Goal: Information Seeking & Learning: Compare options

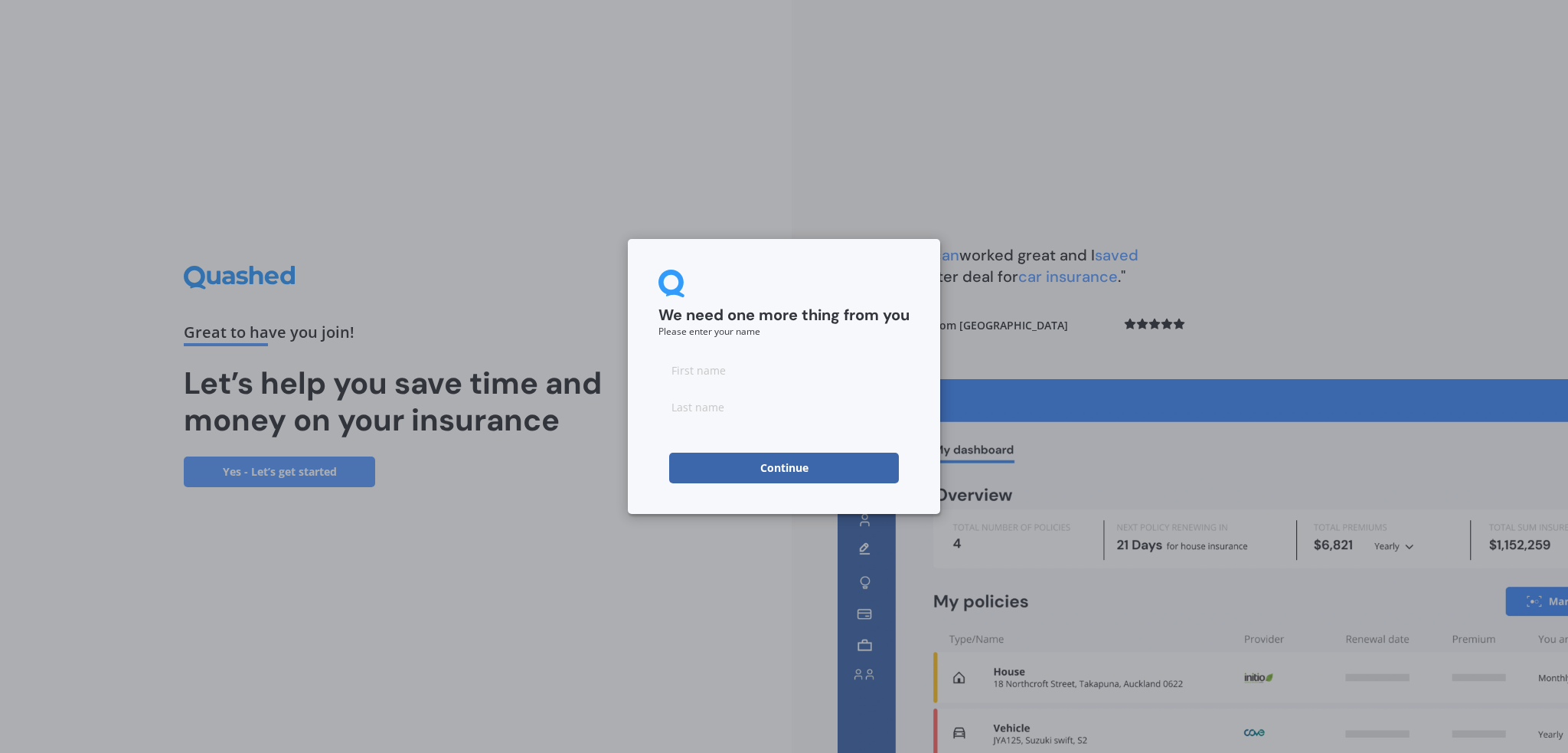
click at [700, 364] on input at bounding box center [784, 370] width 251 height 31
type input "Christine"
click at [703, 404] on input at bounding box center [784, 407] width 251 height 31
type input "Hammond"
click at [703, 459] on button "Continue" at bounding box center [784, 468] width 230 height 31
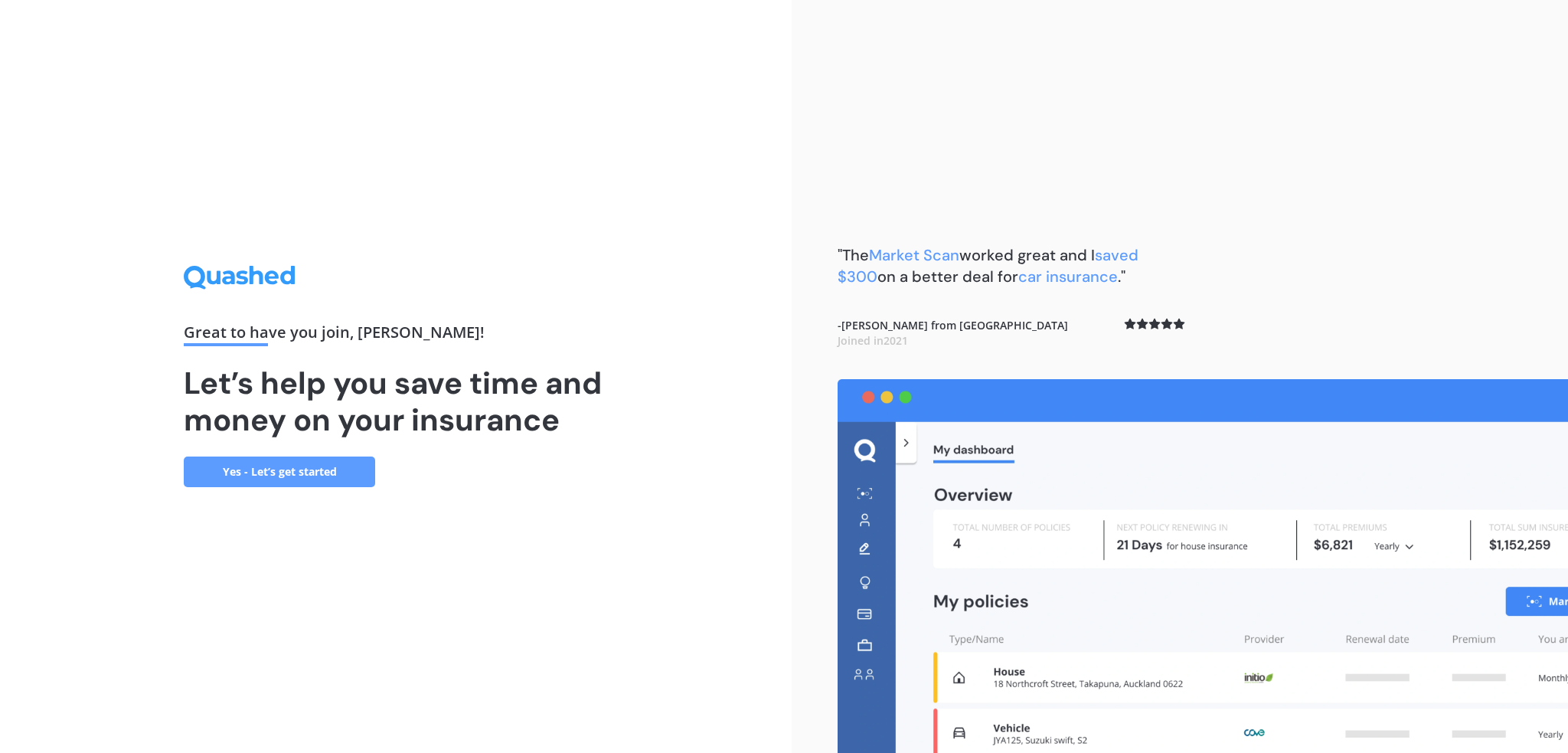
click at [293, 468] on link "Yes - Let’s get started" at bounding box center [279, 472] width 191 height 31
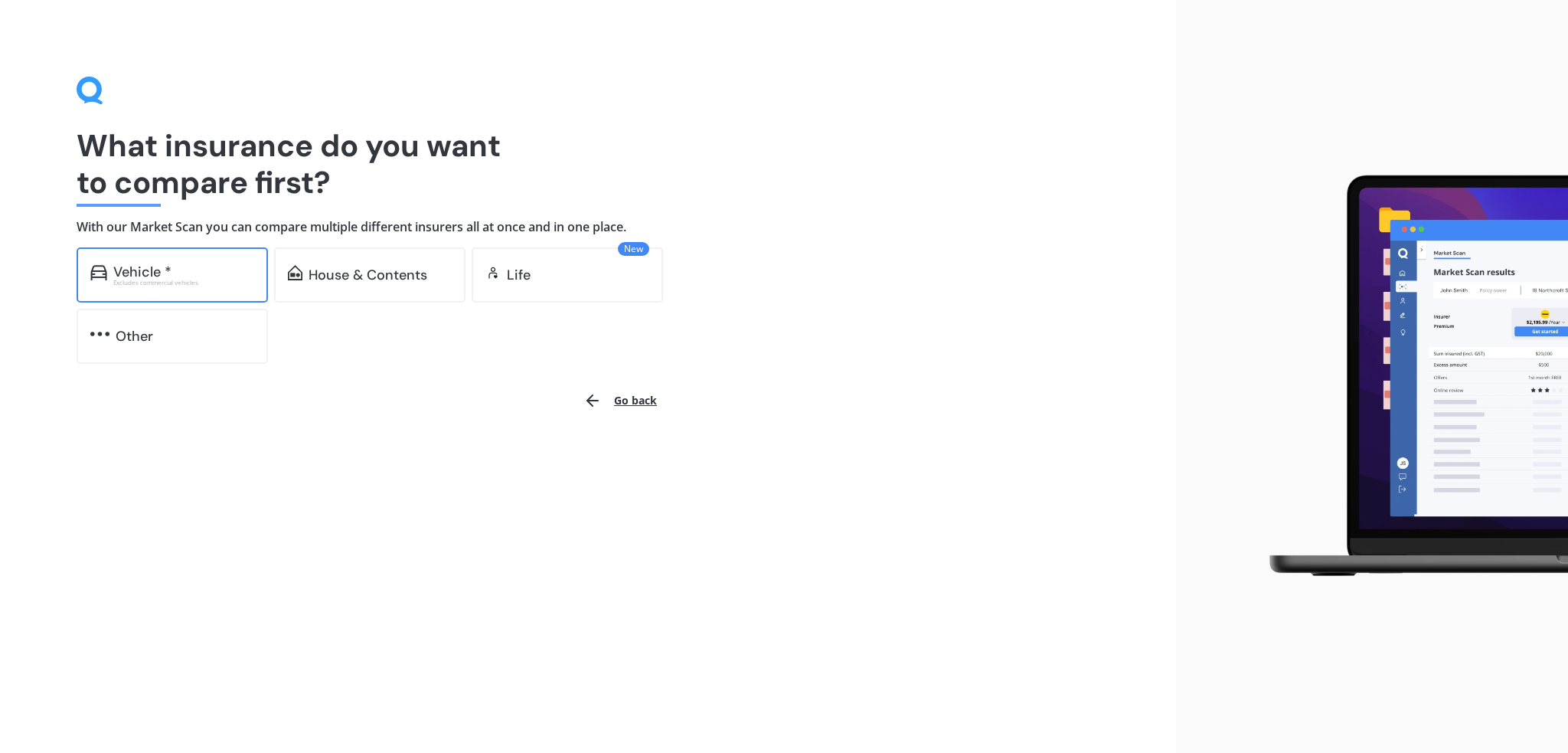
click at [162, 266] on div "Vehicle *" at bounding box center [142, 272] width 58 height 15
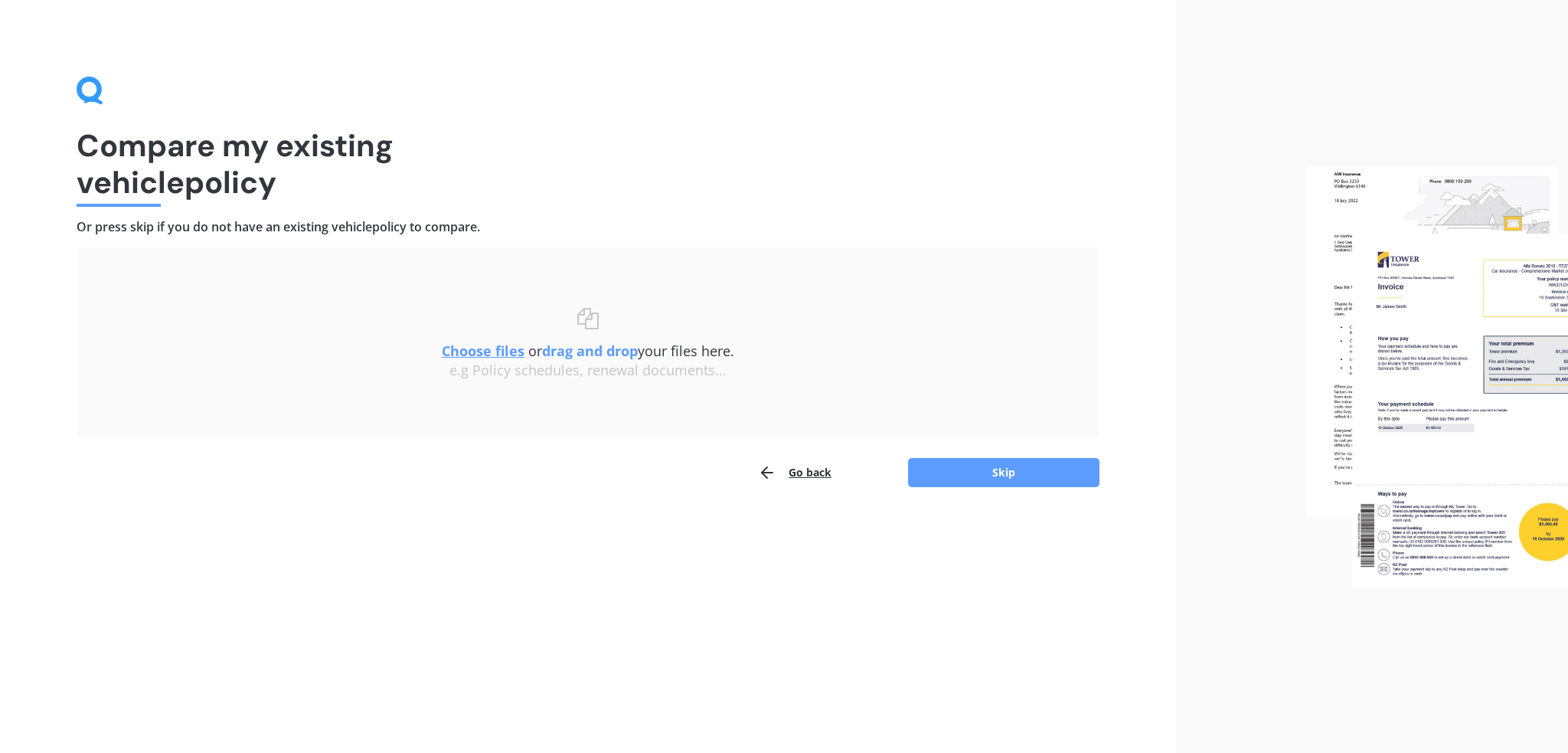
click at [481, 351] on u "Choose files" at bounding box center [483, 351] width 83 height 18
drag, startPoint x: 994, startPoint y: 211, endPoint x: 662, endPoint y: 426, distance: 395.5
click at [662, 426] on div "Compare my existing vehicle policy Or press skip if you do not have an existing…" at bounding box center [588, 282] width 1023 height 412
drag, startPoint x: 932, startPoint y: 195, endPoint x: 533, endPoint y: 305, distance: 413.9
click at [533, 305] on div "Compare my existing vehicle policy Or press skip if you do not have an existing…" at bounding box center [588, 282] width 1023 height 412
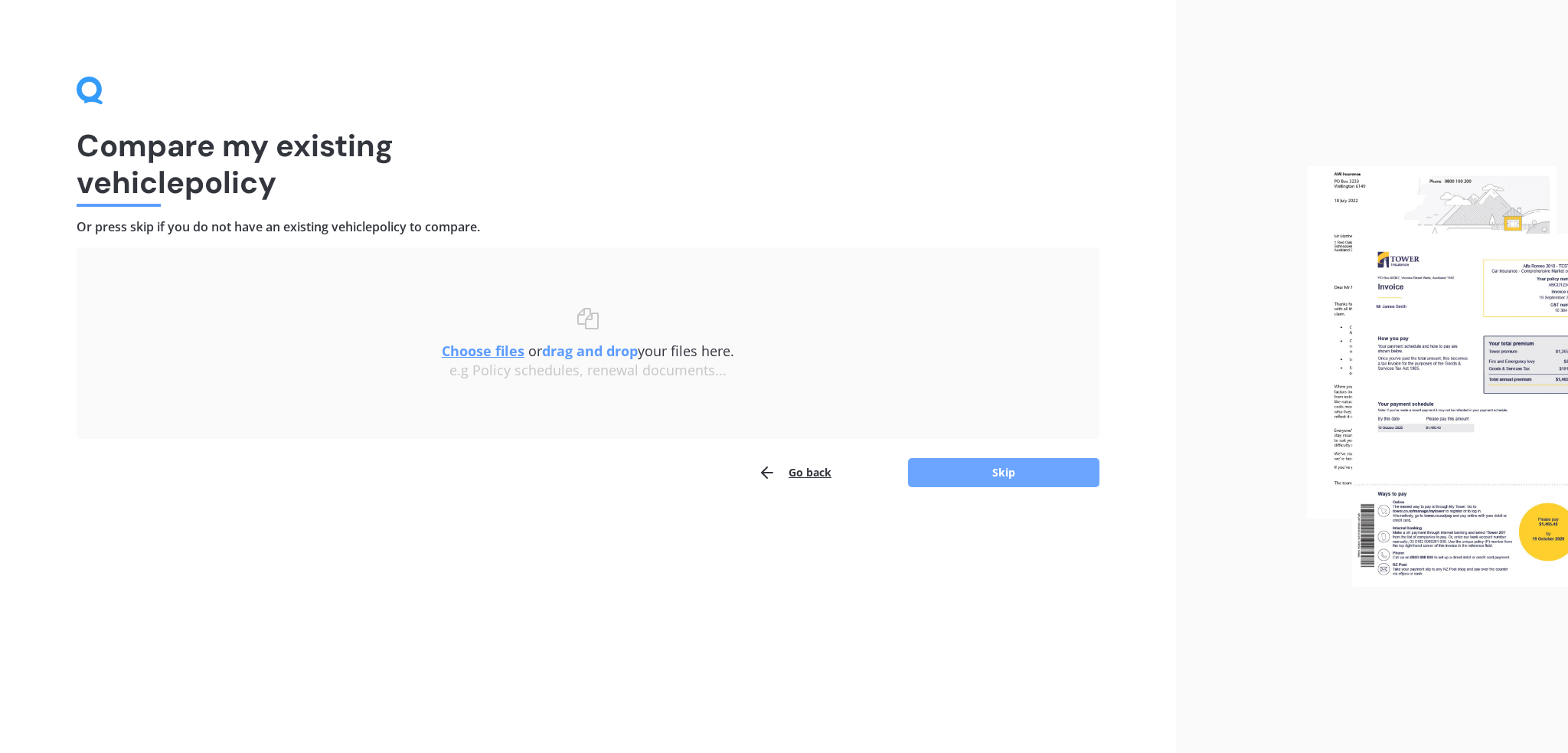
click at [993, 472] on button "Skip" at bounding box center [1003, 473] width 191 height 30
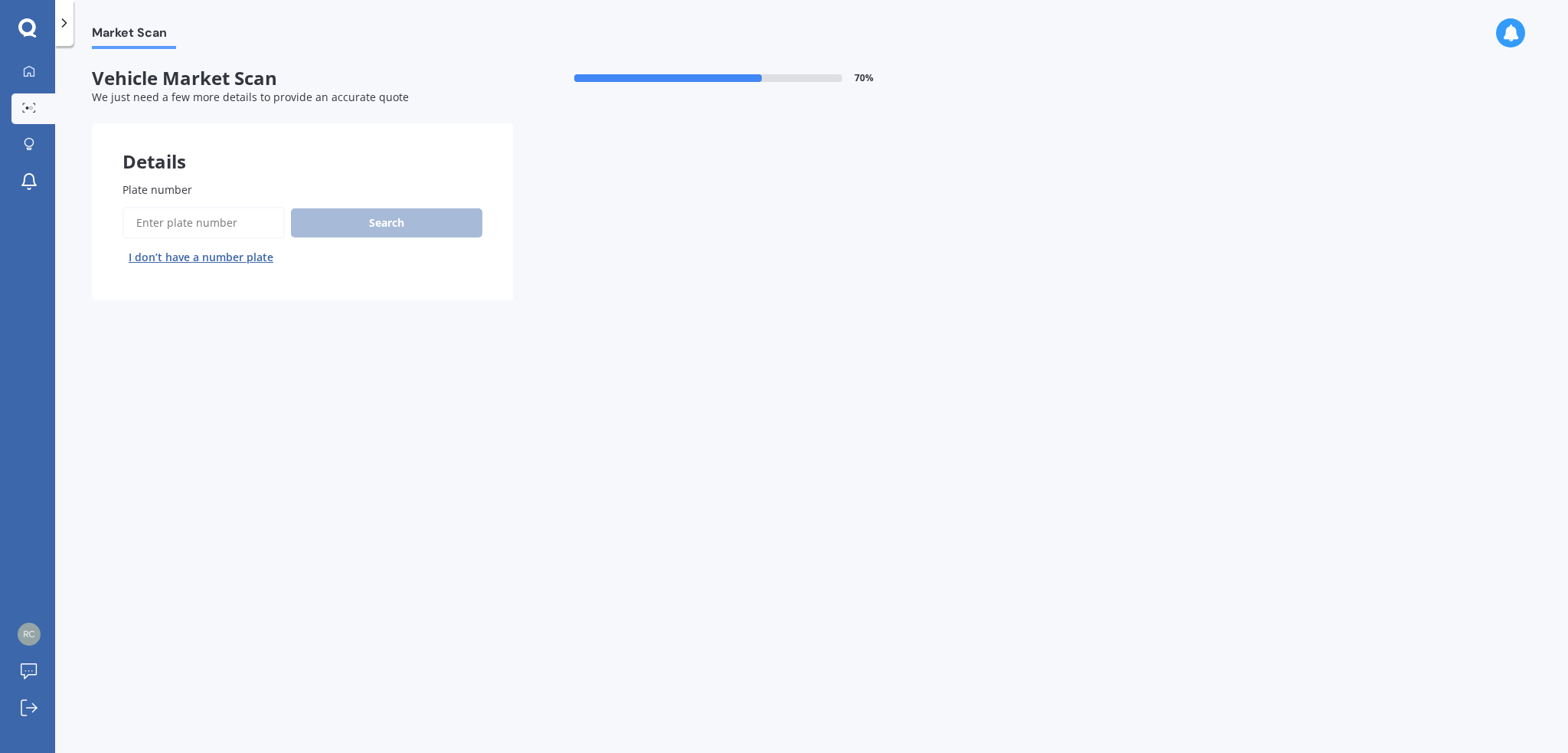
click at [184, 225] on input "Plate number" at bounding box center [204, 223] width 162 height 32
type input "rfp406"
click at [447, 225] on button "Search" at bounding box center [386, 223] width 191 height 30
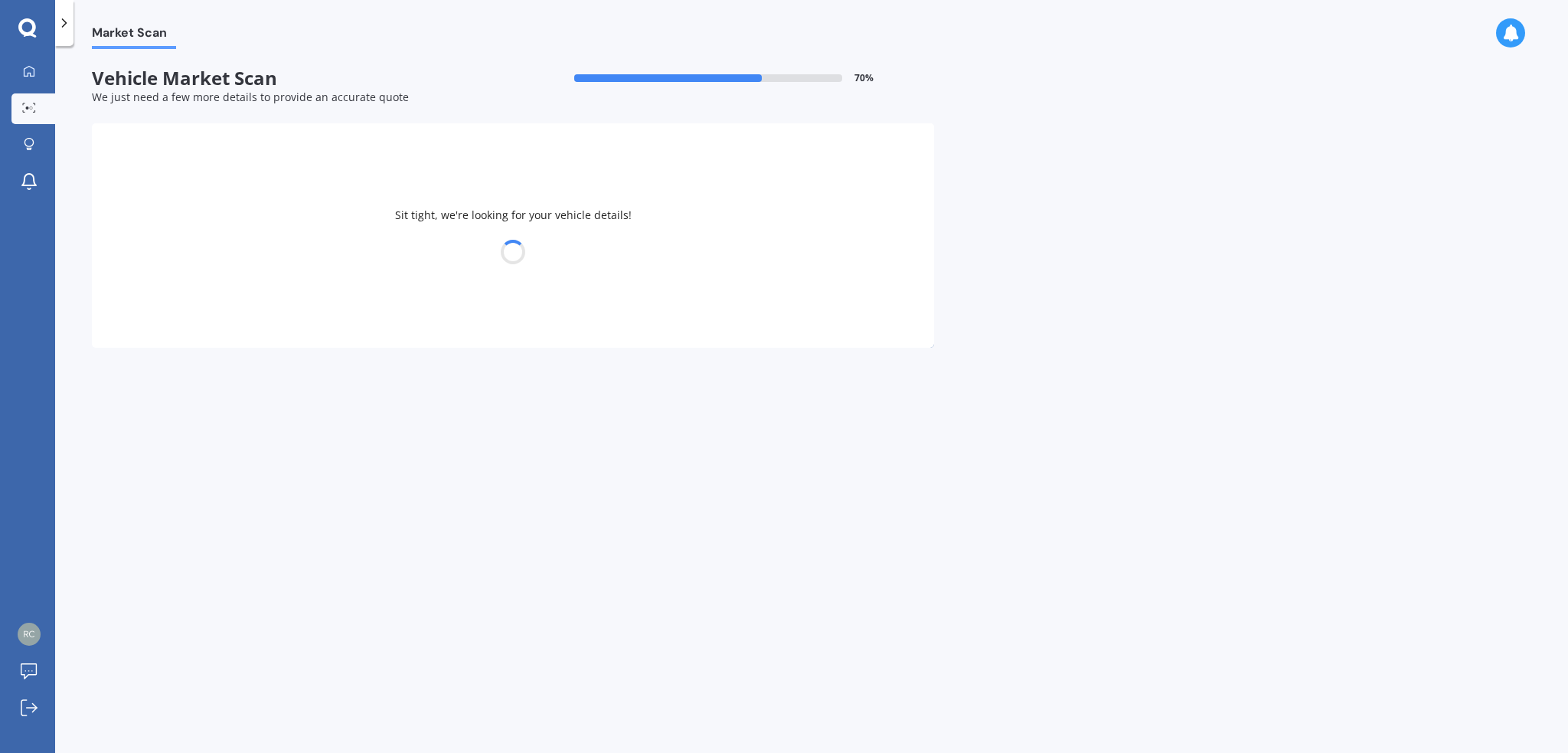
select select "TOYOTA"
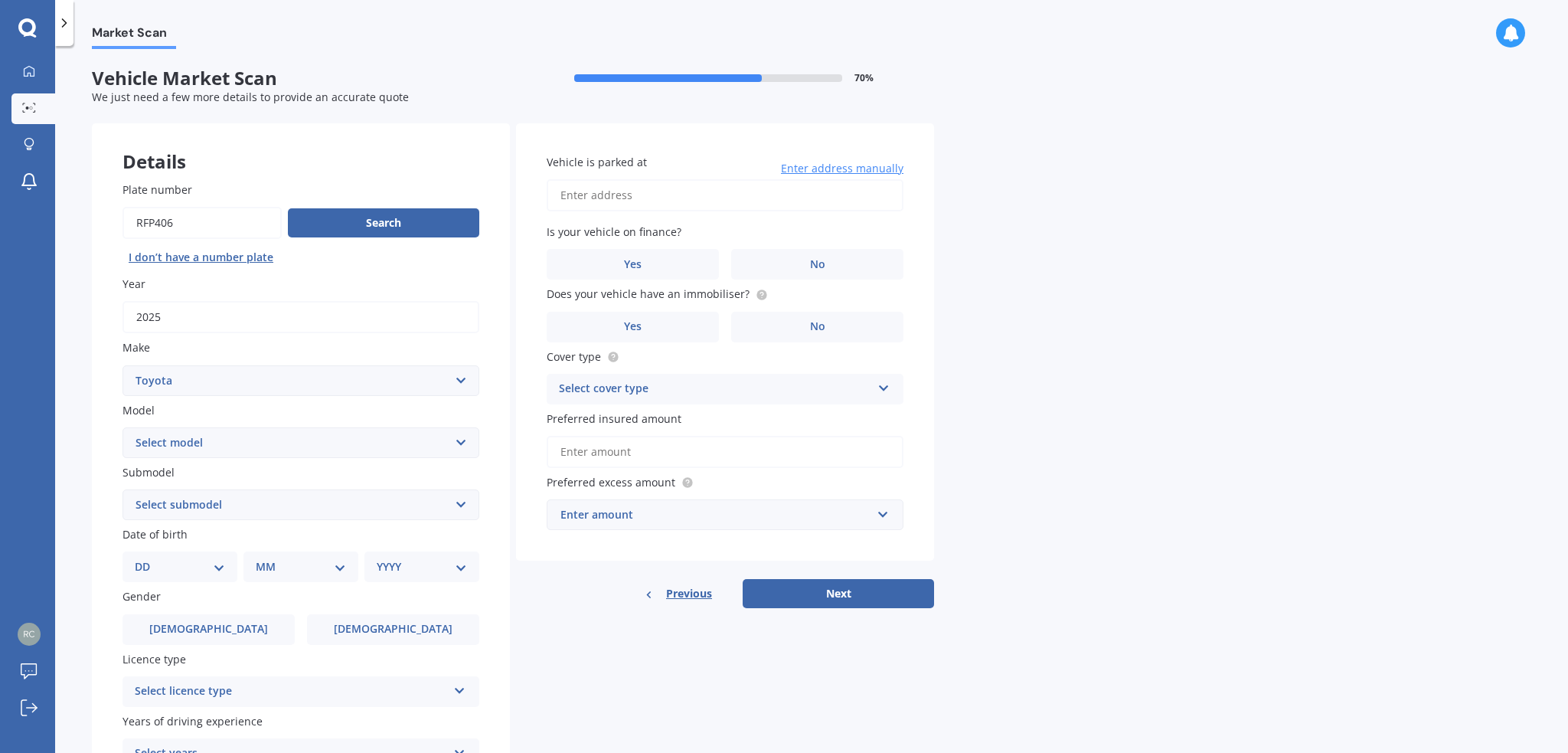
click at [459, 436] on select "Select model 4 Runner 86 Allex Allion Alphard Altezza Aqua Aristo Aurion Auris …" at bounding box center [301, 443] width 357 height 31
select select "RAV-4"
click at [123, 428] on select "Select model 4 Runner 86 Allex Allion Alphard Altezza Aqua Aristo Aurion Auris …" at bounding box center [301, 443] width 357 height 31
click at [463, 503] on select "Select submodel Diesel EV GX SUV 2.2/4WD/6AT Hybrid Hybrid 2WD Petrol" at bounding box center [301, 505] width 357 height 31
select select "HYBRID"
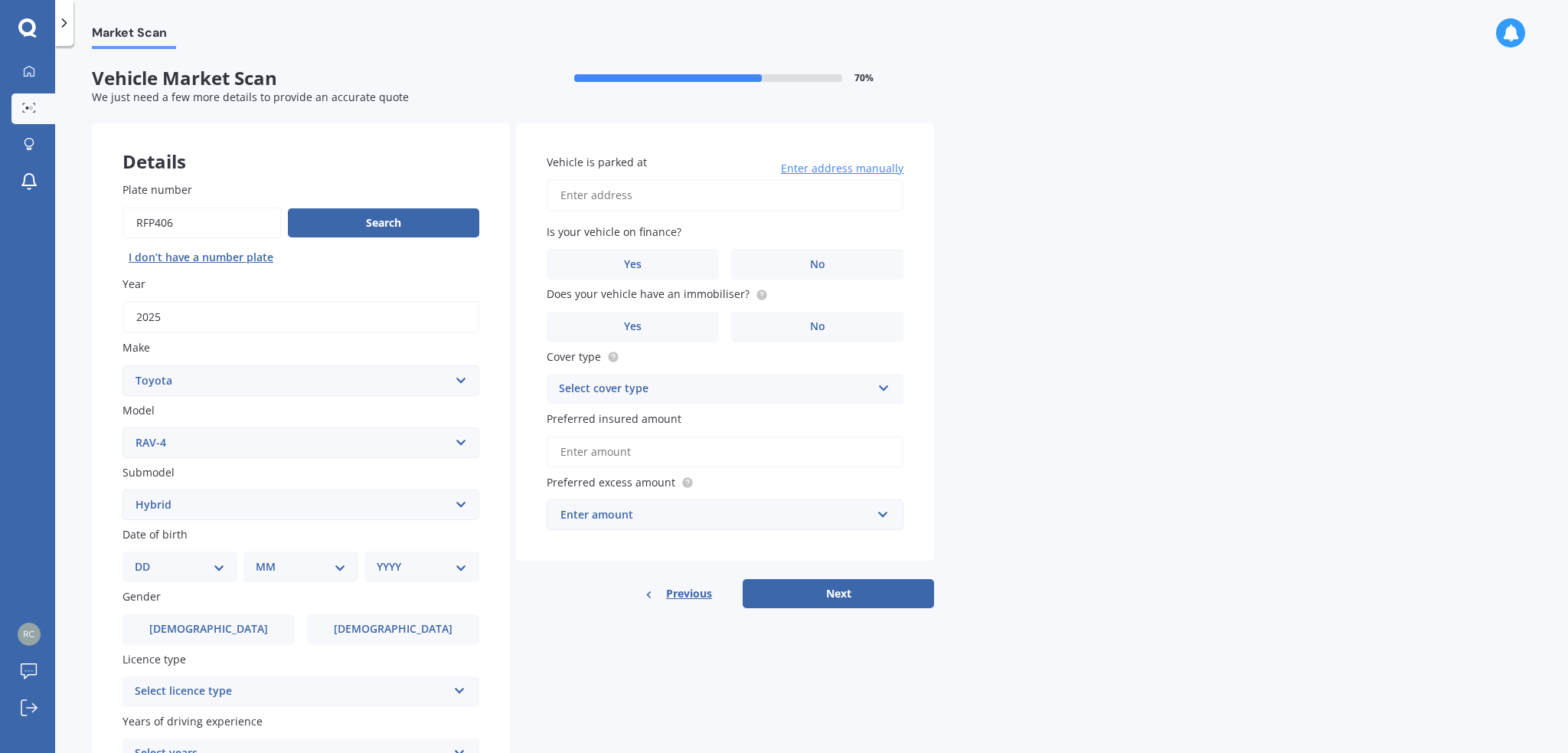
click at [123, 490] on select "Select submodel Diesel EV GX SUV 2.2/4WD/6AT Hybrid Hybrid 2WD Petrol" at bounding box center [301, 505] width 357 height 31
click at [221, 560] on select "DD 01 02 03 04 05 06 07 08 09 10 11 12 13 14 15 16 17 18 19 20 21 22 23 24 25 2…" at bounding box center [179, 567] width 90 height 17
select select "22"
click at [147, 559] on select "DD 01 02 03 04 05 06 07 08 09 10 11 12 13 14 15 16 17 18 19 20 21 22 23 24 25 2…" at bounding box center [179, 567] width 90 height 17
click at [342, 569] on select "MM 01 02 03 04 05 06 07 08 09 10 11 12" at bounding box center [304, 567] width 84 height 17
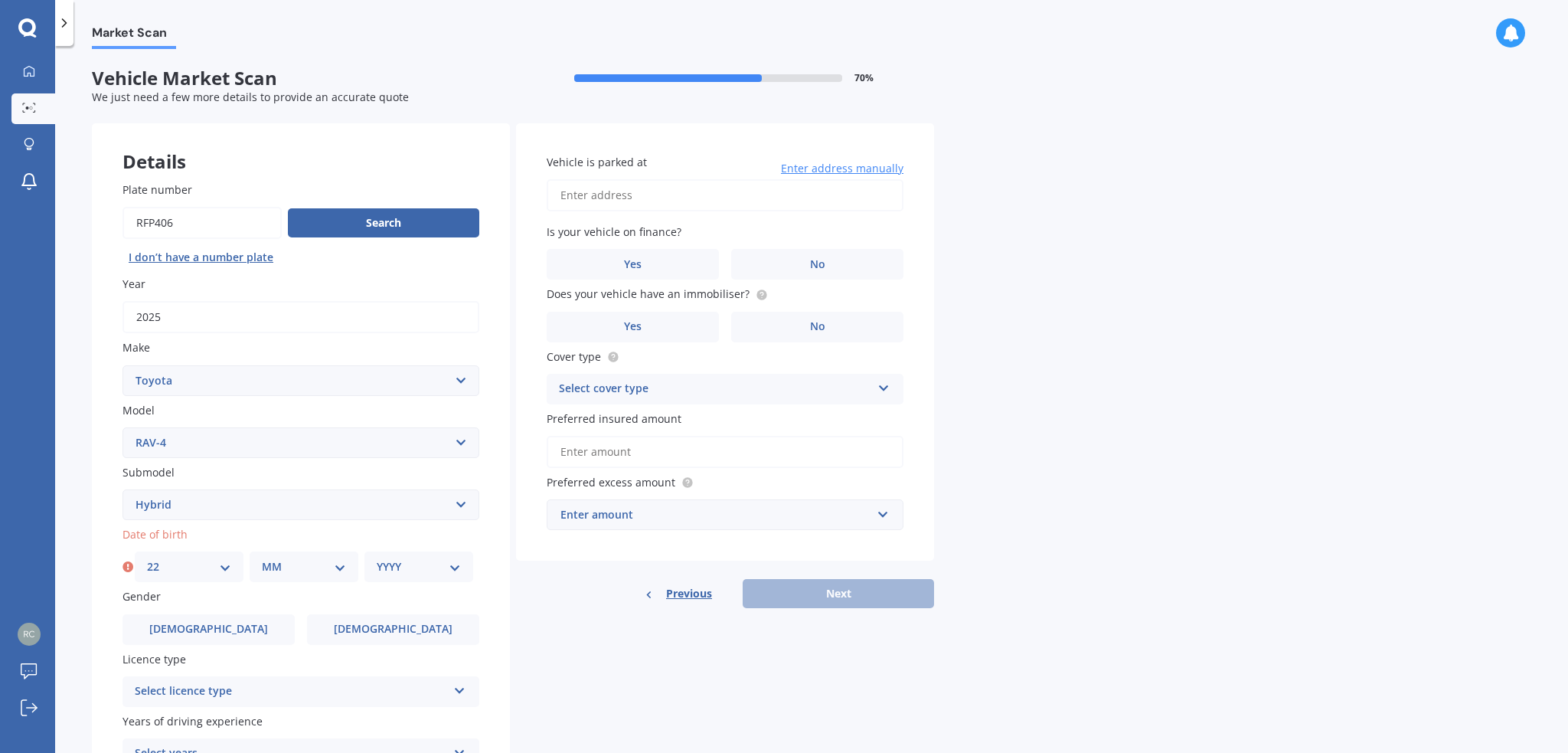
select select "10"
click at [262, 559] on select "MM 01 02 03 04 05 06 07 08 09 10 11 12" at bounding box center [304, 567] width 84 height 17
click at [457, 569] on select "YYYY 2025 2024 2023 2022 2021 2020 2019 2018 2017 2016 2015 2014 2013 2012 2011…" at bounding box center [419, 567] width 84 height 17
select select "1963"
click at [377, 559] on select "YYYY 2025 2024 2023 2022 2021 2020 2019 2018 2017 2016 2015 2014 2013 2012 2011…" at bounding box center [419, 567] width 84 height 17
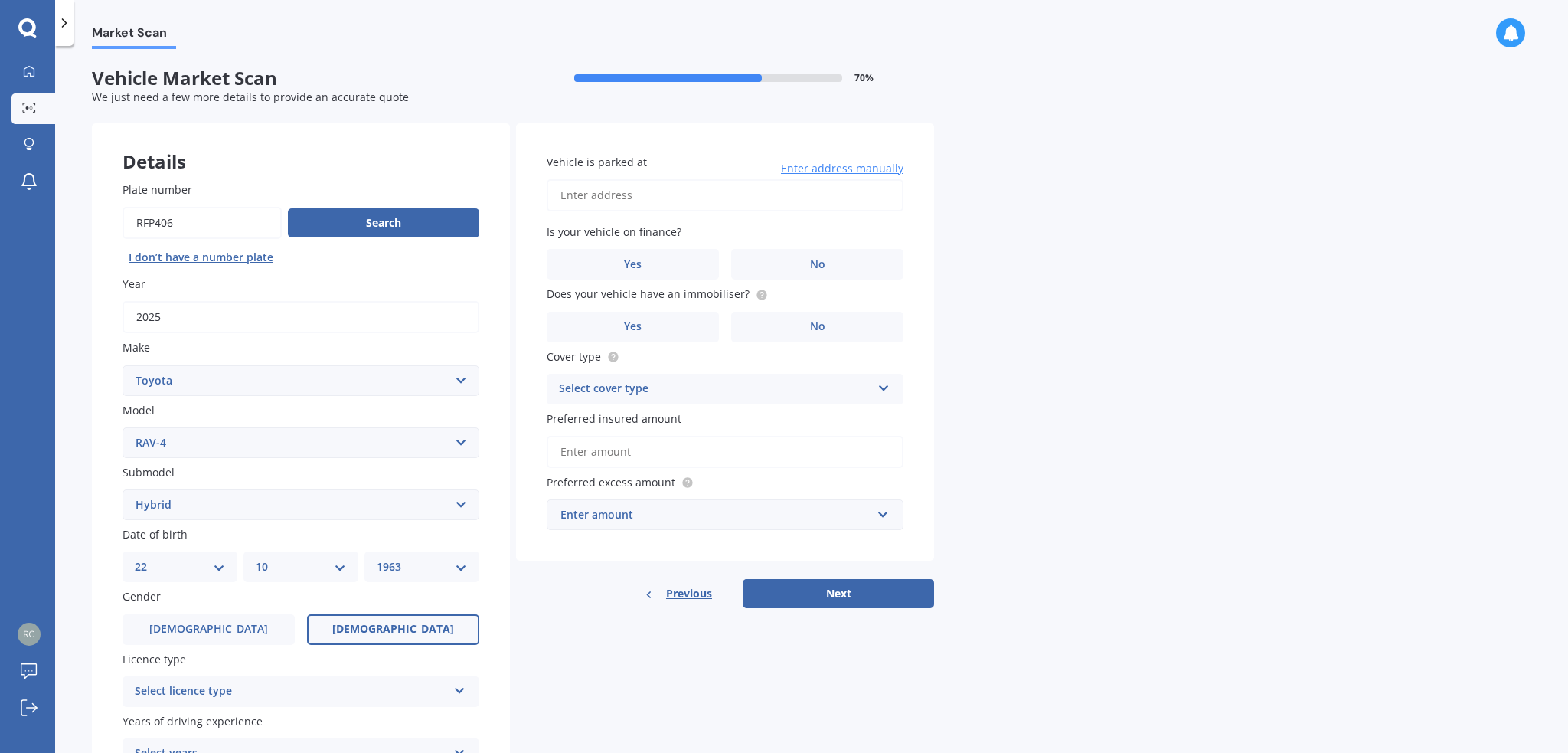
click at [413, 624] on label "[DEMOGRAPHIC_DATA]" at bounding box center [392, 630] width 172 height 31
click at [0, 0] on input "[DEMOGRAPHIC_DATA]" at bounding box center [0, 0] width 0 height 0
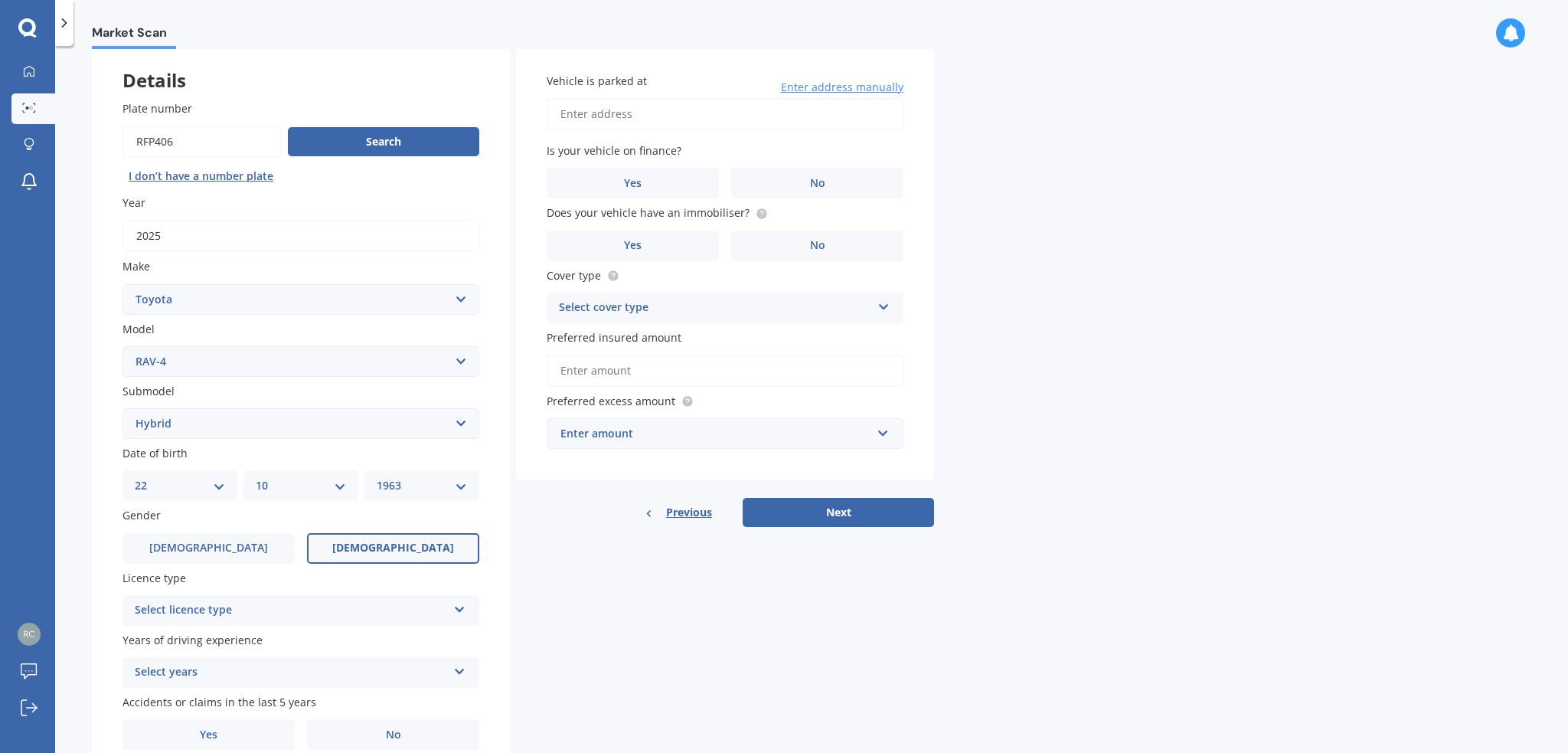
scroll to position [149, 0]
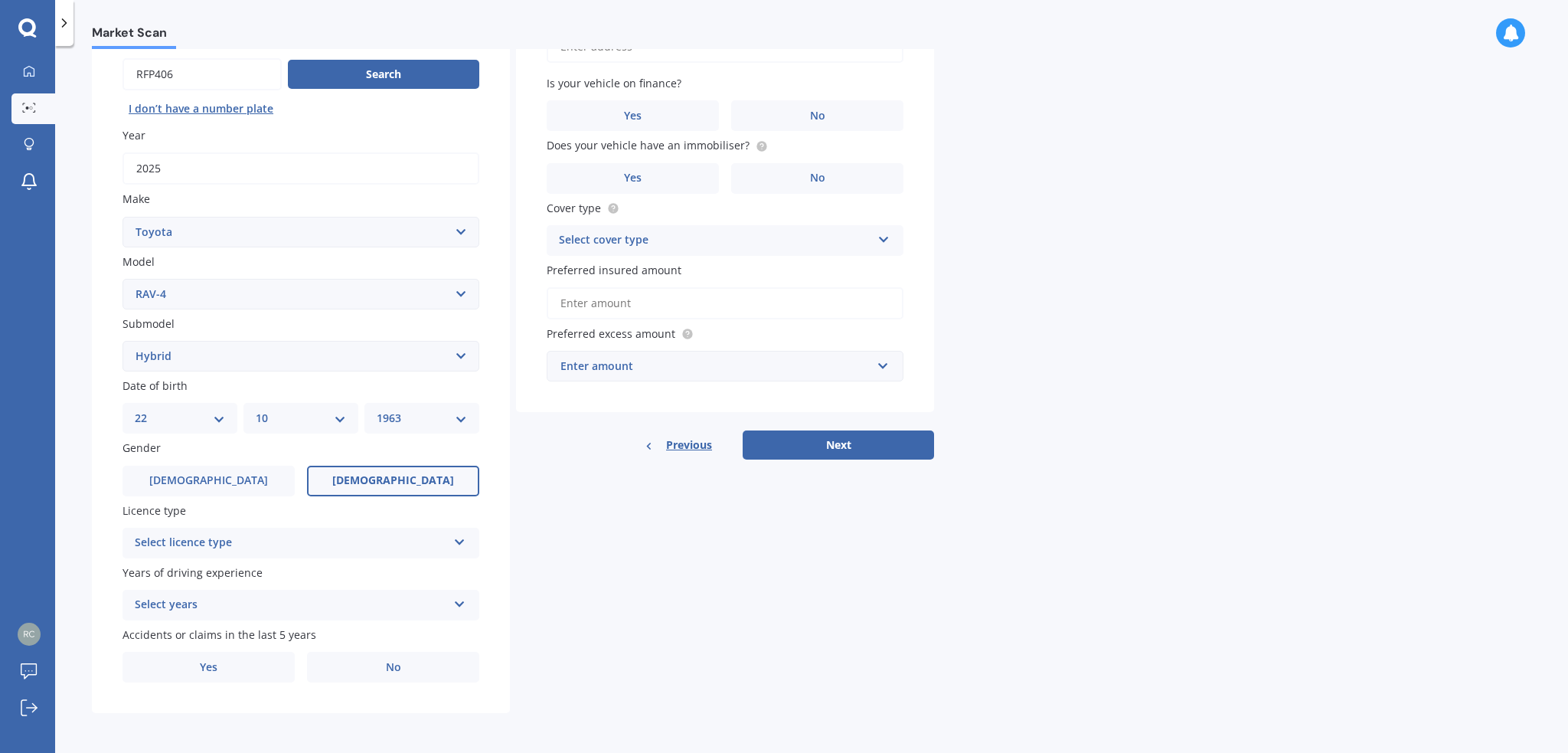
click at [459, 539] on icon at bounding box center [460, 539] width 13 height 10
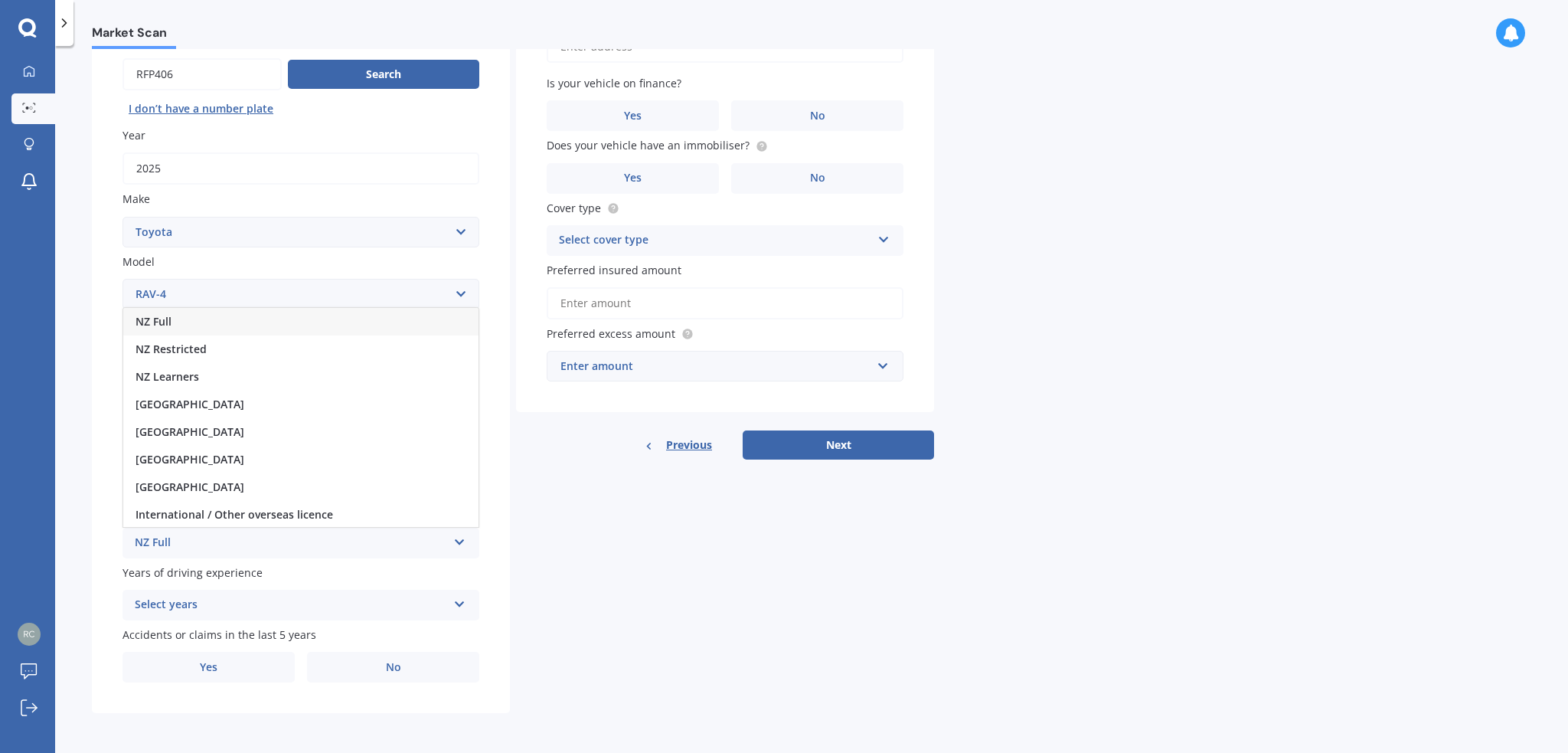
click at [145, 318] on span "NZ Full" at bounding box center [153, 321] width 36 height 14
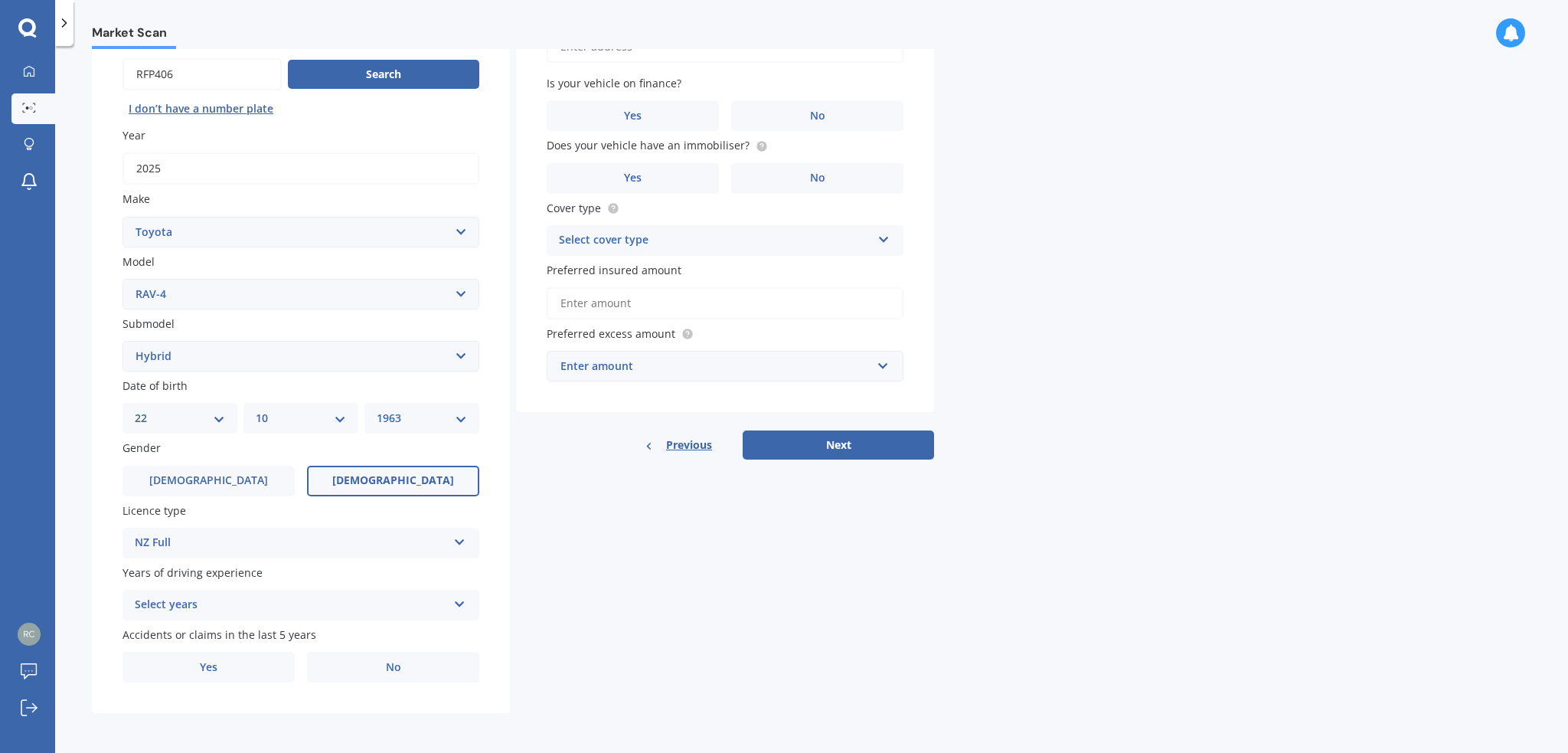
click at [455, 603] on icon at bounding box center [460, 600] width 13 height 10
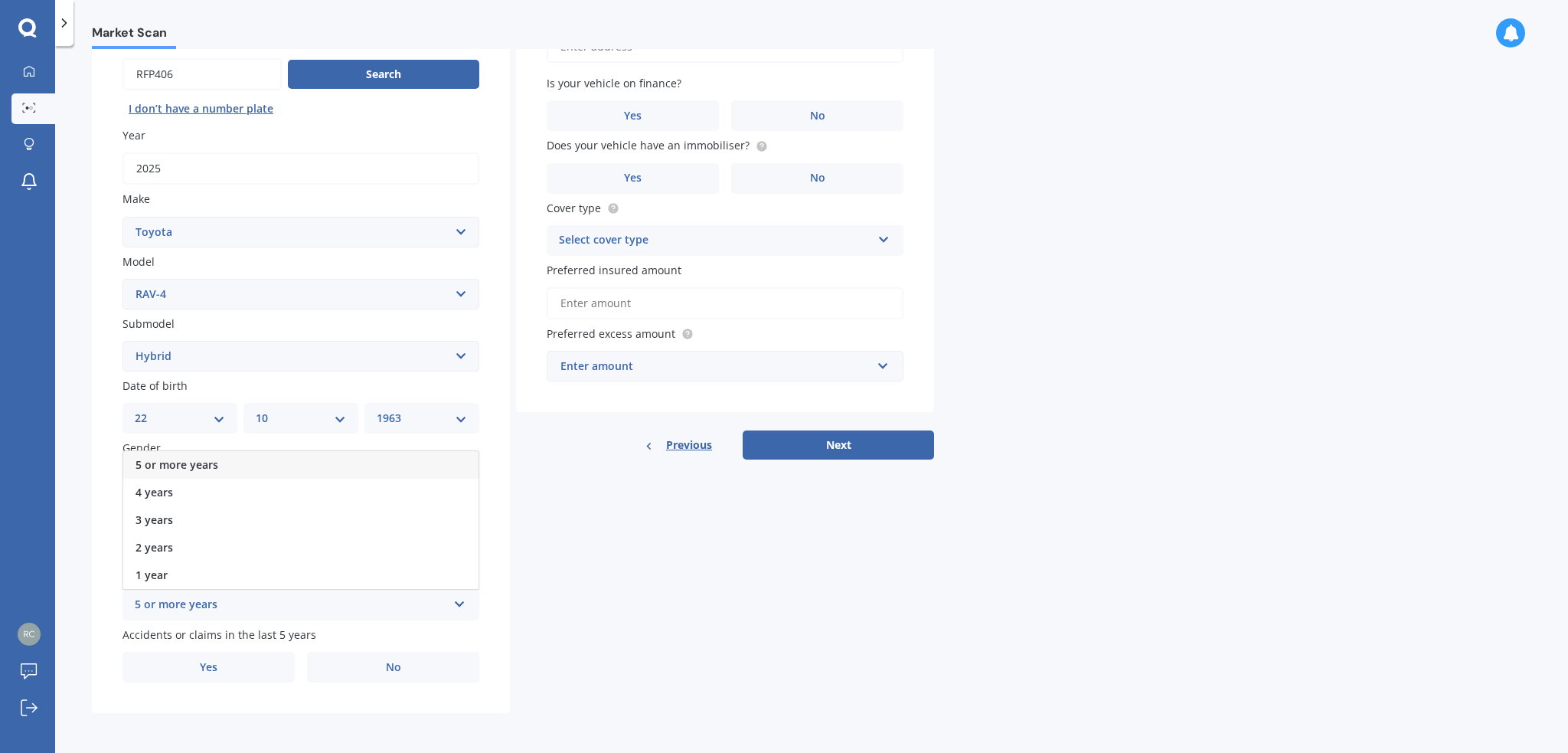
click at [228, 464] on div "5 or more years" at bounding box center [300, 465] width 355 height 28
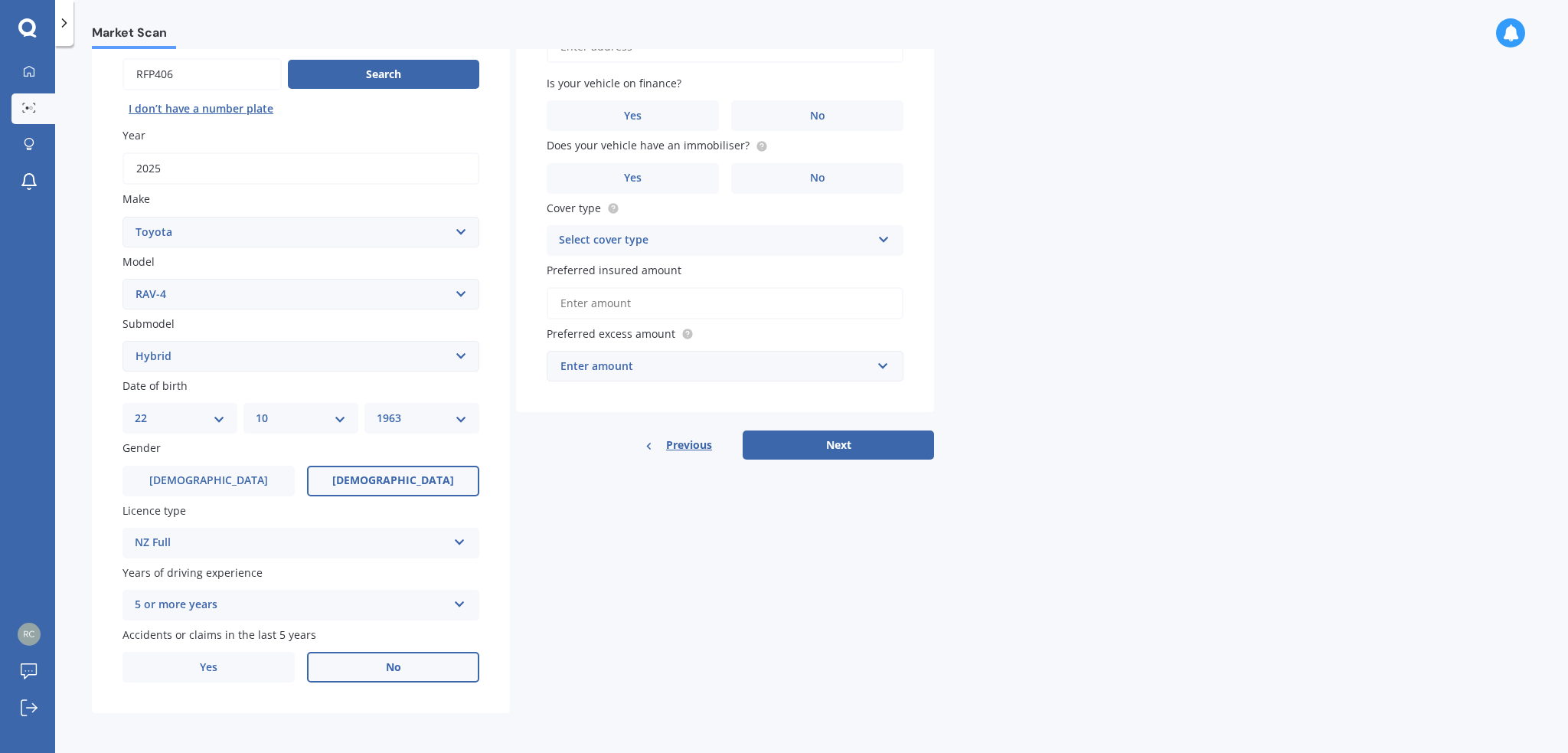
click at [380, 661] on label "No" at bounding box center [392, 667] width 172 height 31
click at [0, 0] on input "No" at bounding box center [0, 0] width 0 height 0
click at [380, 661] on label "No" at bounding box center [392, 667] width 172 height 31
click at [0, 0] on input "No" at bounding box center [0, 0] width 0 height 0
click at [380, 661] on label "No" at bounding box center [392, 667] width 172 height 31
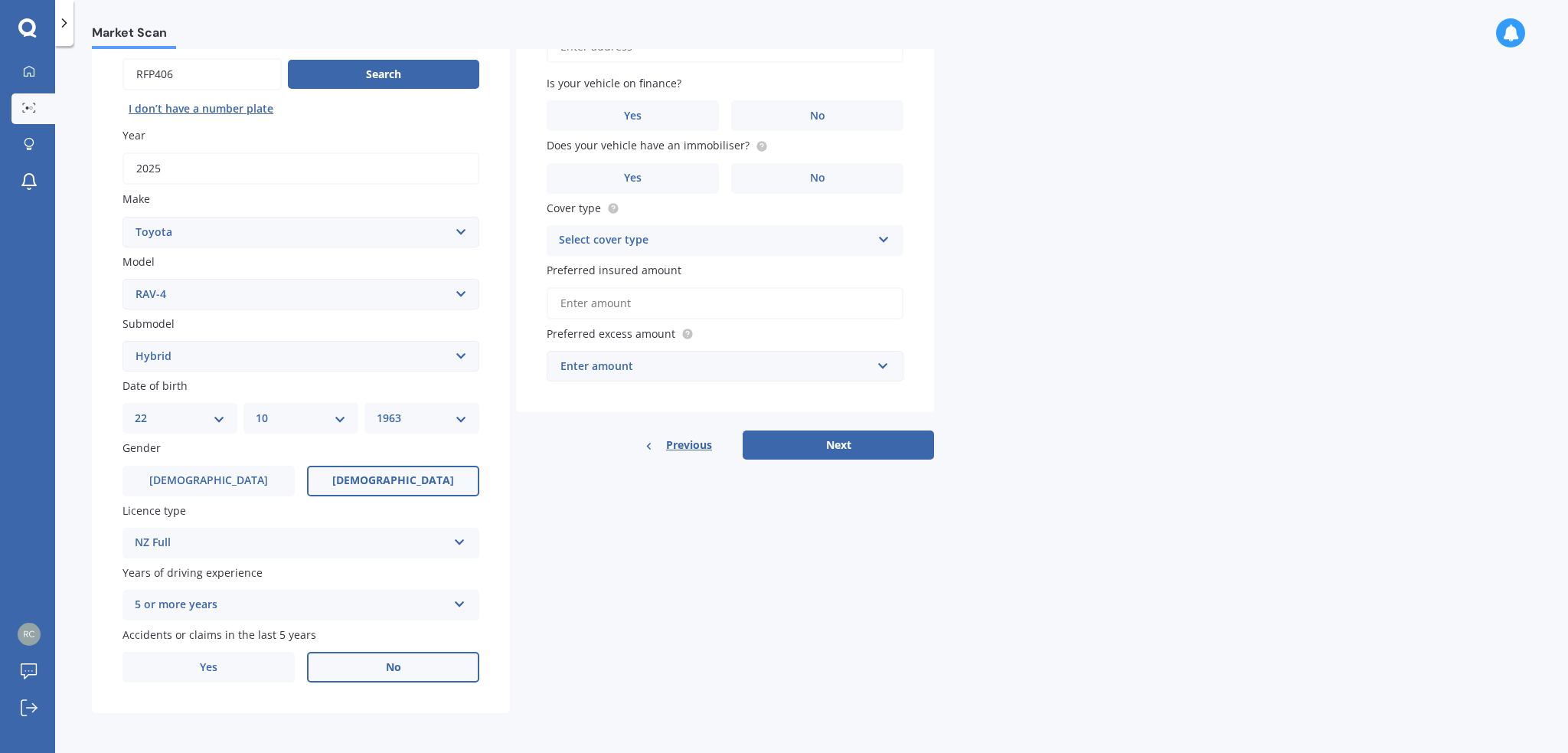
click at [0, 0] on input "No" at bounding box center [0, 0] width 0 height 0
click at [420, 472] on label "[DEMOGRAPHIC_DATA]" at bounding box center [392, 481] width 172 height 31
click at [0, 0] on input "[DEMOGRAPHIC_DATA]" at bounding box center [0, 0] width 0 height 0
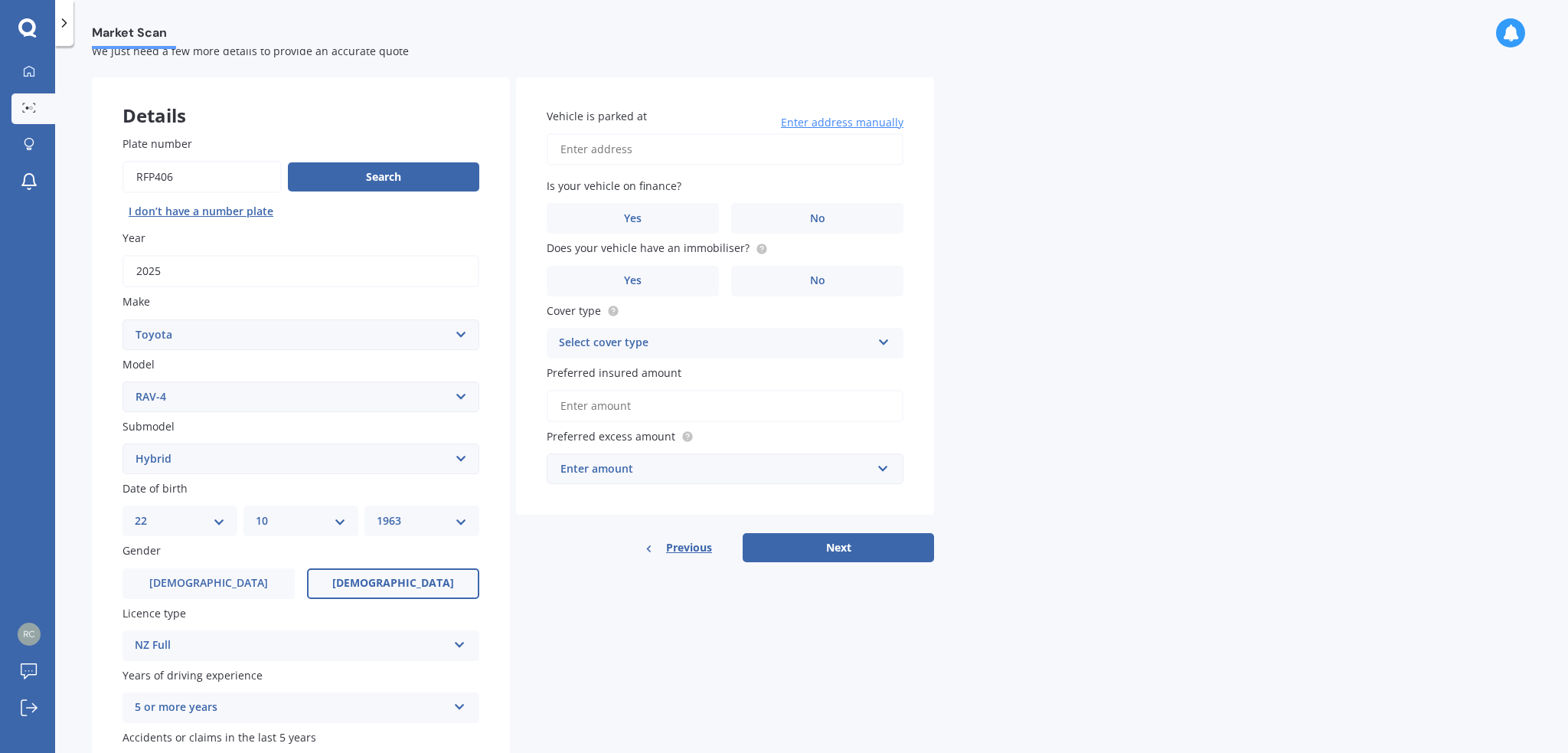
scroll to position [53, 0]
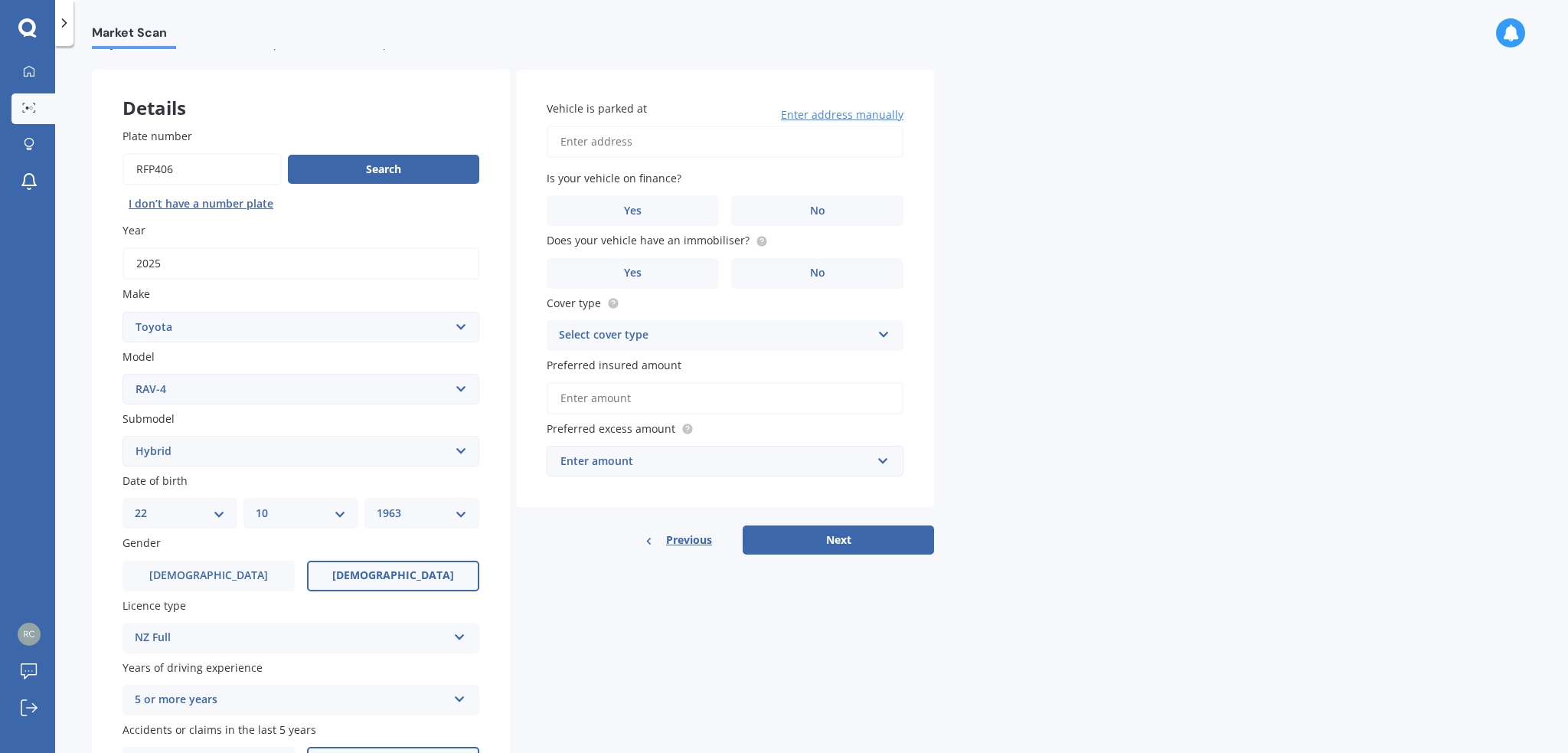
click at [670, 133] on input "Vehicle is parked at" at bounding box center [725, 142] width 357 height 32
click at [827, 217] on label "No" at bounding box center [817, 211] width 172 height 31
click at [0, 0] on input "No" at bounding box center [0, 0] width 0 height 0
click at [743, 143] on input "[STREET_ADDRESS][PERSON_NAME]" at bounding box center [725, 142] width 357 height 32
type input "[STREET_ADDRESS]"
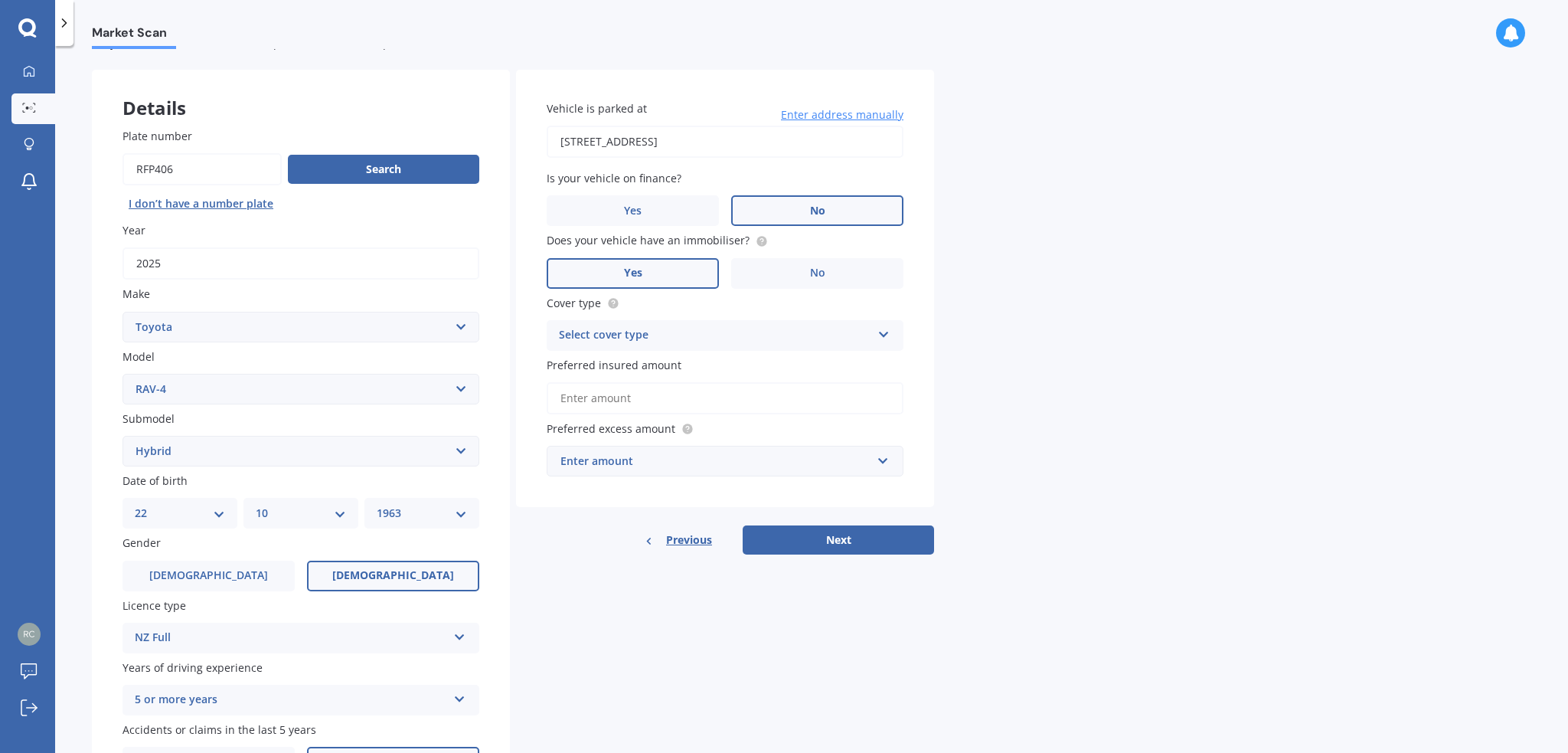
click at [679, 275] on label "Yes" at bounding box center [633, 274] width 172 height 31
click at [0, 0] on input "Yes" at bounding box center [0, 0] width 0 height 0
click at [886, 335] on icon at bounding box center [884, 331] width 13 height 10
click at [637, 358] on span "Comprehensive" at bounding box center [600, 364] width 81 height 14
click at [637, 393] on input "Preferred insured amount" at bounding box center [725, 398] width 357 height 32
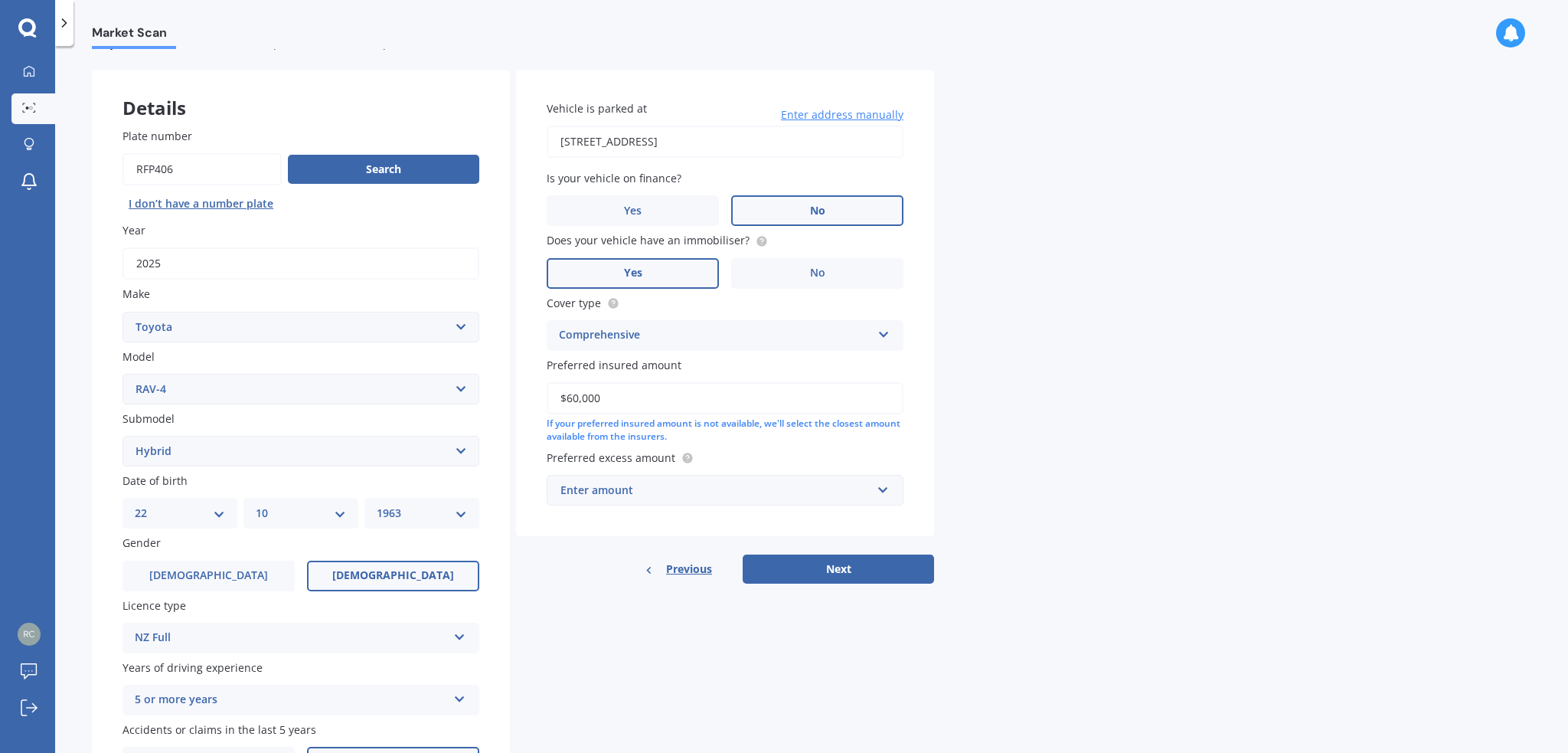
type input "$60,000"
click at [883, 499] on input "text" at bounding box center [720, 490] width 343 height 30
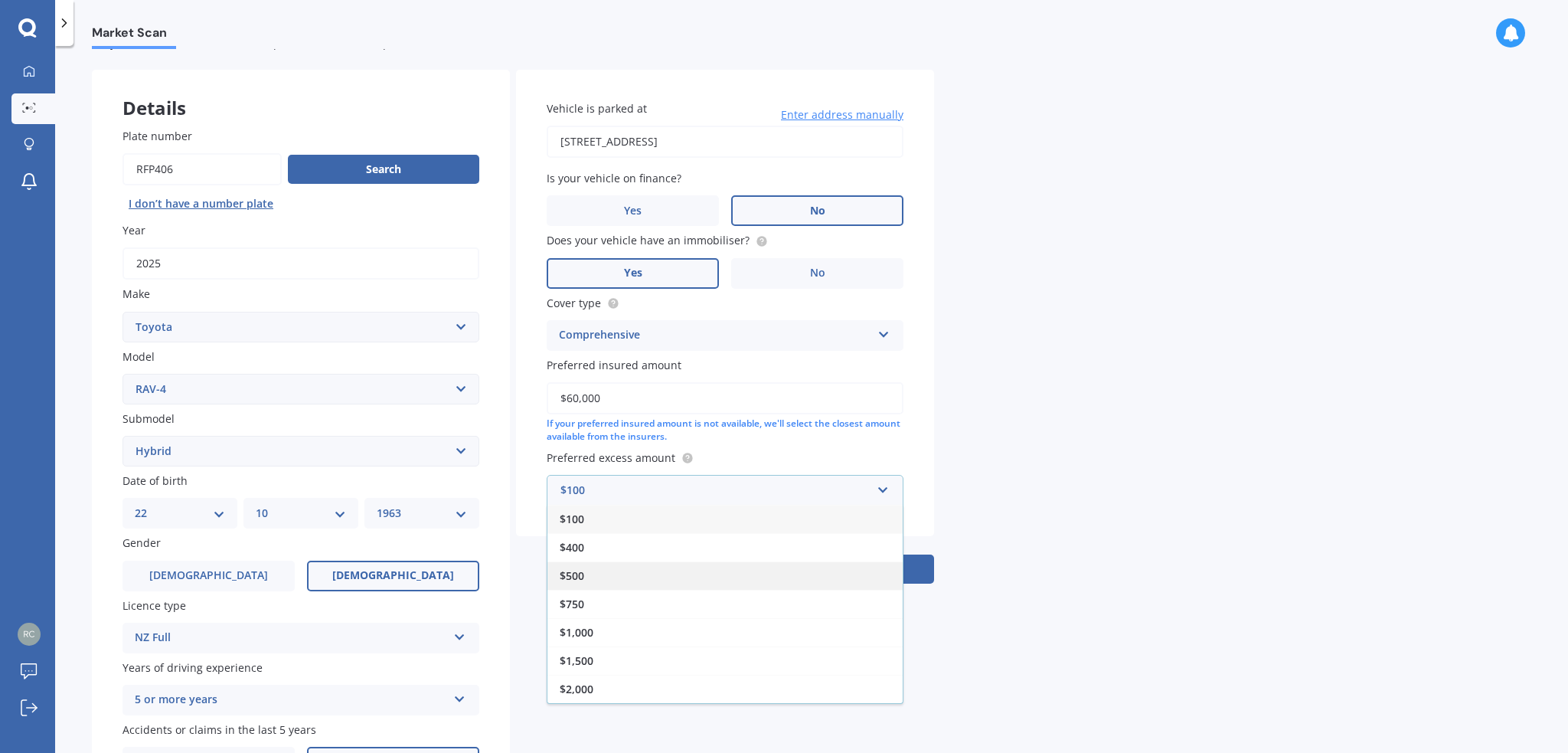
click at [595, 574] on div "$500" at bounding box center [725, 576] width 355 height 29
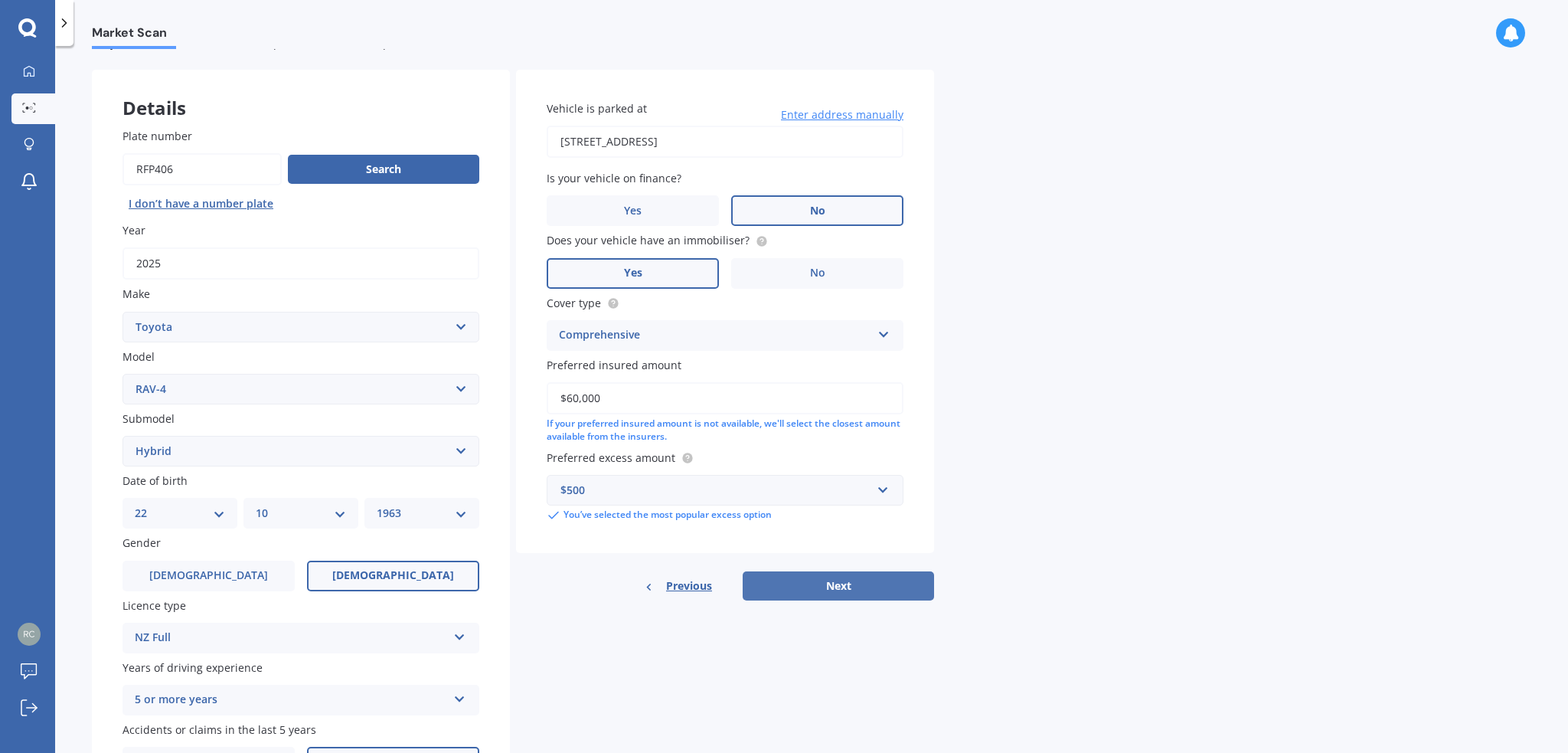
click at [807, 589] on button "Next" at bounding box center [838, 586] width 191 height 30
select select "22"
select select "10"
select select "1963"
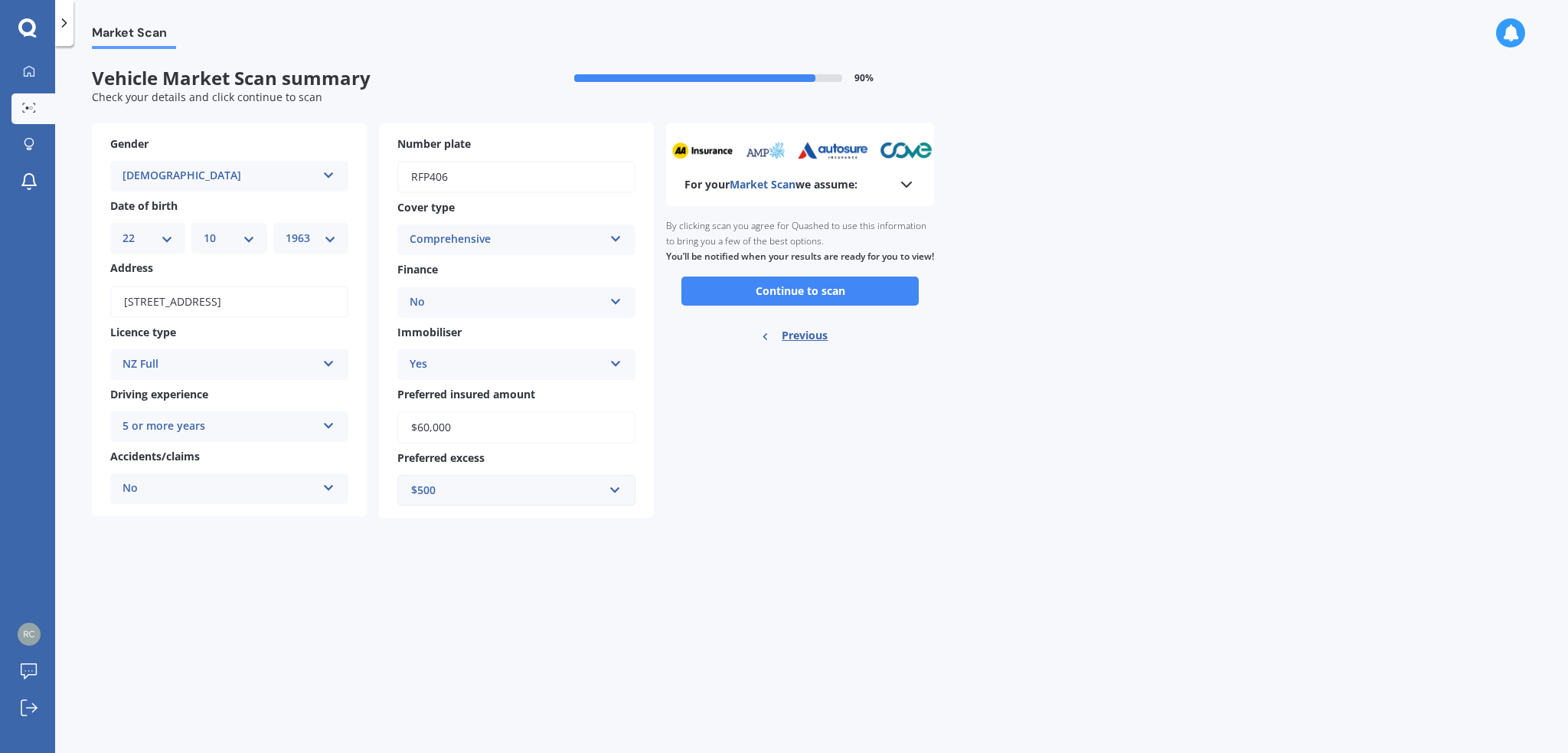
scroll to position [0, 0]
click at [835, 306] on button "Continue to scan" at bounding box center [800, 291] width 237 height 30
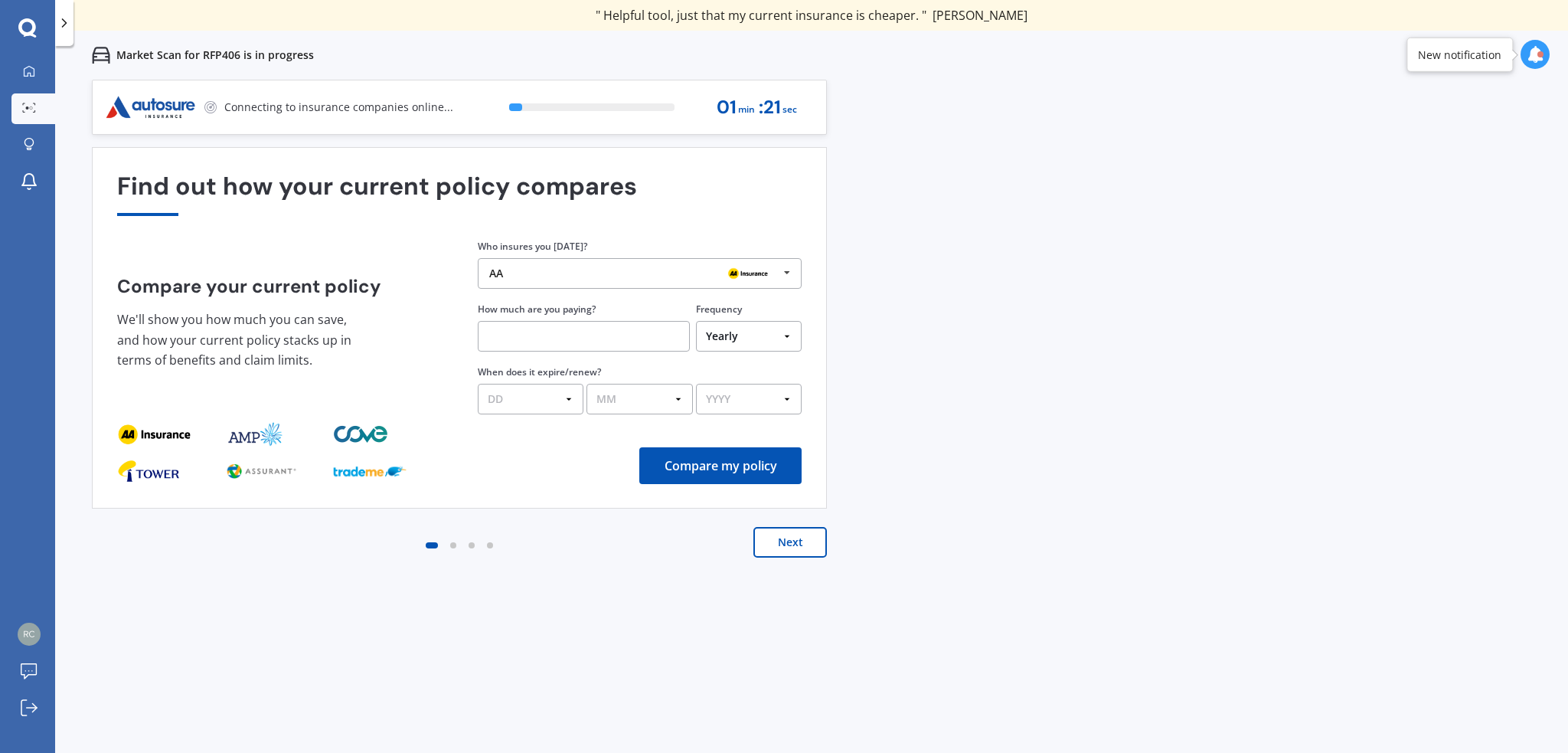
click at [789, 273] on icon at bounding box center [787, 274] width 23 height 29
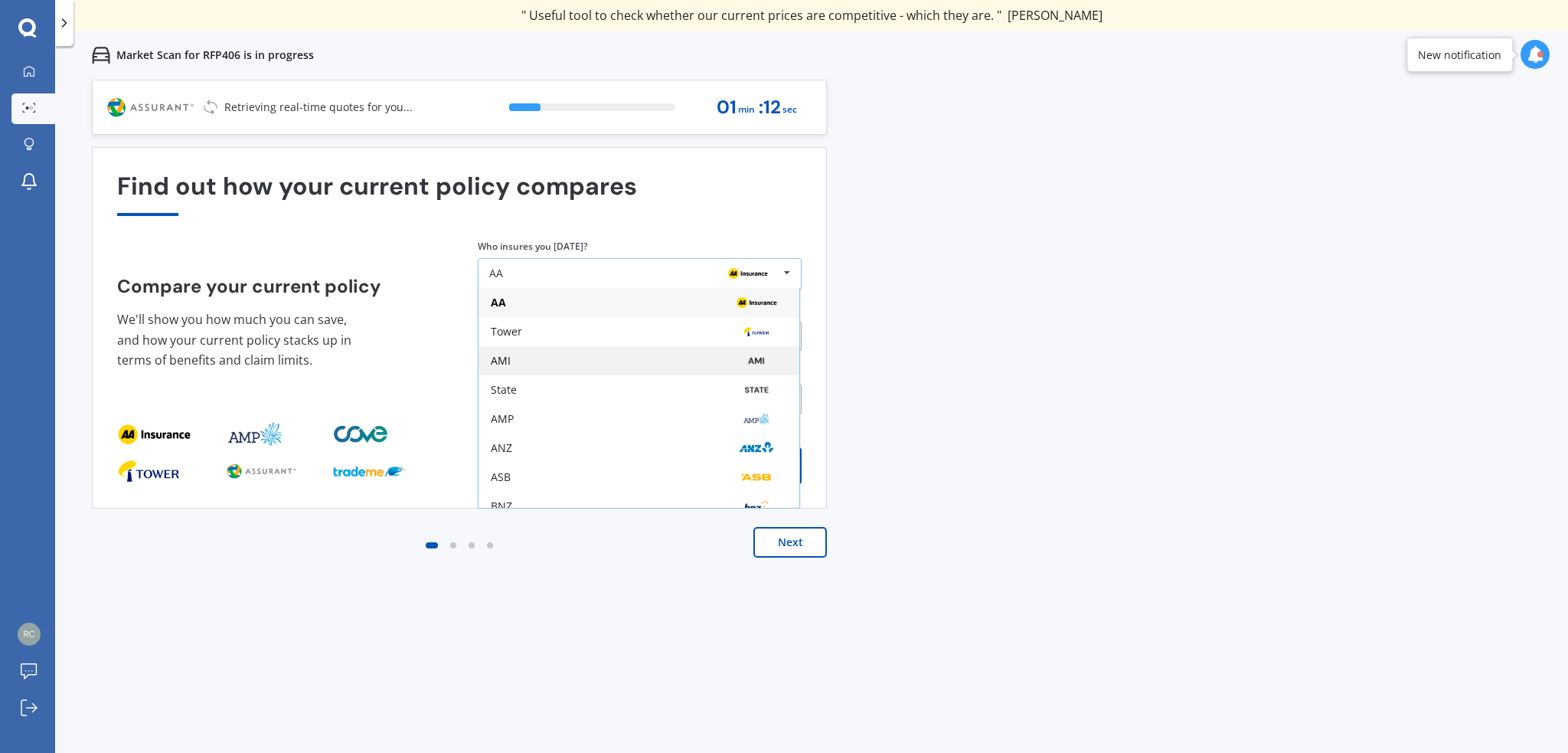
click at [511, 356] on div "AMI" at bounding box center [638, 360] width 296 height 12
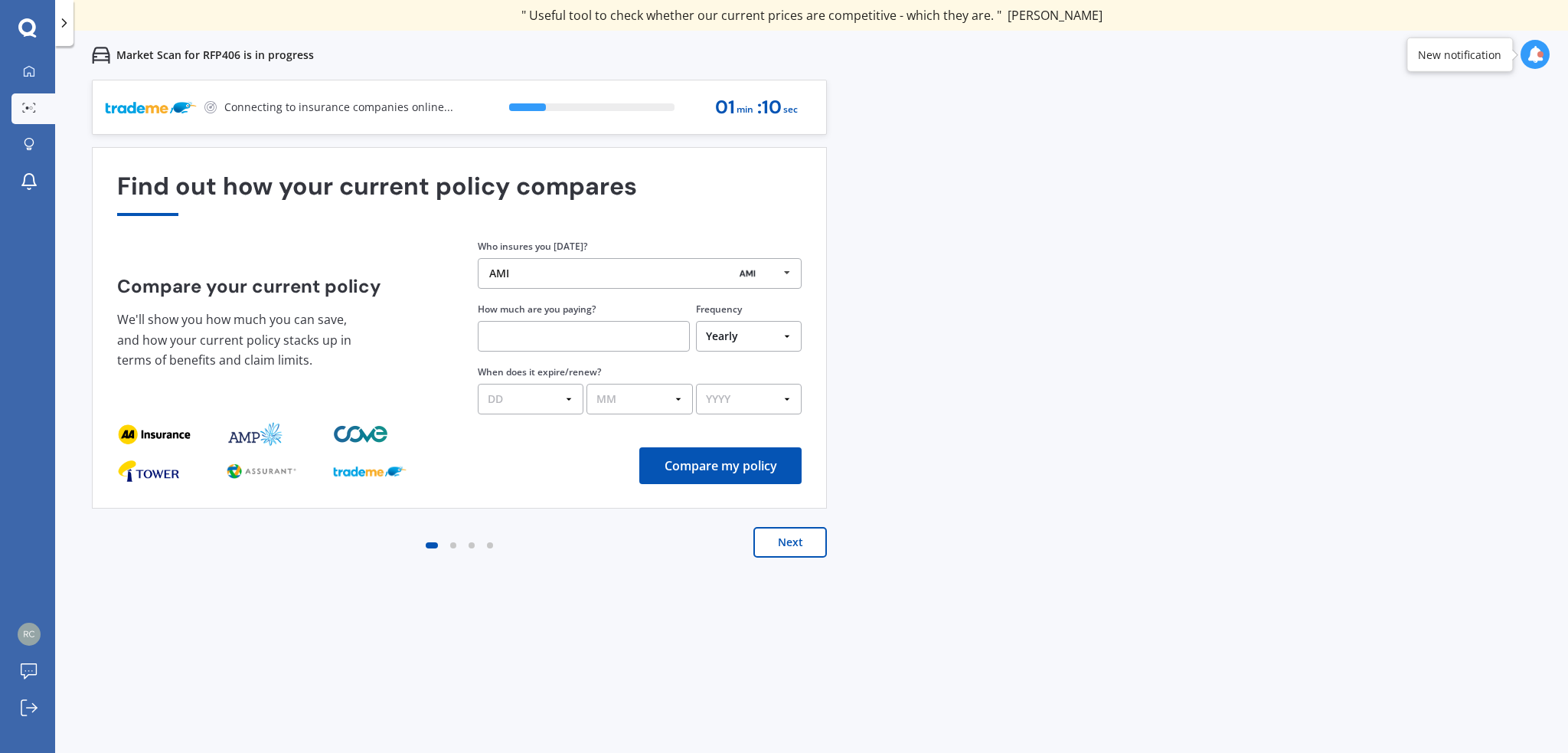
click at [587, 334] on input "text" at bounding box center [584, 336] width 212 height 31
type input "$1,200.00"
click at [571, 404] on select "DD 01 02 03 04 05 06 07 08 09 10 11 12 13 14 15 16 17 18 19 20 21 22 23 24 25 2…" at bounding box center [531, 399] width 106 height 31
select select "23"
click at [478, 384] on select "DD 01 02 03 04 05 06 07 08 09 10 11 12 13 14 15 16 17 18 19 20 21 22 23 24 25 2…" at bounding box center [531, 399] width 106 height 31
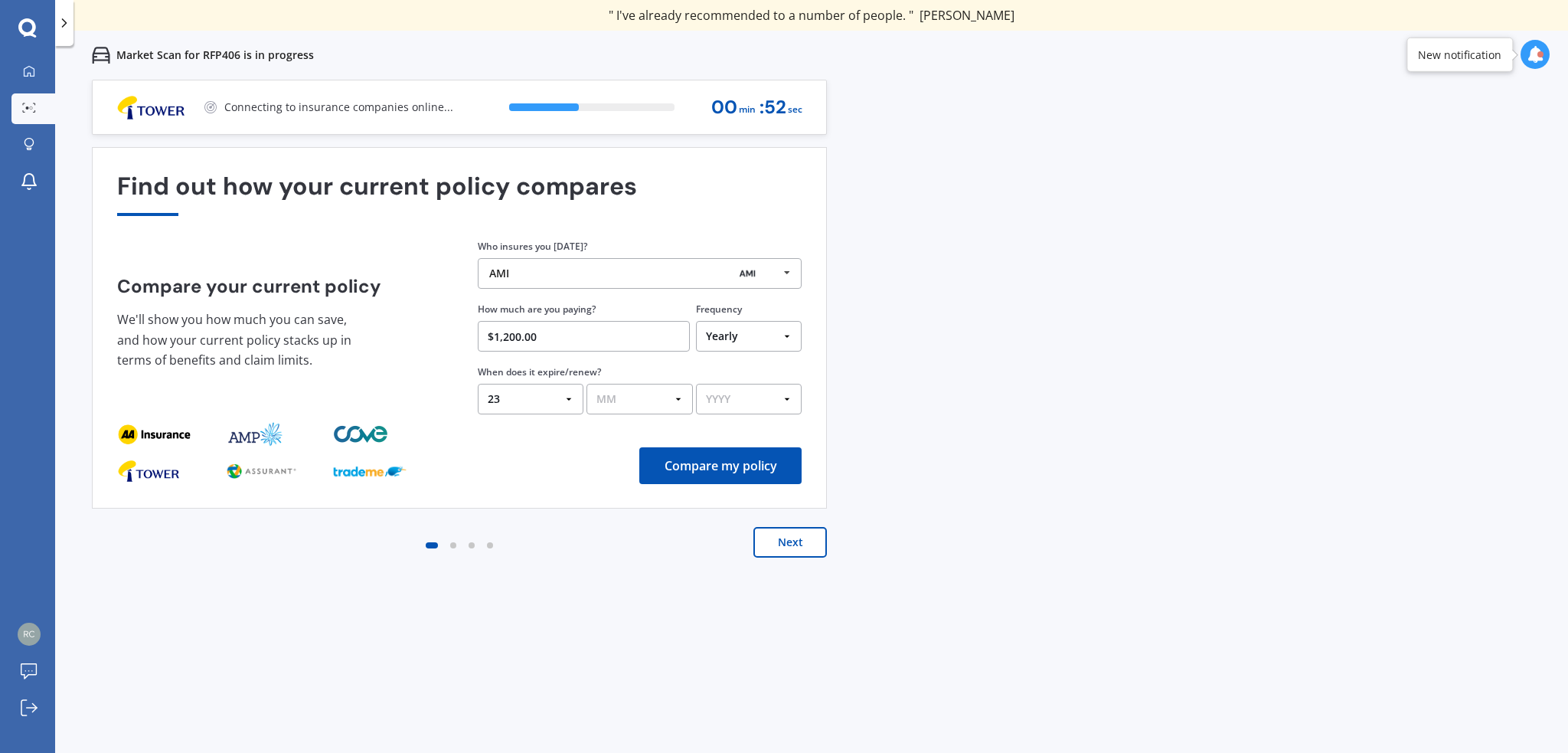
click at [677, 397] on select "MM 01 02 03 04 05 06 07 08 09 10 11 12" at bounding box center [639, 399] width 106 height 31
select select "09"
click at [587, 384] on select "MM 01 02 03 04 05 06 07 08 09 10 11 12" at bounding box center [639, 399] width 106 height 31
click at [787, 396] on select "YYYY 2026 2025 2024" at bounding box center [749, 399] width 106 height 31
select select "2025"
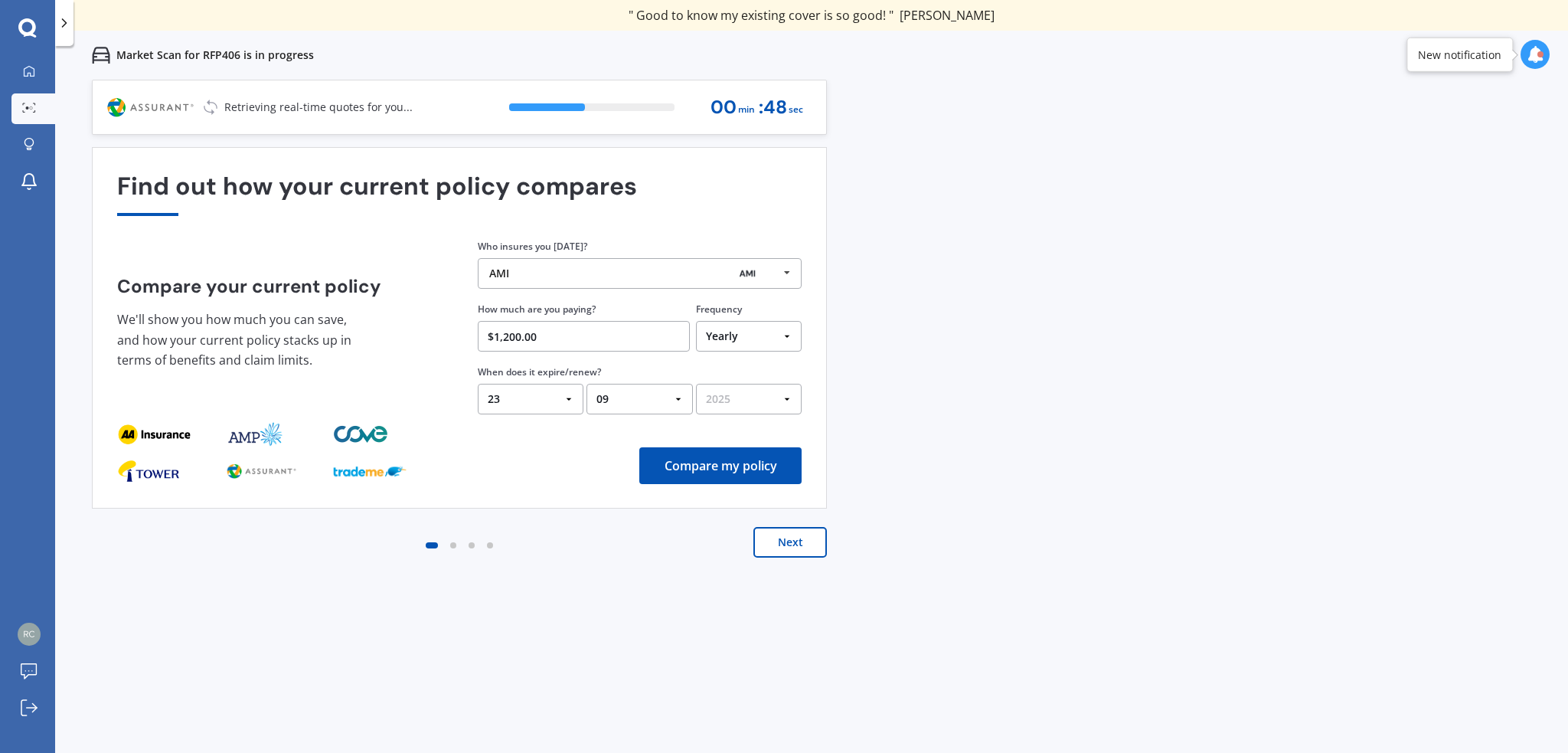
click at [696, 384] on select "YYYY 2026 2025 2024" at bounding box center [749, 399] width 106 height 31
click at [718, 459] on button "Compare my policy" at bounding box center [720, 465] width 162 height 37
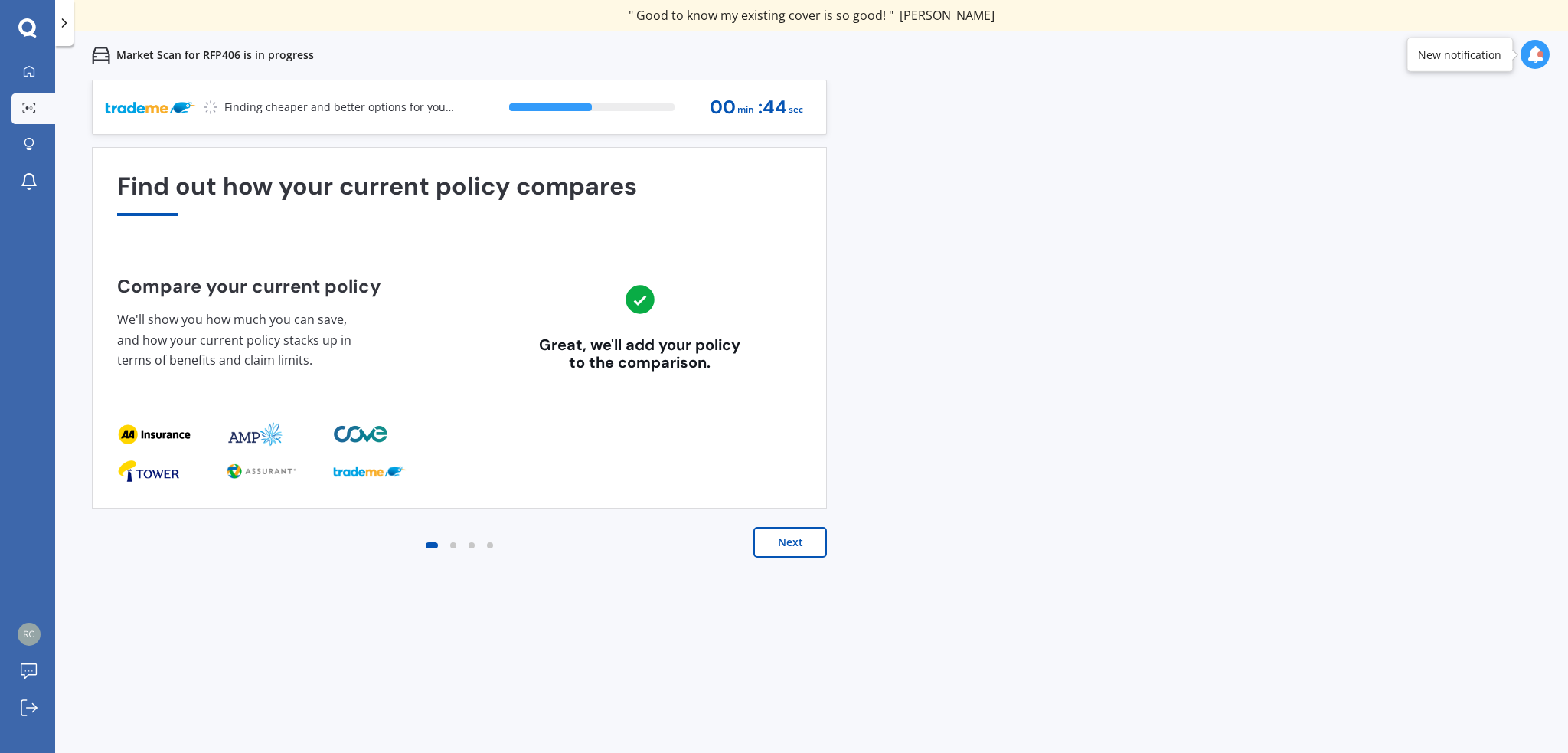
click at [789, 545] on button "Next" at bounding box center [790, 542] width 73 height 31
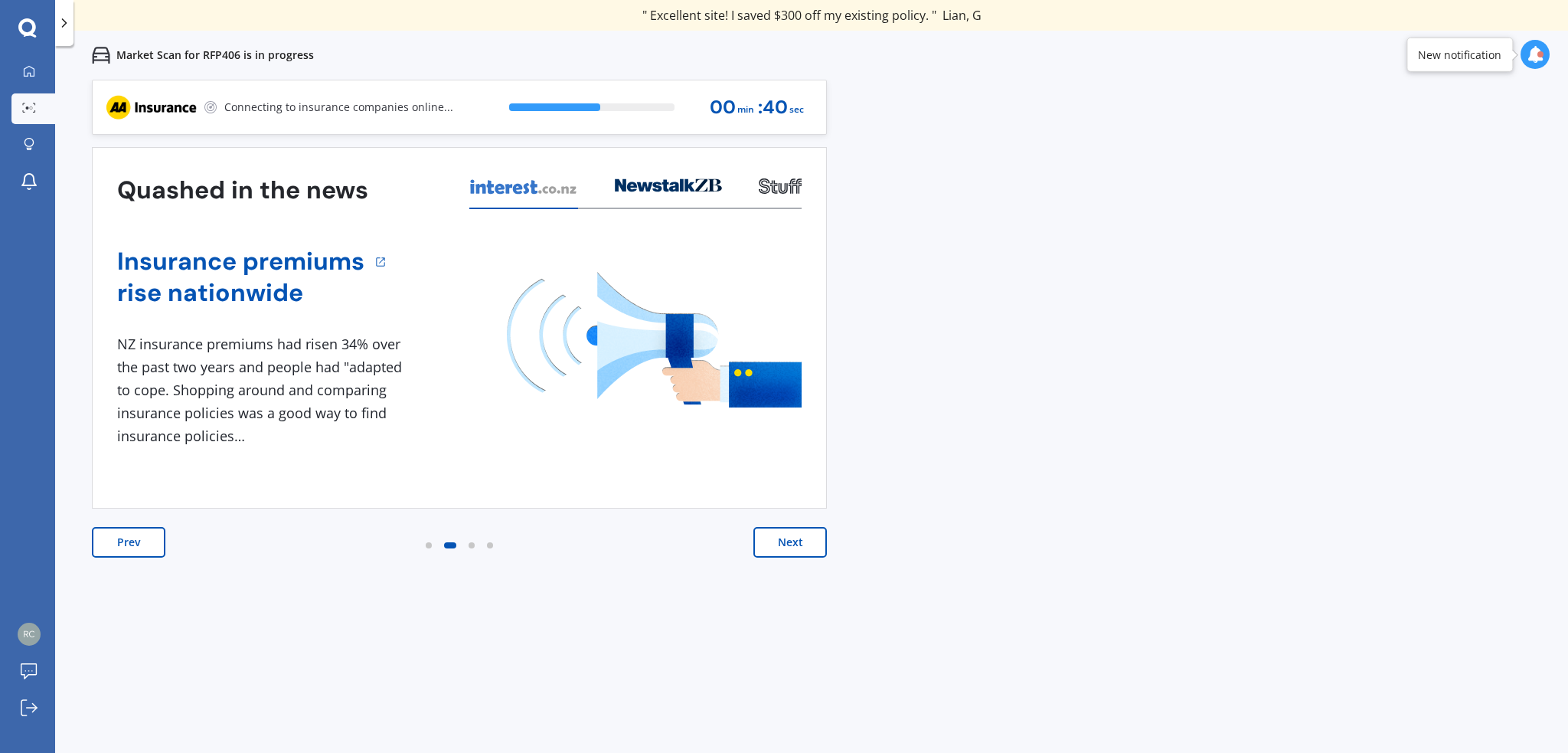
click at [787, 550] on button "Next" at bounding box center [790, 542] width 73 height 31
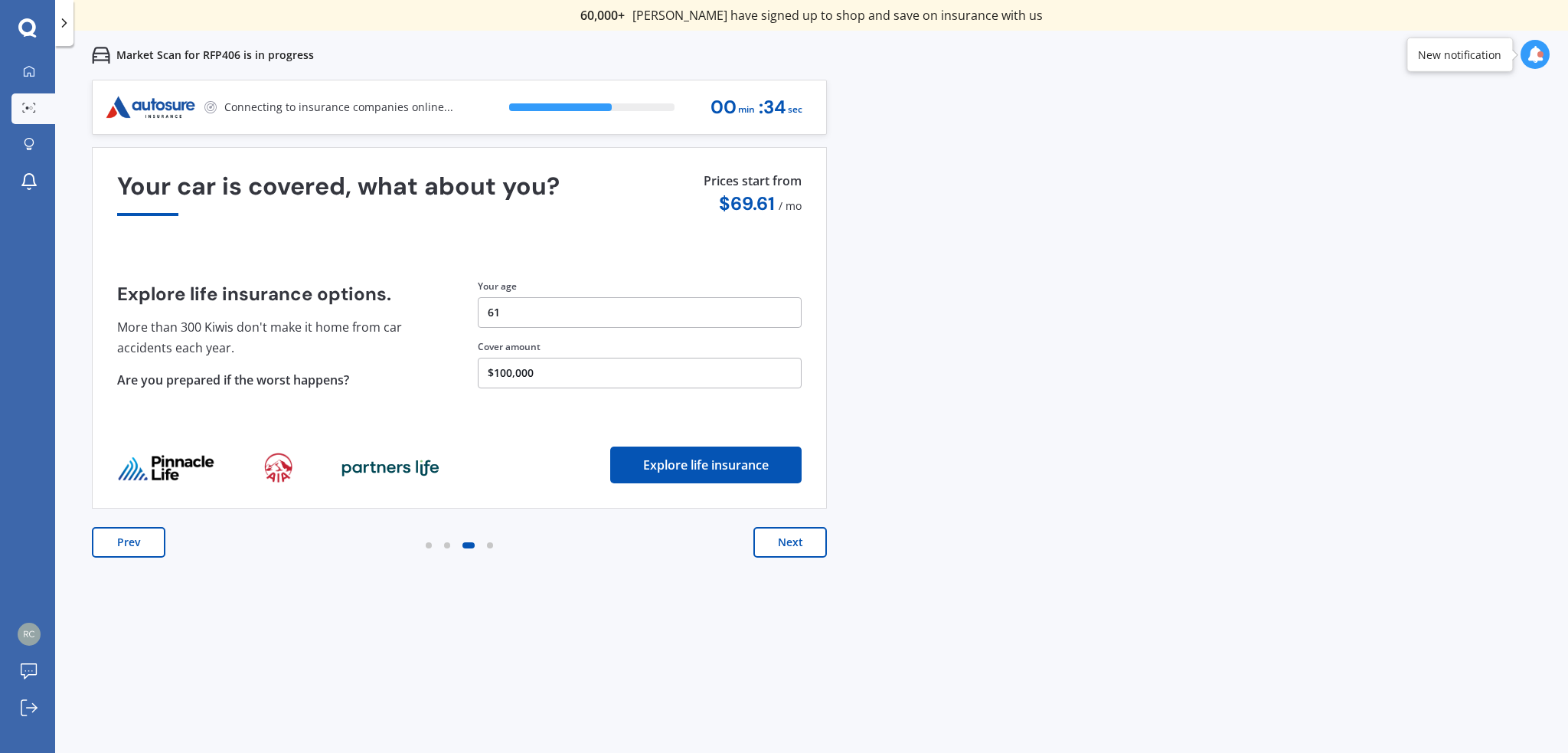
click at [791, 544] on button "Next" at bounding box center [790, 542] width 73 height 31
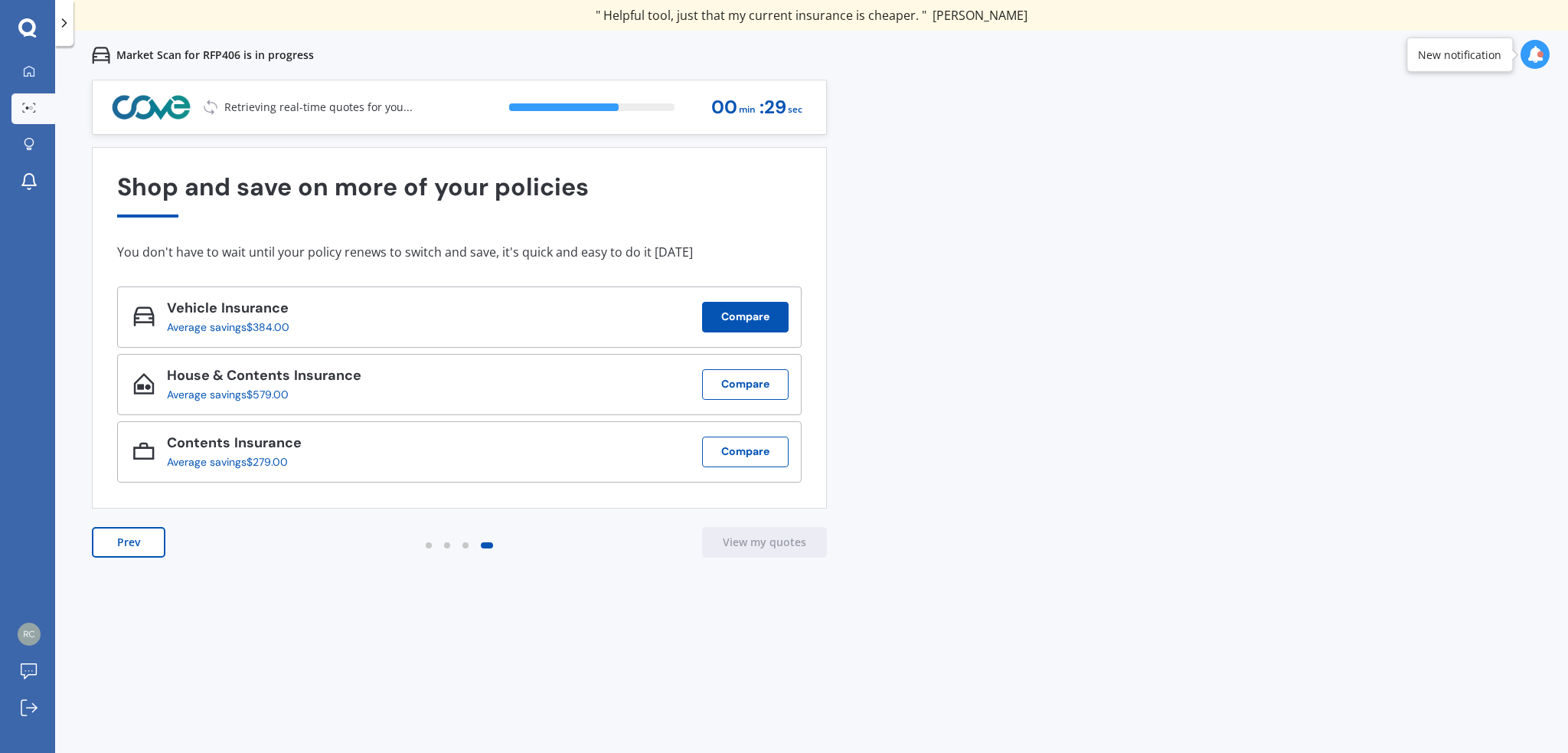
click at [751, 318] on button "Compare" at bounding box center [745, 317] width 87 height 31
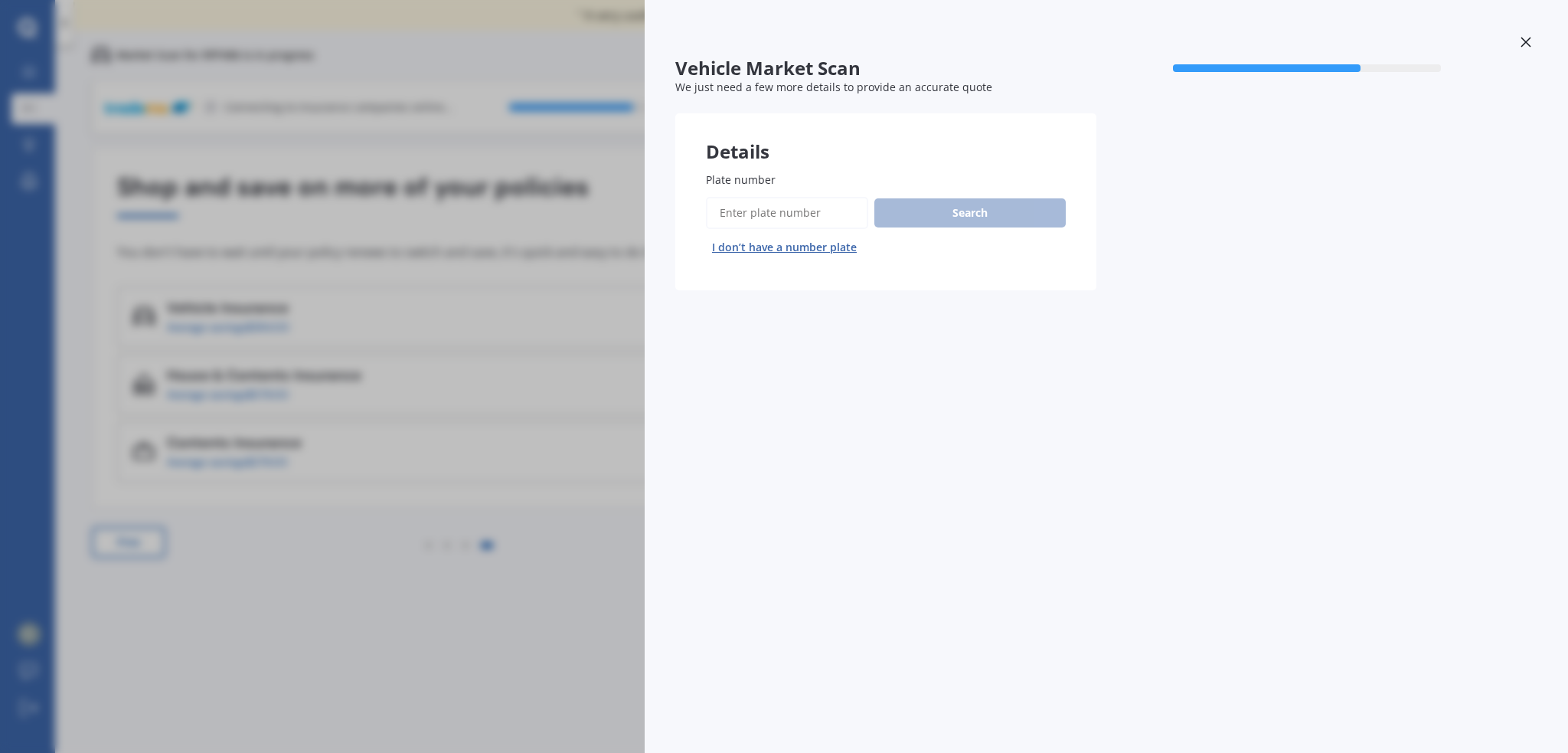
click at [1525, 37] on icon at bounding box center [1526, 42] width 10 height 10
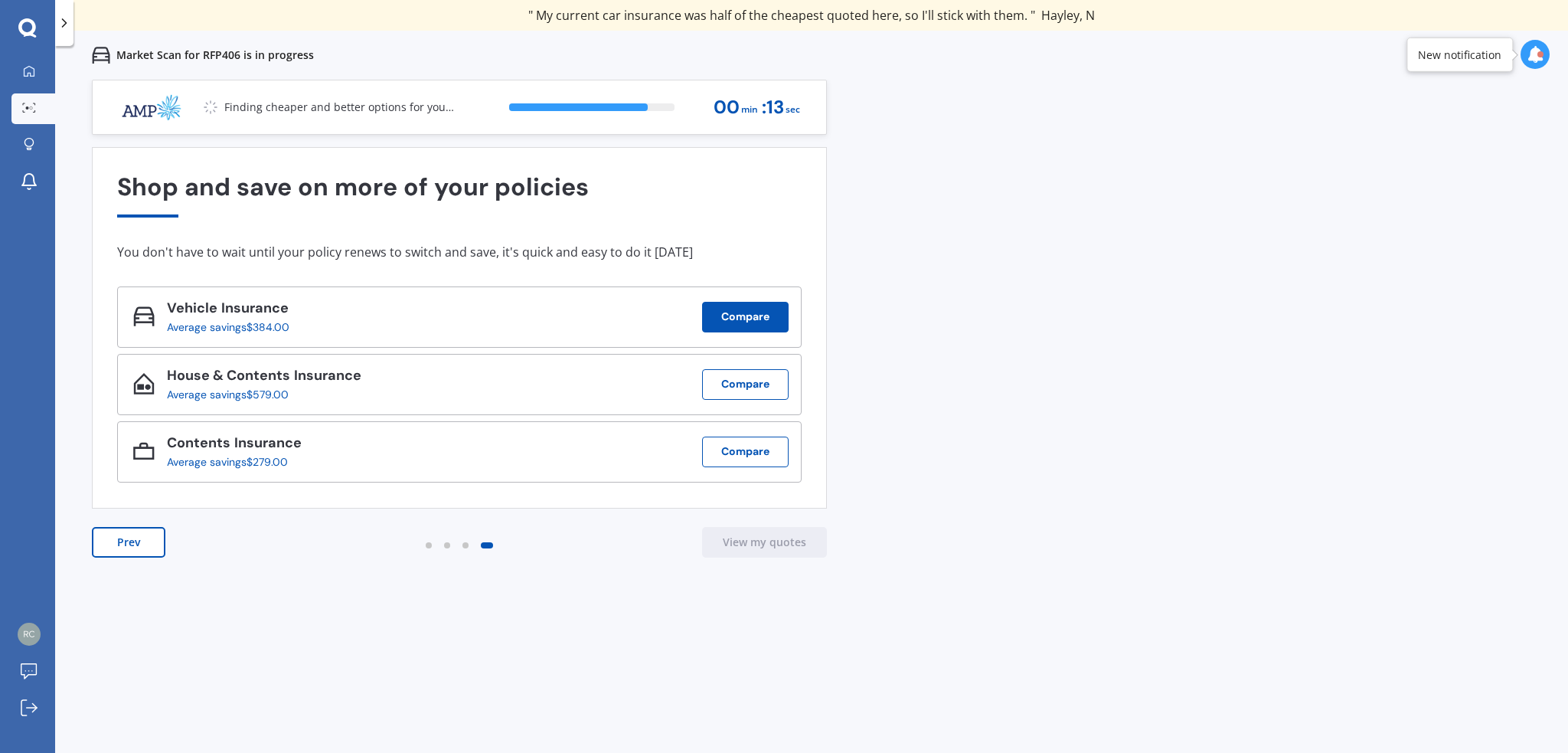
click at [748, 310] on button "Compare" at bounding box center [745, 317] width 87 height 31
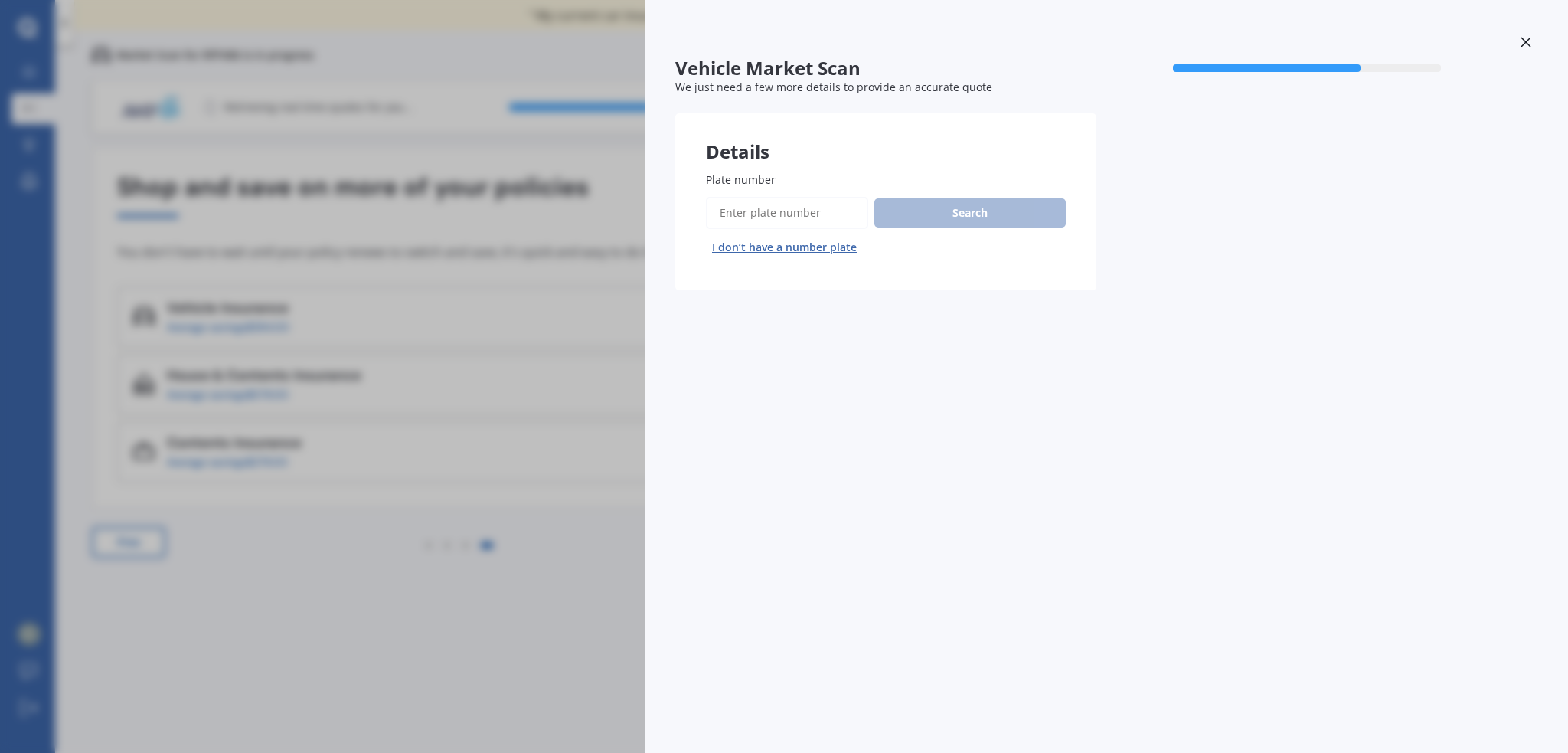
click at [748, 214] on input "Plate number" at bounding box center [787, 214] width 162 height 32
click at [982, 209] on div "Search I don’t have a number plate" at bounding box center [886, 229] width 360 height 63
click at [794, 208] on input "Plate number" at bounding box center [787, 214] width 162 height 32
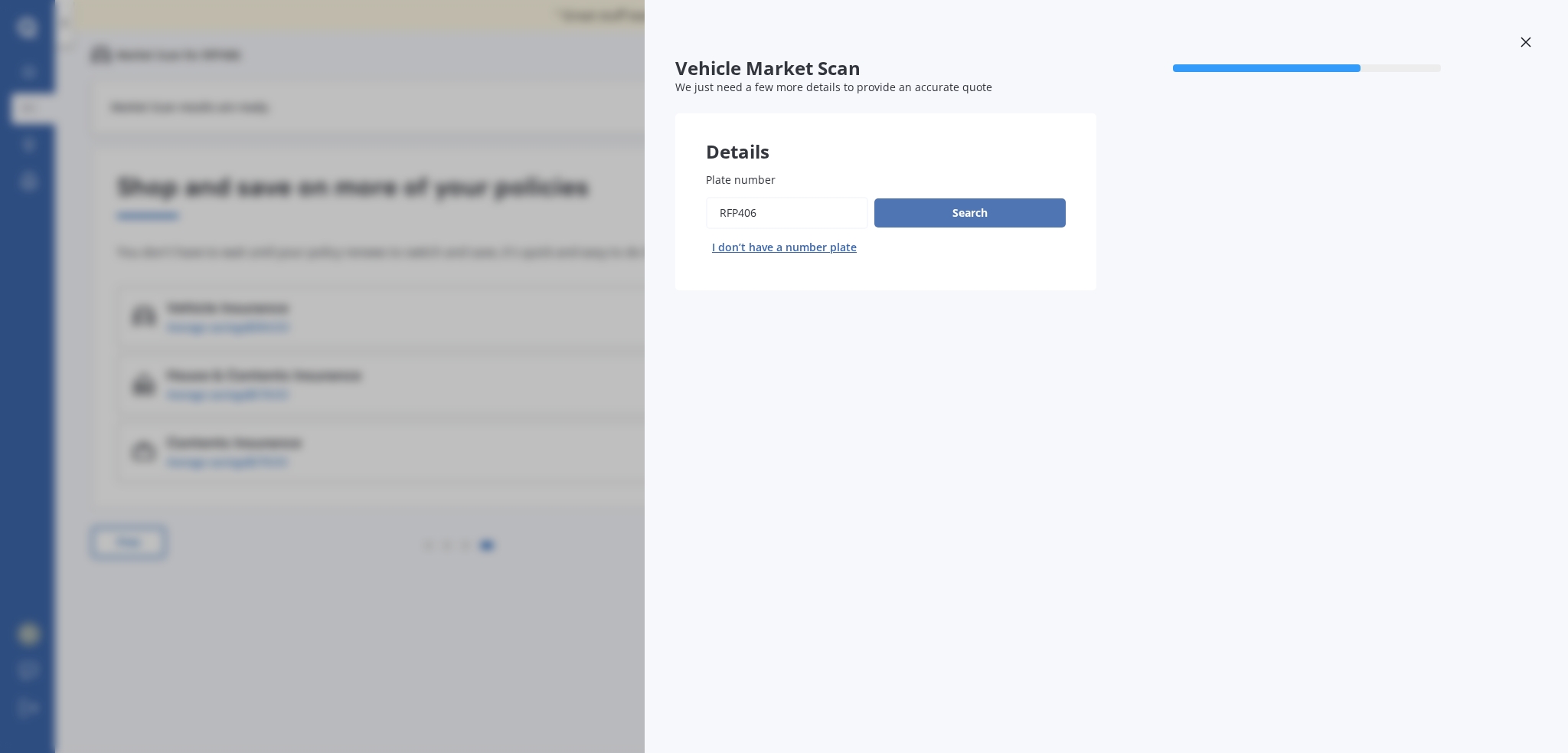
type input "RFP406"
click at [971, 211] on button "Search" at bounding box center [970, 213] width 191 height 30
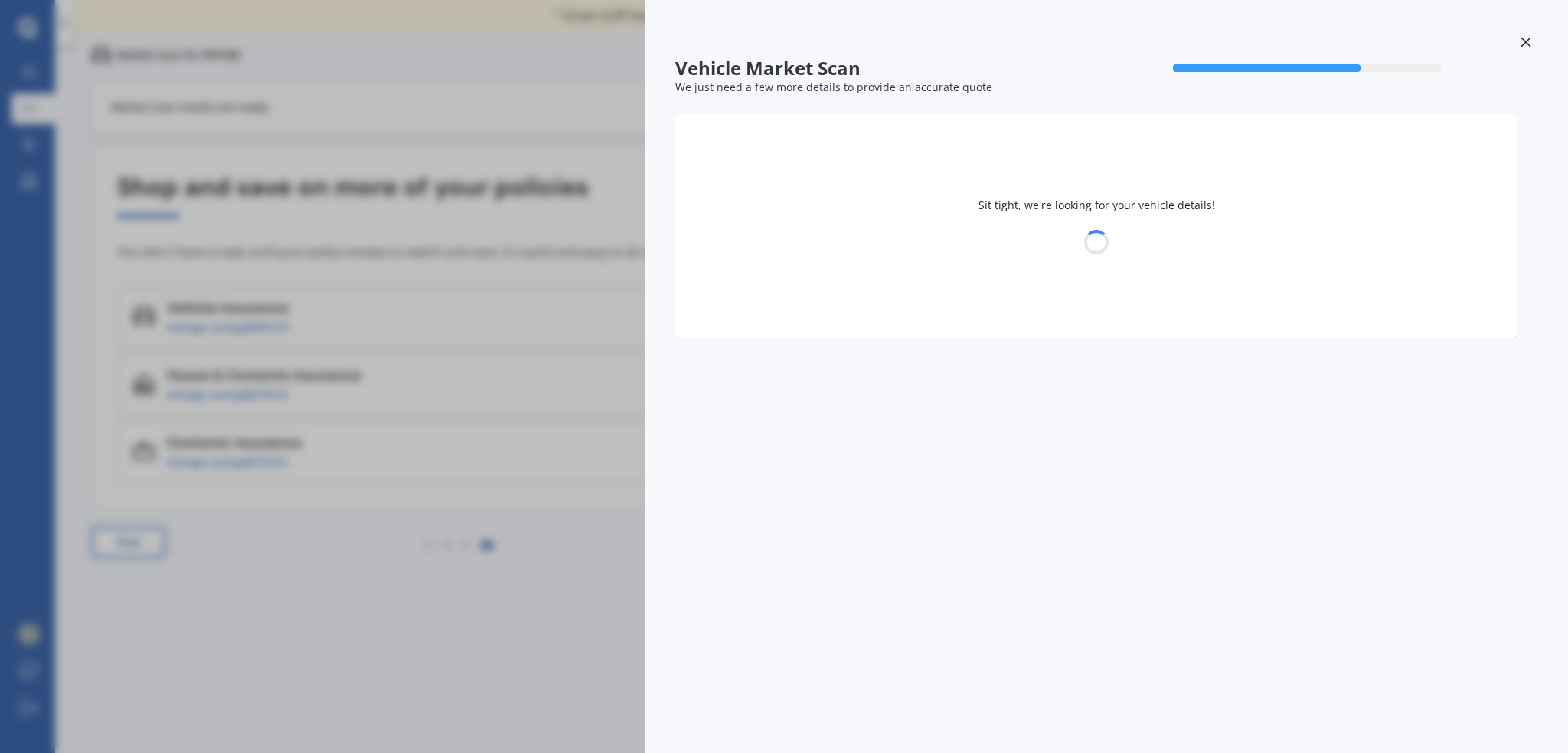
select select "TOYOTA"
select select "22"
select select "10"
select select "1963"
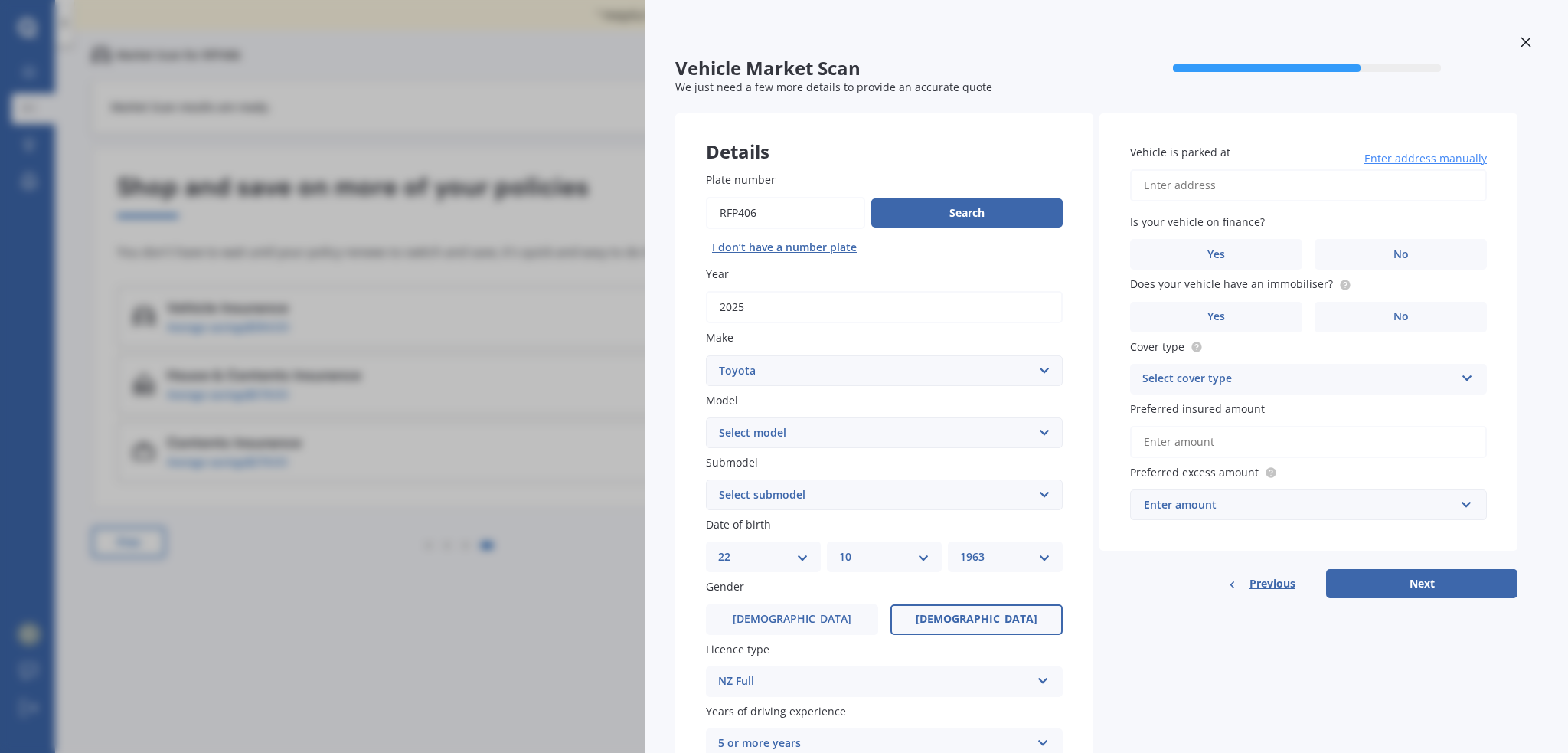
click at [1522, 39] on icon at bounding box center [1526, 42] width 10 height 10
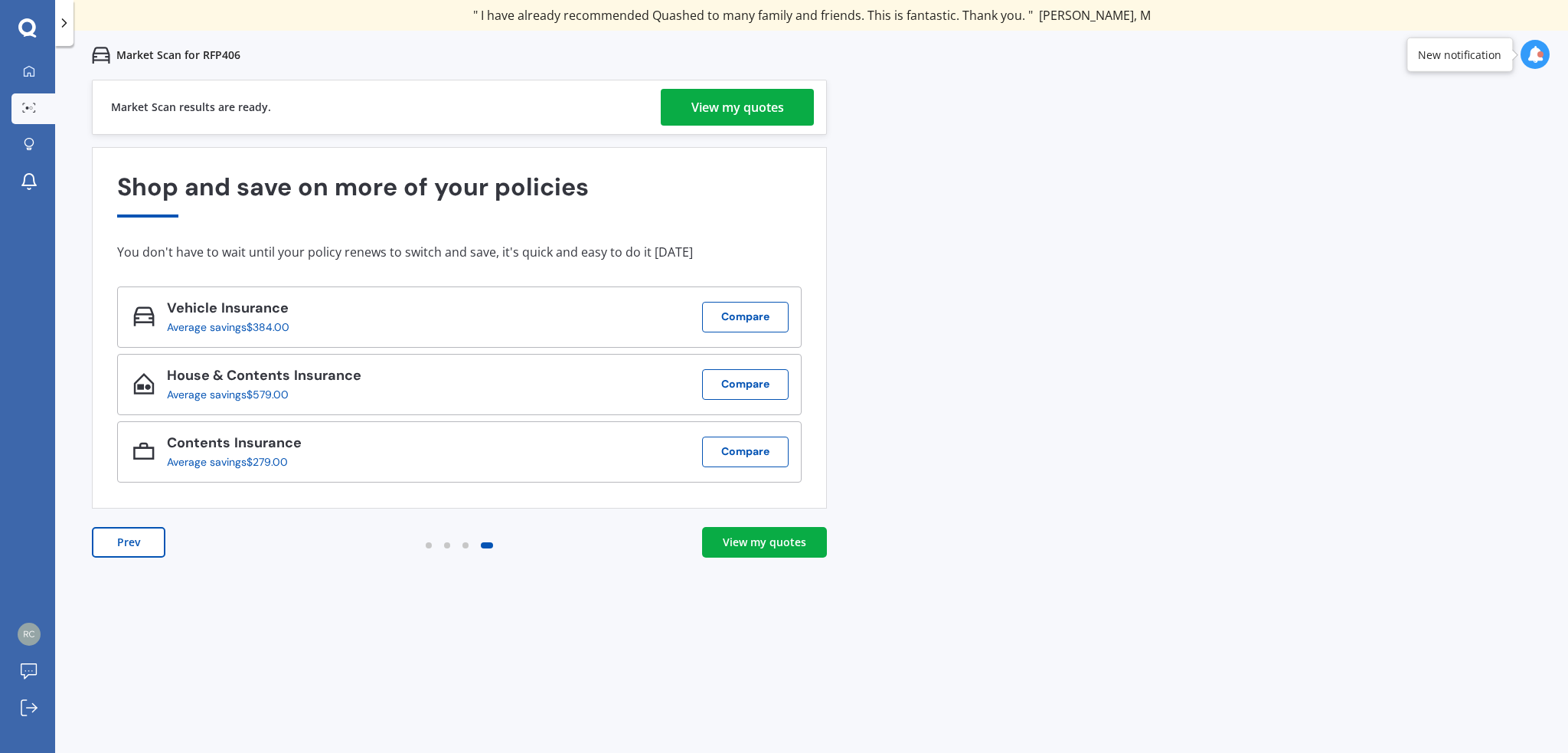
click at [744, 107] on div "View my quotes" at bounding box center [737, 107] width 92 height 37
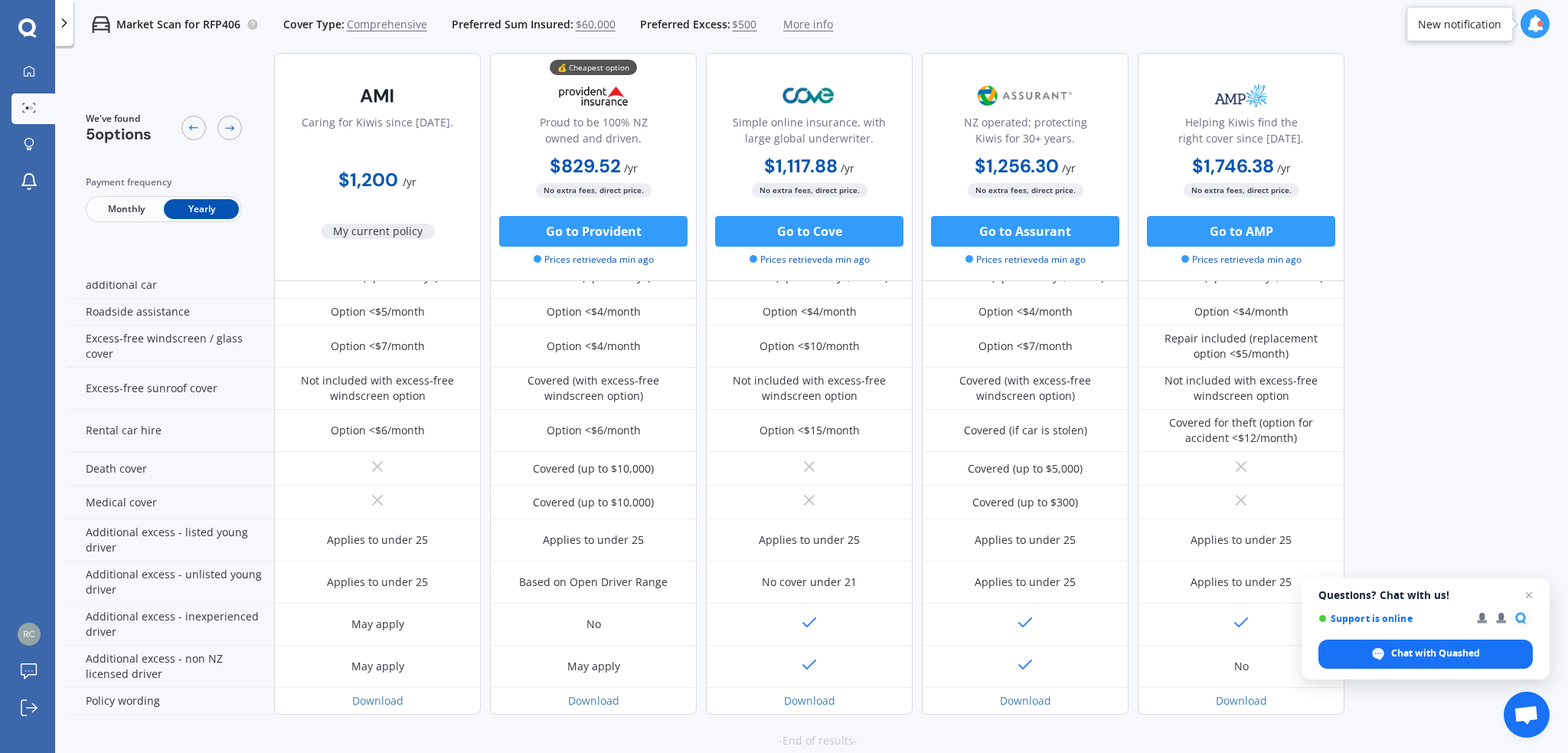
scroll to position [551, 0]
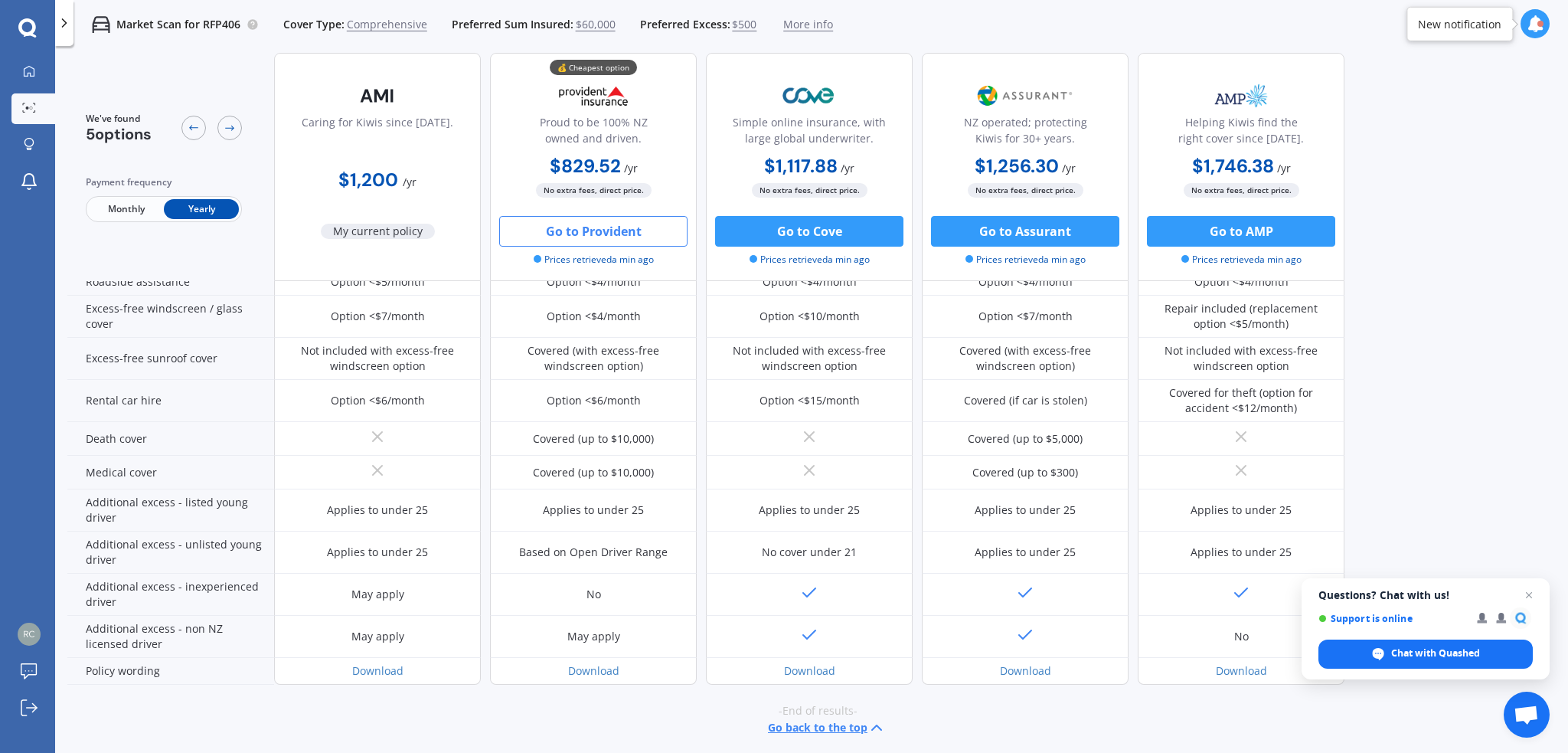
click at [602, 227] on button "Go to Provident" at bounding box center [593, 232] width 189 height 31
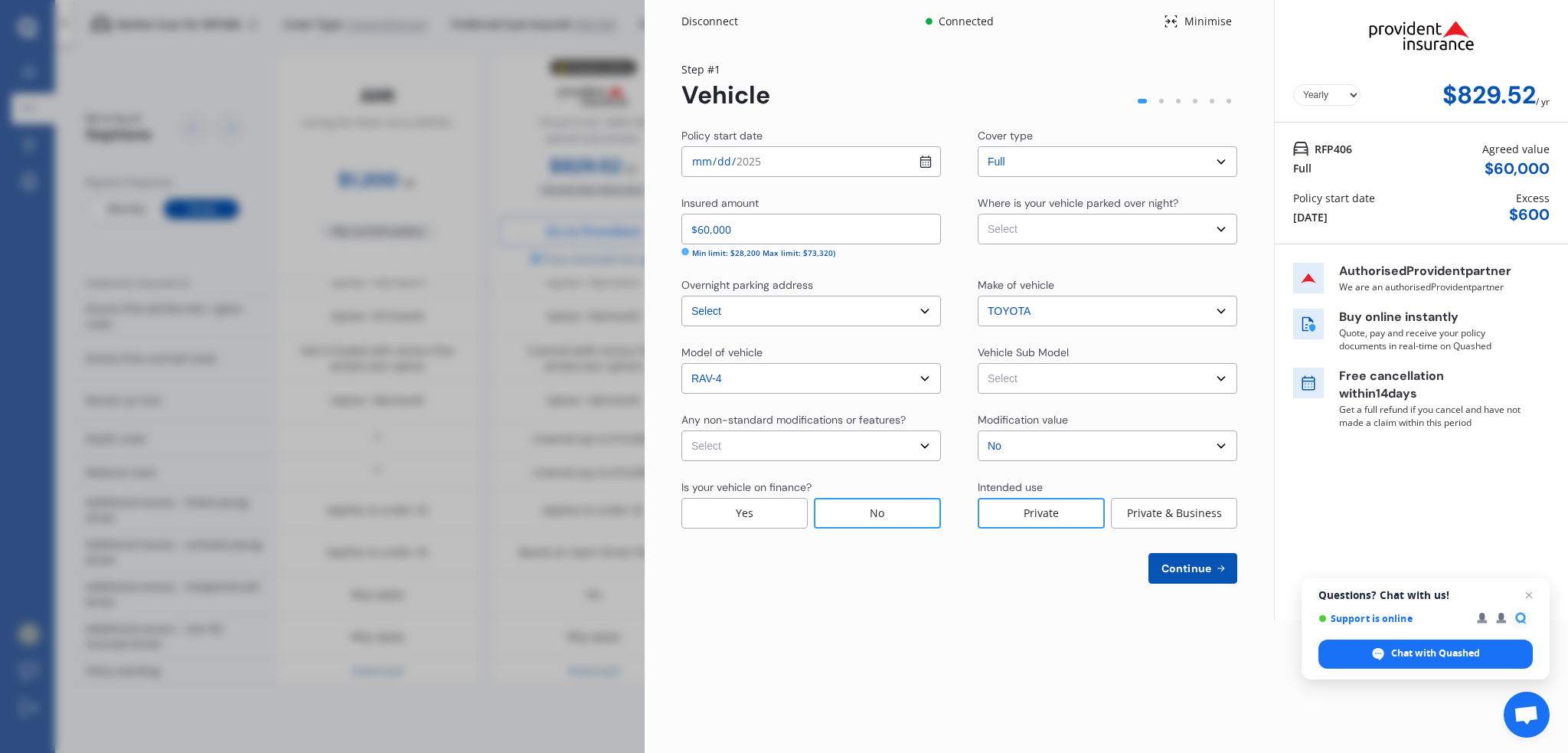
click at [1224, 221] on select "Select Garage (fully enclosed) Off Street Parking Other" at bounding box center [1108, 229] width 260 height 31
select select "GARAGE"
click at [978, 214] on select "Select Garage (fully enclosed) Off Street Parking Other" at bounding box center [1108, 229] width 260 height 31
click at [1227, 380] on select "Select RAV4 AXAH54R Limited Wagon 5dr ECVT 7sp AWD 2.5i/88kW Hybrid" at bounding box center [1108, 378] width 260 height 31
click at [1221, 374] on select "Select RAV4 AXAH54R Limited Wagon 5dr ECVT 7sp AWD 2.5i/88kW Hybrid" at bounding box center [1108, 378] width 260 height 31
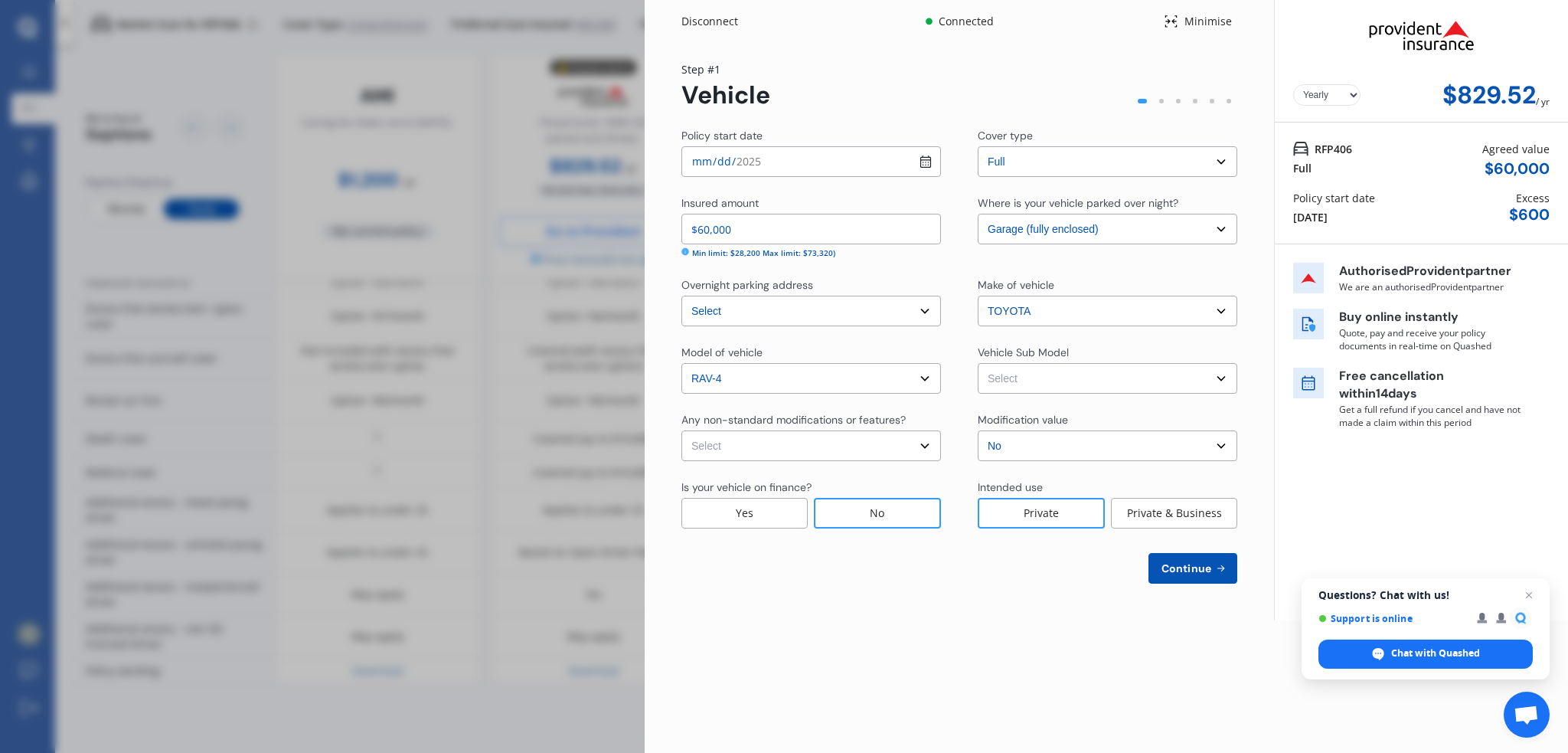
click at [1222, 378] on select "Select RAV4 AXAH54R Limited Wagon 5dr ECVT 7sp AWD 2.5i/88kW Hybrid" at bounding box center [1108, 378] width 260 height 31
select select "NZVTOYO2025AECN"
click at [978, 363] on select "Select RAV4 AXAH54R Limited Wagon 5dr ECVT 7sp AWD 2.5i/88kW Hybrid" at bounding box center [1108, 378] width 260 height 31
click at [903, 510] on div "No" at bounding box center [877, 514] width 127 height 31
click at [1051, 510] on div "Private" at bounding box center [1041, 514] width 127 height 31
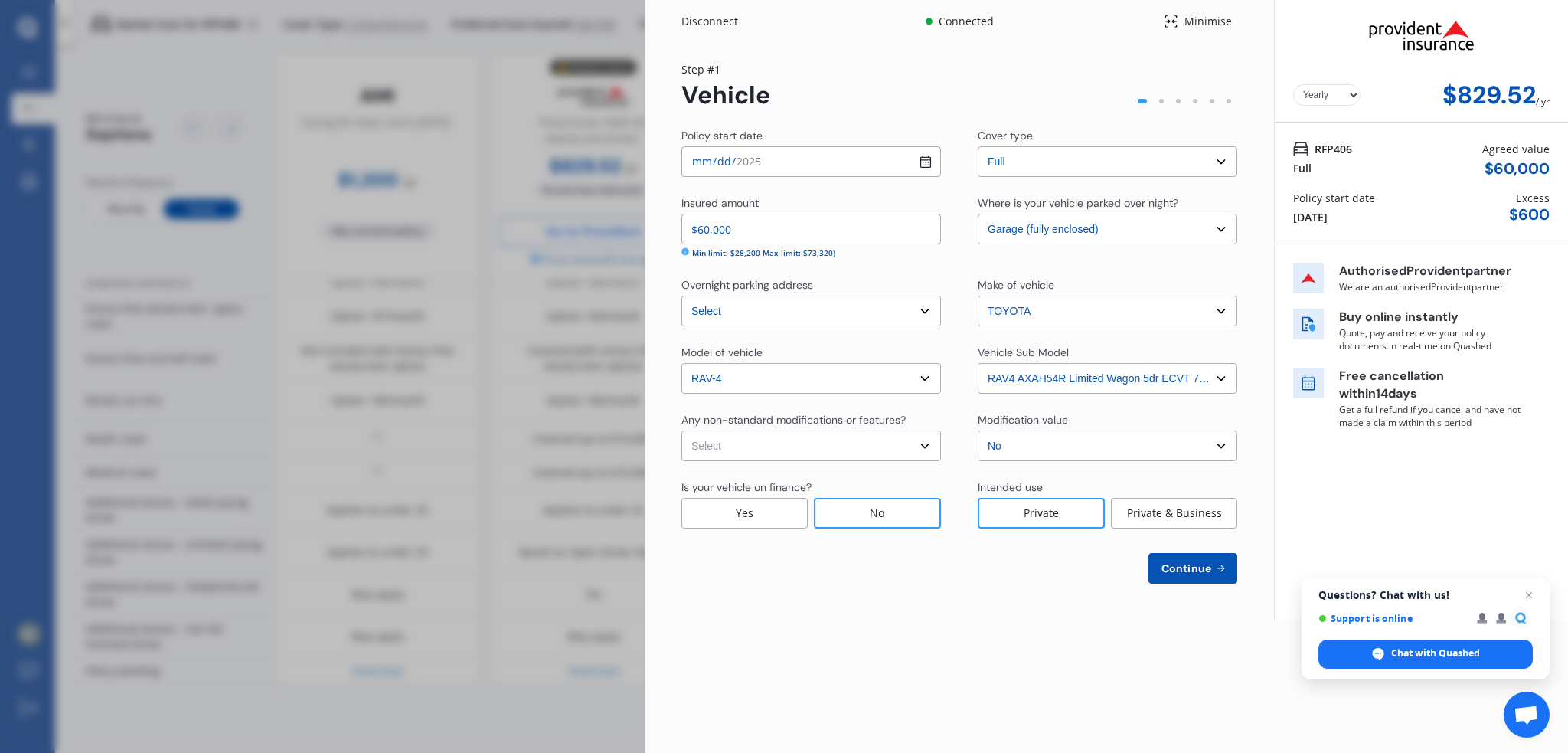
click at [1196, 568] on span "Continue" at bounding box center [1186, 568] width 56 height 12
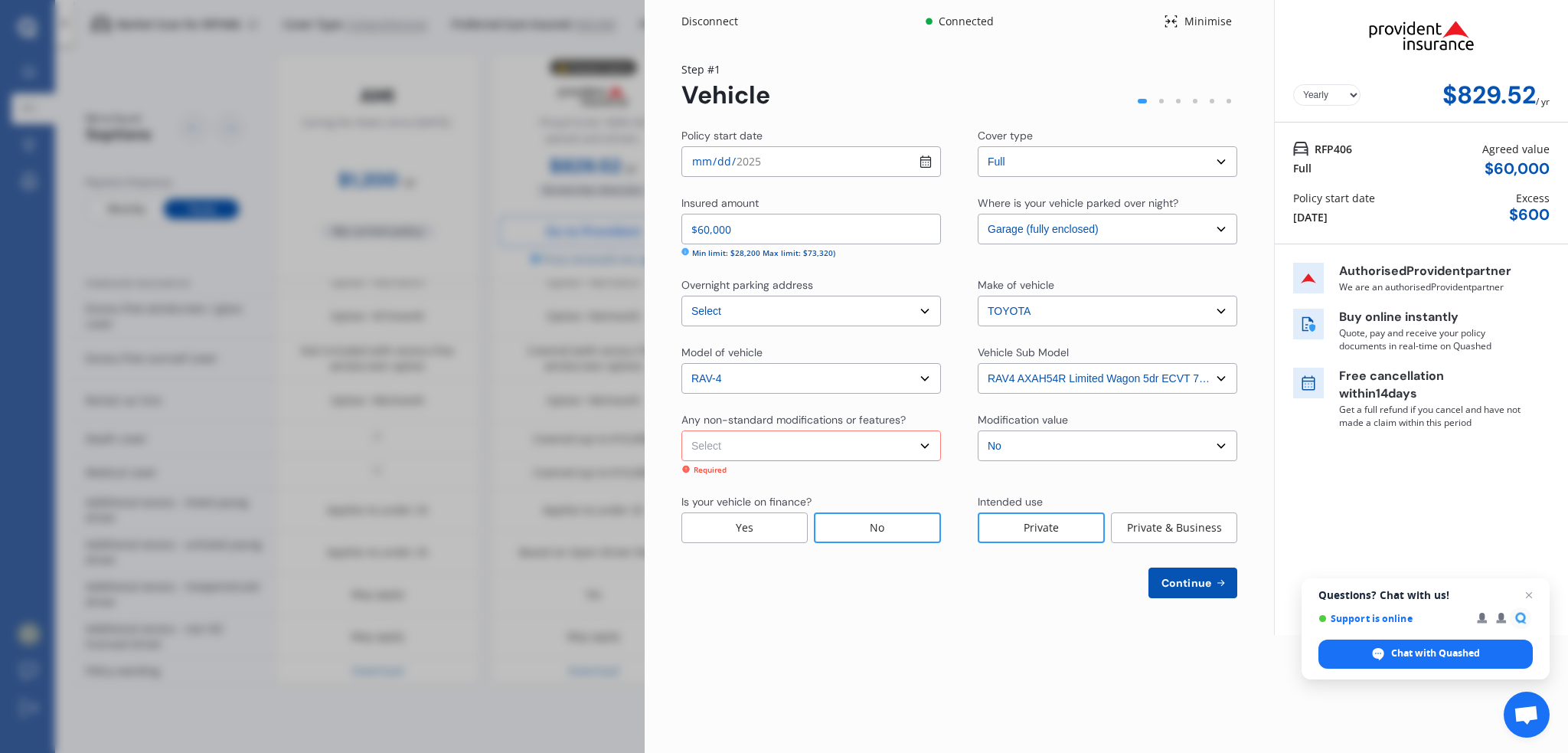
click at [930, 437] on select "Select None Nitrous Oxide System(NOS) Roll Cage Full Racing Harness" at bounding box center [812, 446] width 260 height 31
select select "none"
click at [682, 431] on select "Select None Nitrous Oxide System(NOS) Roll Cage Full Racing Harness" at bounding box center [812, 446] width 260 height 31
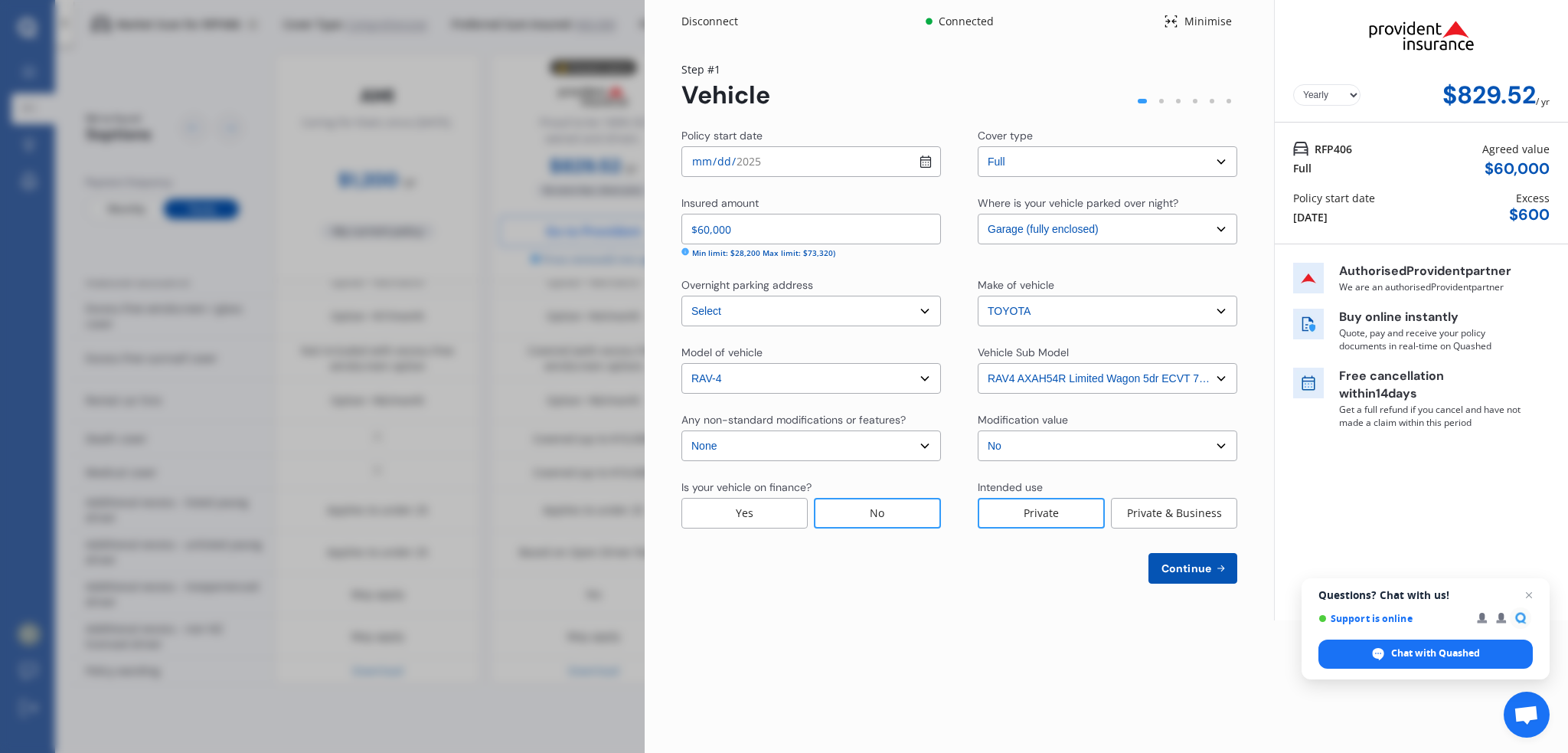
click at [1197, 569] on span "Continue" at bounding box center [1186, 568] width 56 height 12
select select "22"
select select "10"
select select "1963"
select select "NZ_FULL"
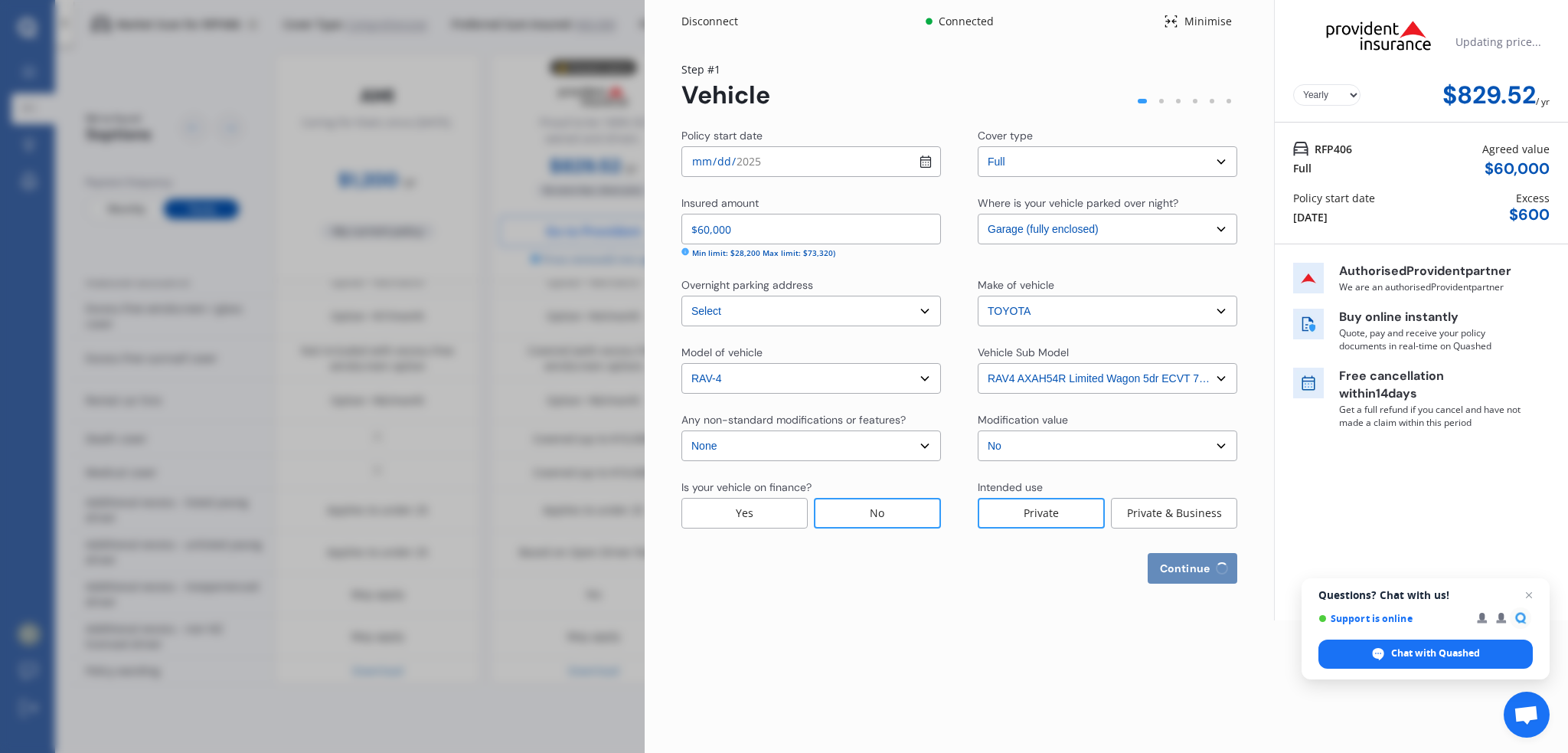
select select "0"
select select "25"
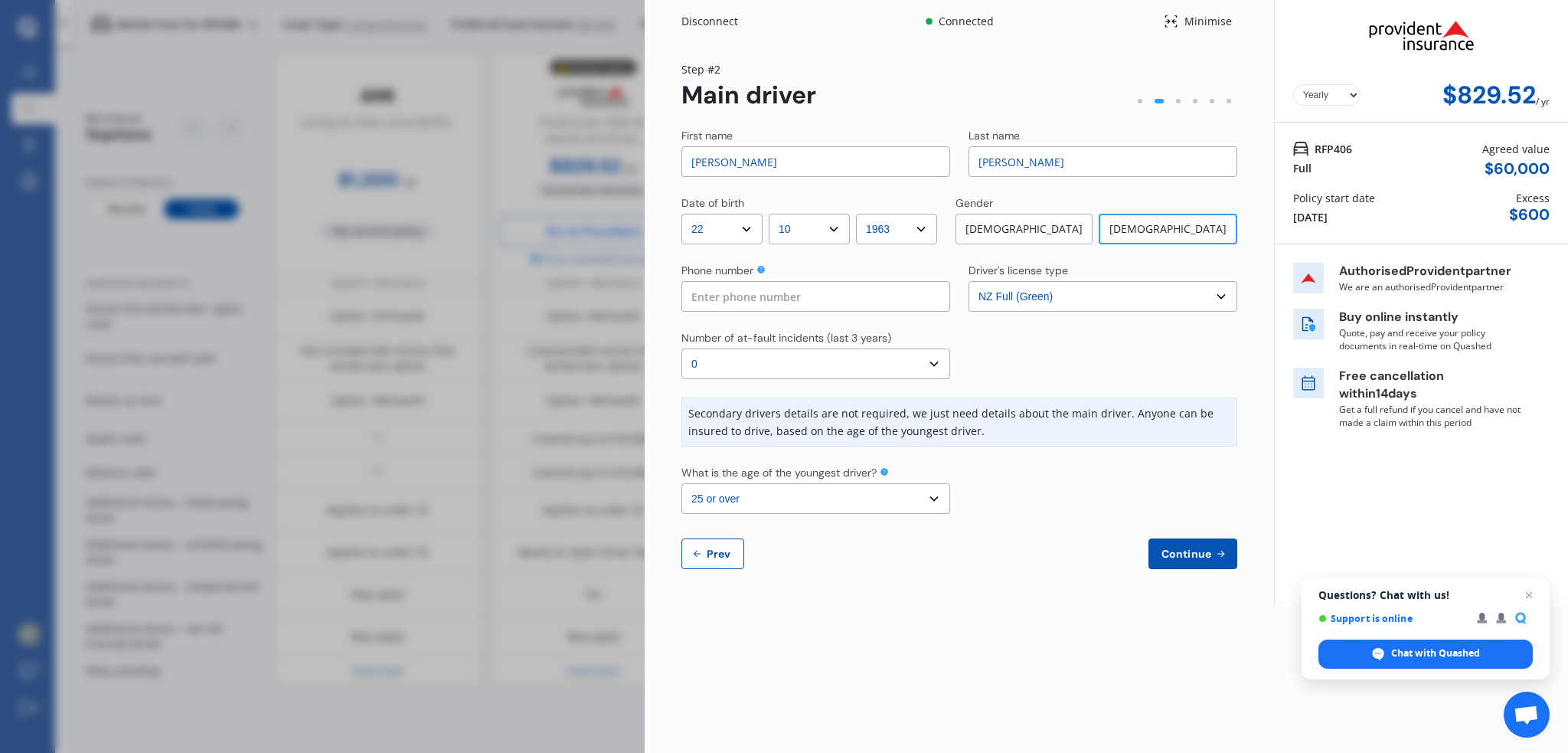
click at [1195, 550] on span "Continue" at bounding box center [1186, 554] width 56 height 12
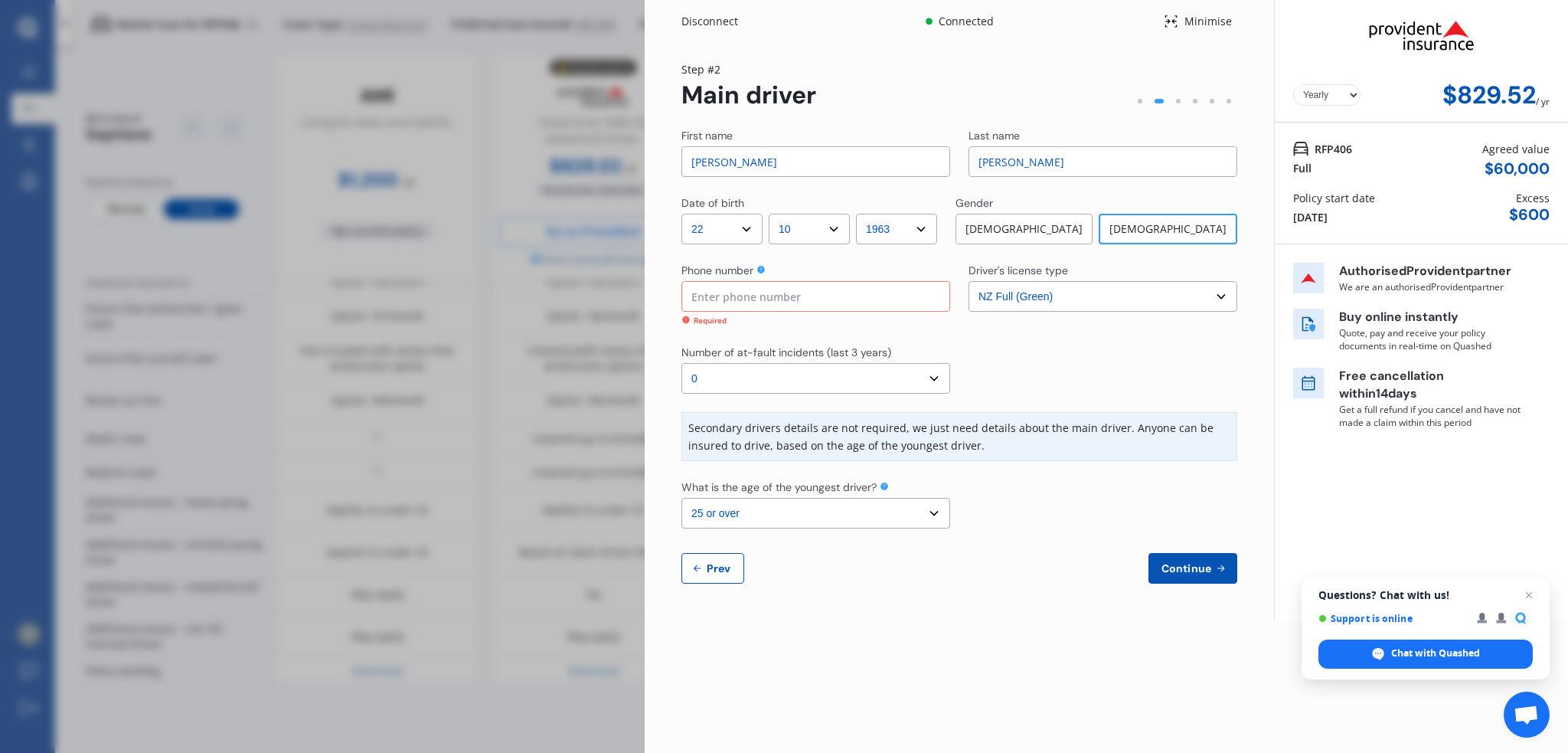
click at [750, 289] on input at bounding box center [816, 296] width 269 height 31
type input "0275977715"
type input "C"
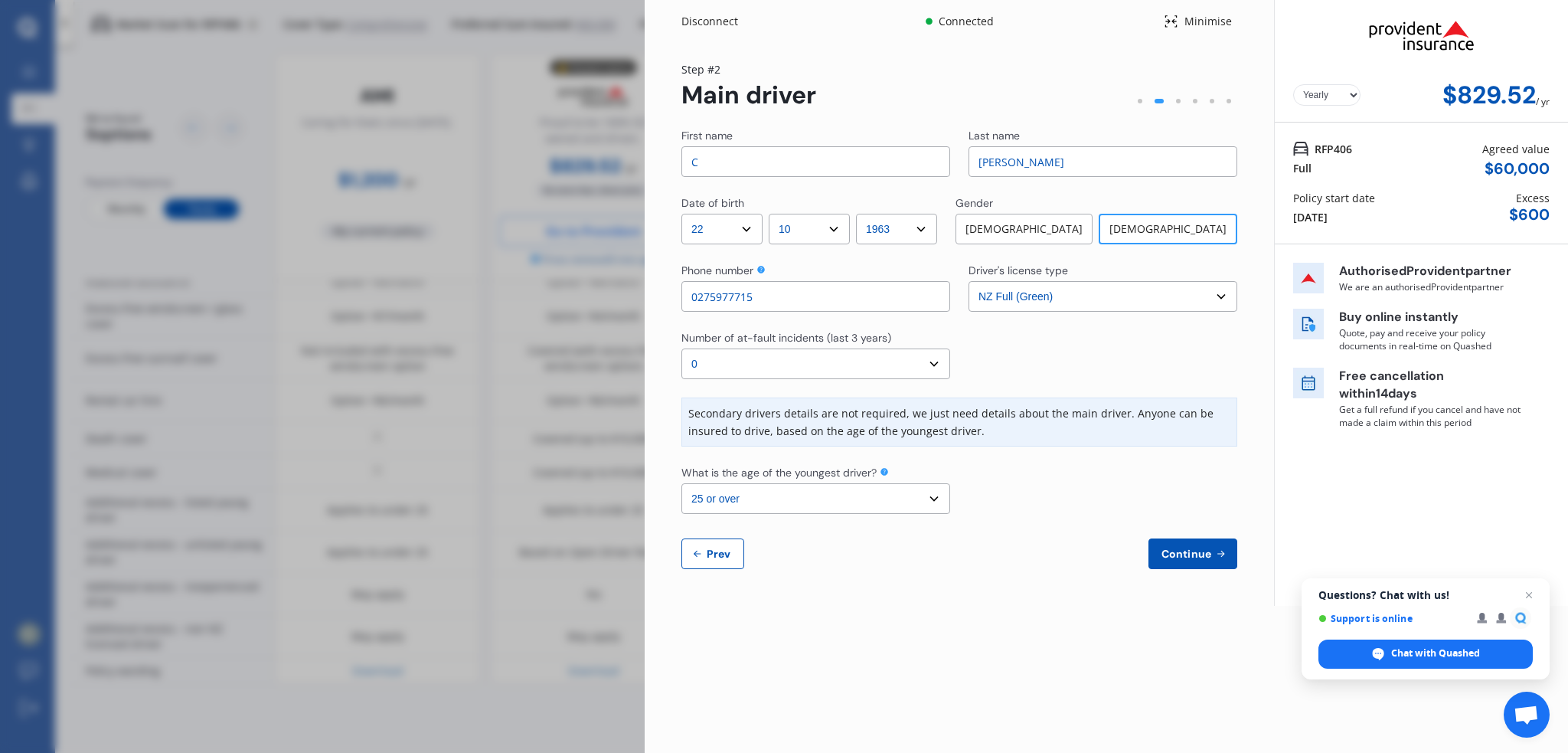
click at [1195, 552] on span "Continue" at bounding box center [1186, 554] width 56 height 12
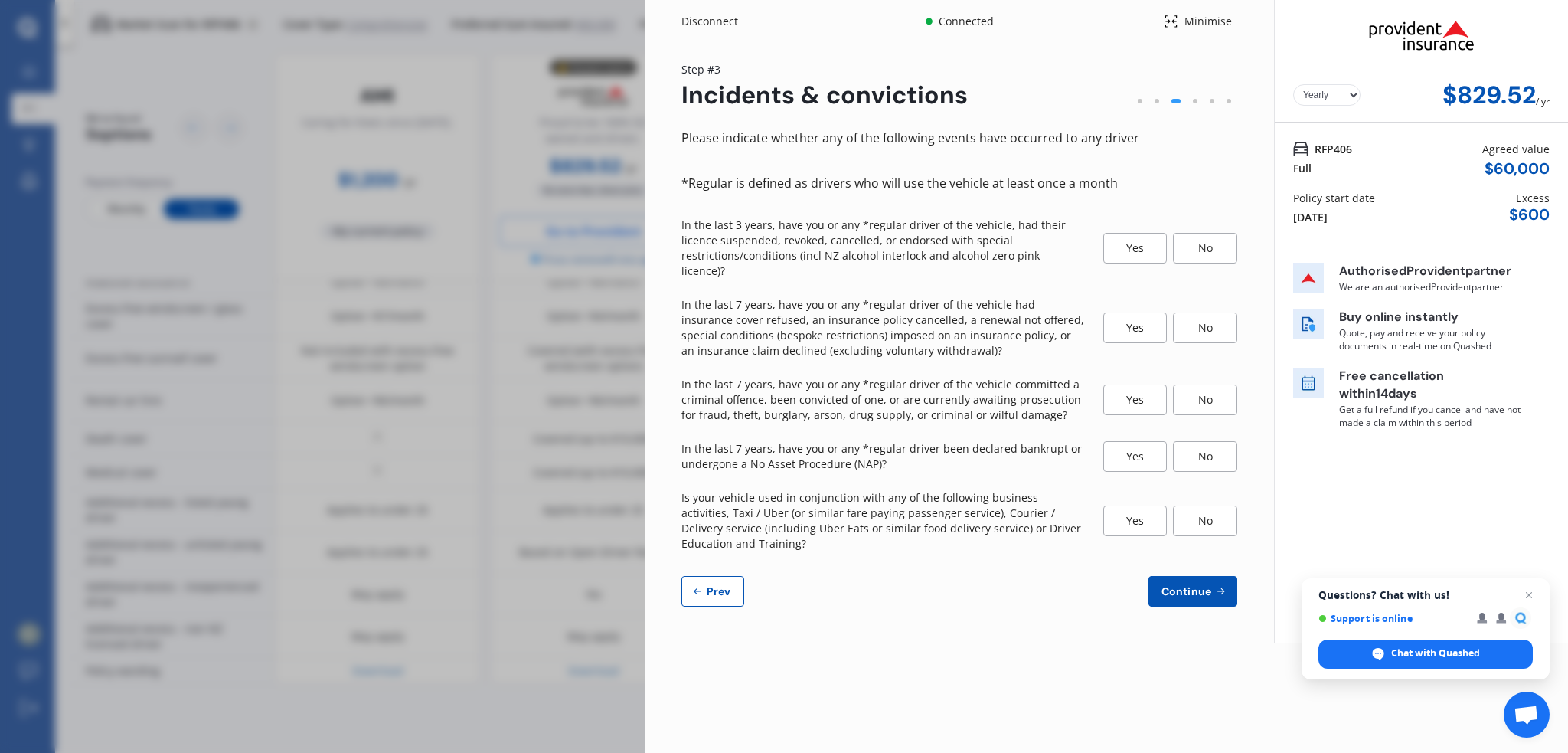
click at [1204, 233] on div "No" at bounding box center [1206, 248] width 65 height 31
click at [1213, 315] on div "No" at bounding box center [1206, 328] width 65 height 31
click at [1209, 385] on div "No" at bounding box center [1206, 400] width 65 height 31
click at [1207, 441] on div "No" at bounding box center [1206, 457] width 65 height 31
click at [1205, 506] on div "No" at bounding box center [1206, 521] width 65 height 31
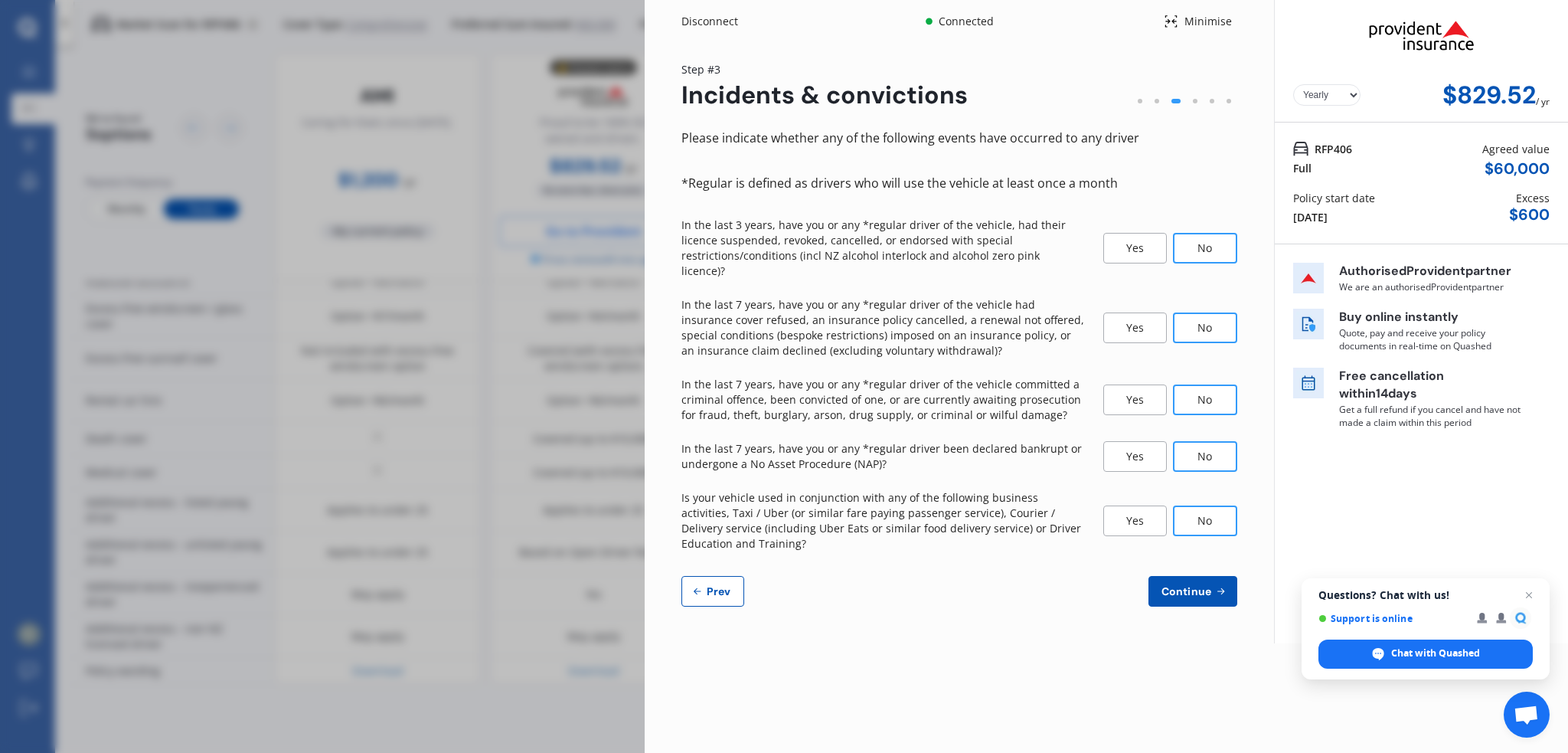
click at [1197, 585] on span "Continue" at bounding box center [1186, 591] width 56 height 12
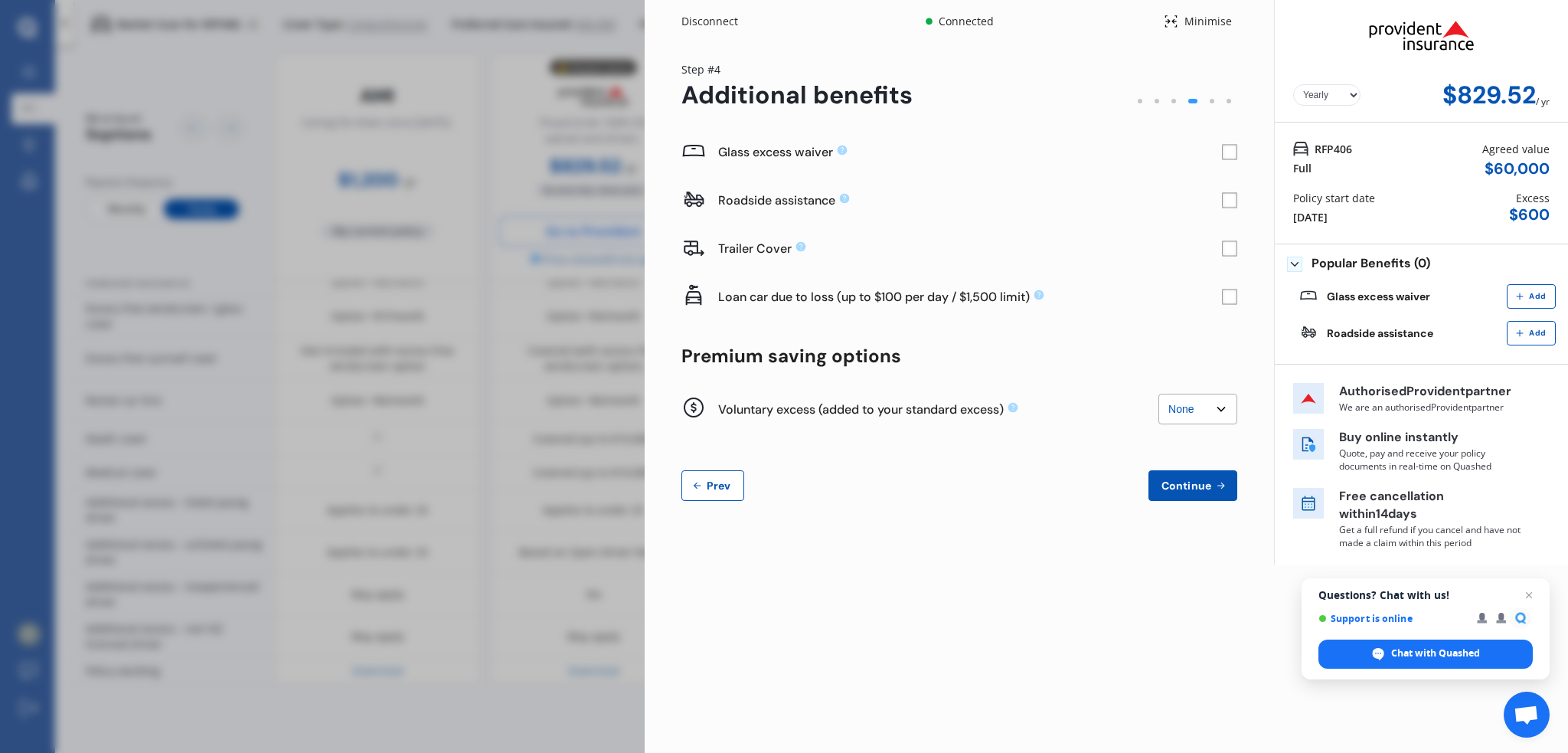
click at [1235, 151] on rect at bounding box center [1230, 153] width 15 height 15
click at [1196, 486] on span "Continue" at bounding box center [1186, 485] width 56 height 12
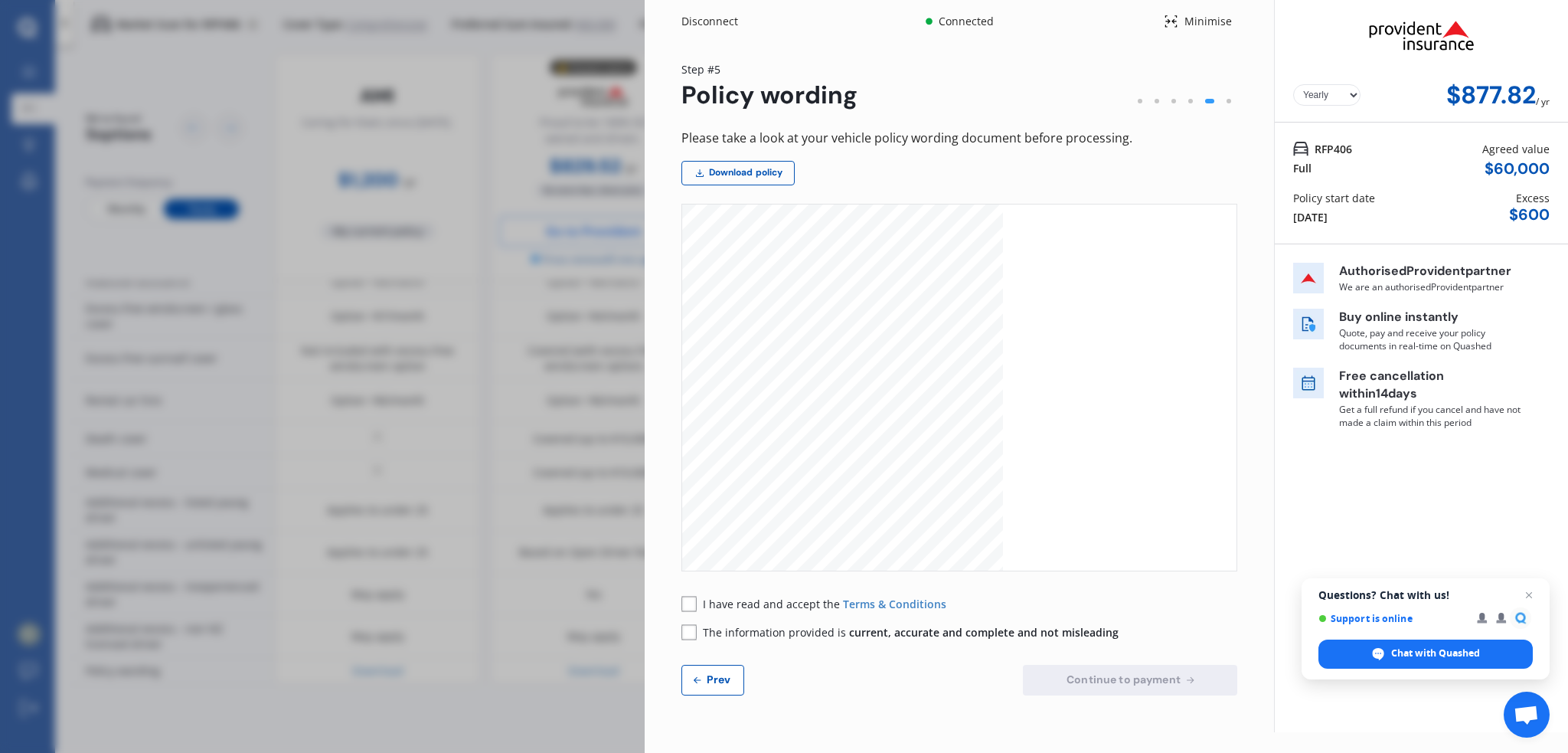
click at [977, 377] on div "CARMINDER MOTOR VEHICLE INSURANCE Driving Confidence This policy is provided to…" at bounding box center [843, 433] width 322 height 456
click at [753, 175] on link "Download policy" at bounding box center [738, 173] width 113 height 25
click at [1189, 17] on div "Minimise" at bounding box center [1208, 21] width 59 height 15
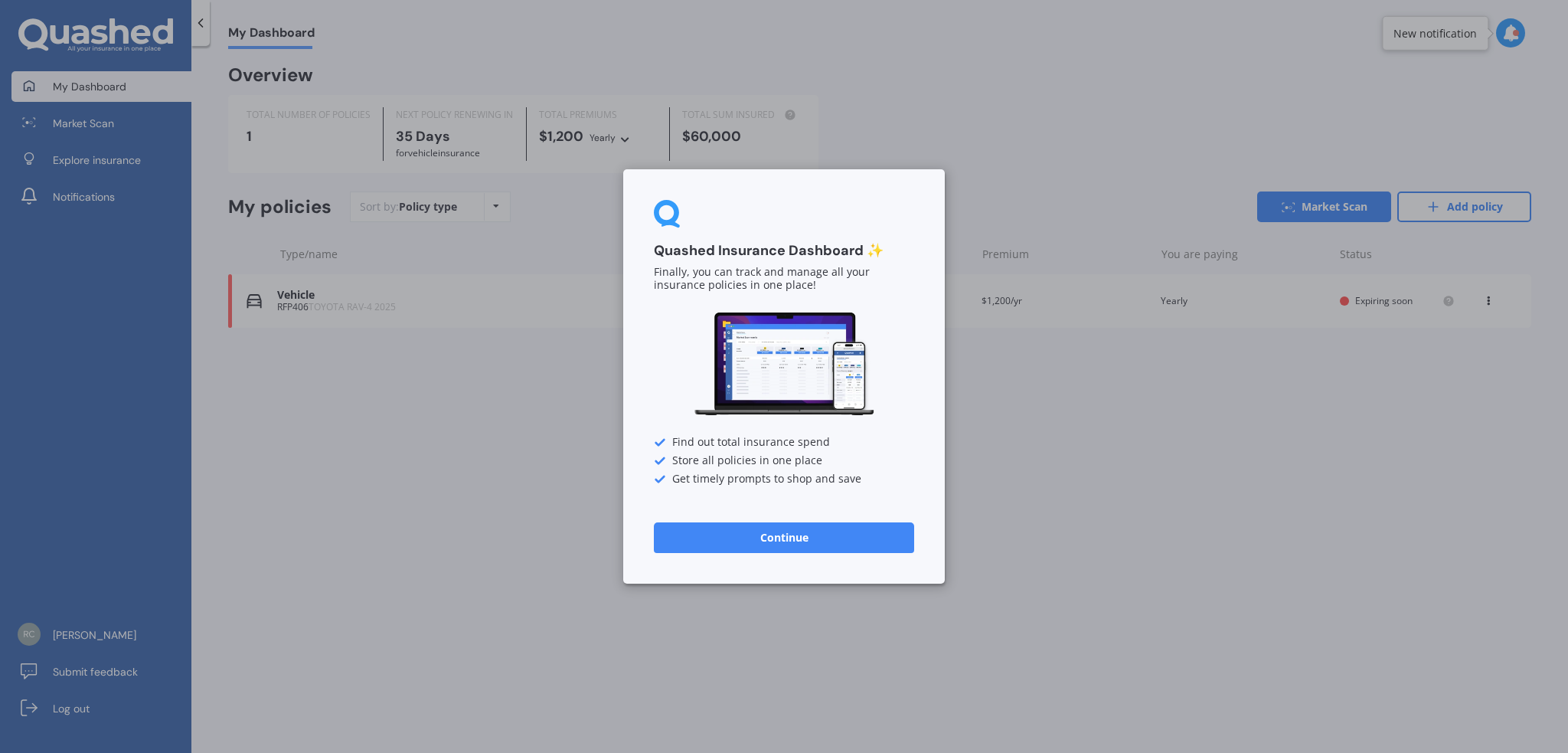
click at [773, 545] on button "Continue" at bounding box center [784, 538] width 260 height 31
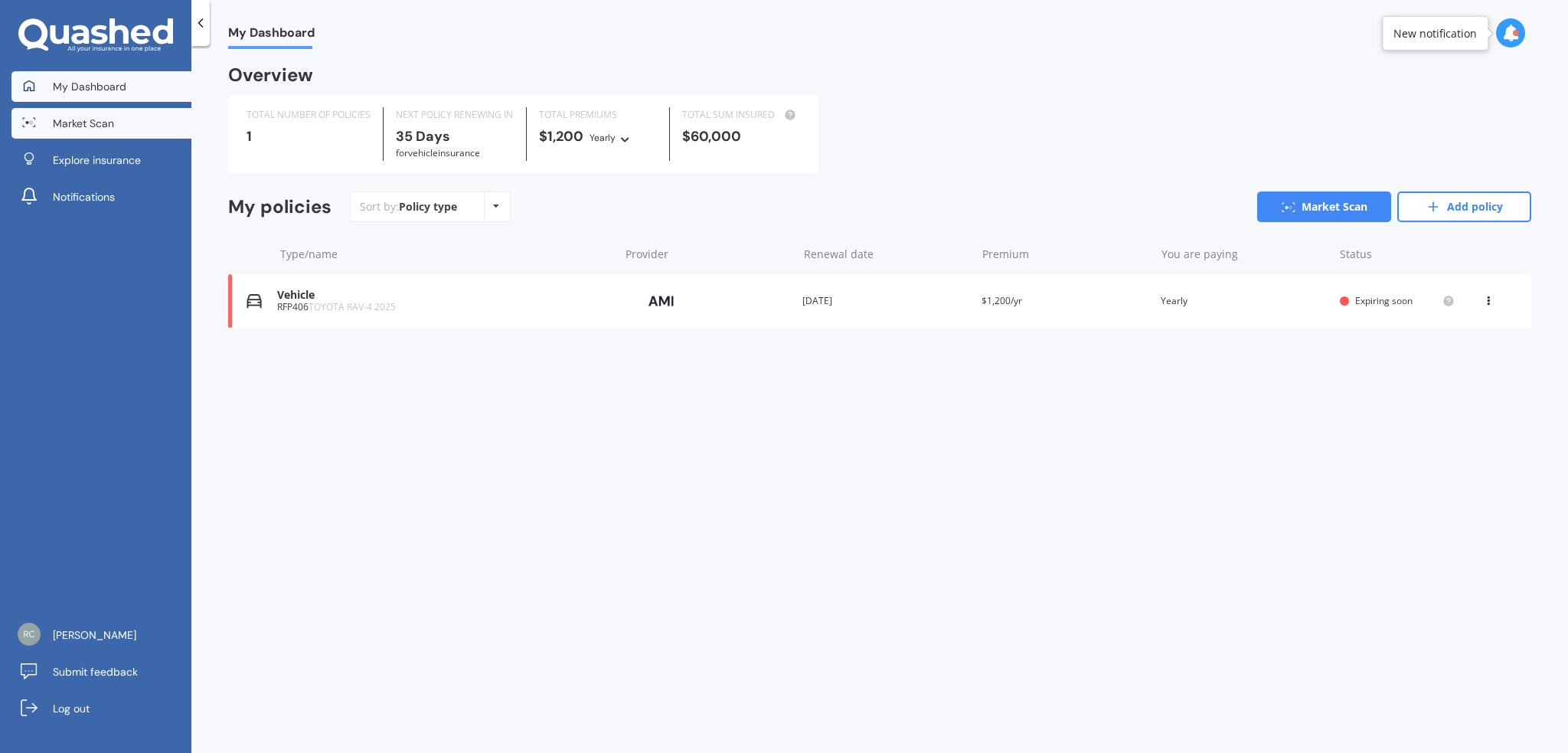
click at [91, 127] on span "Market Scan" at bounding box center [83, 123] width 61 height 15
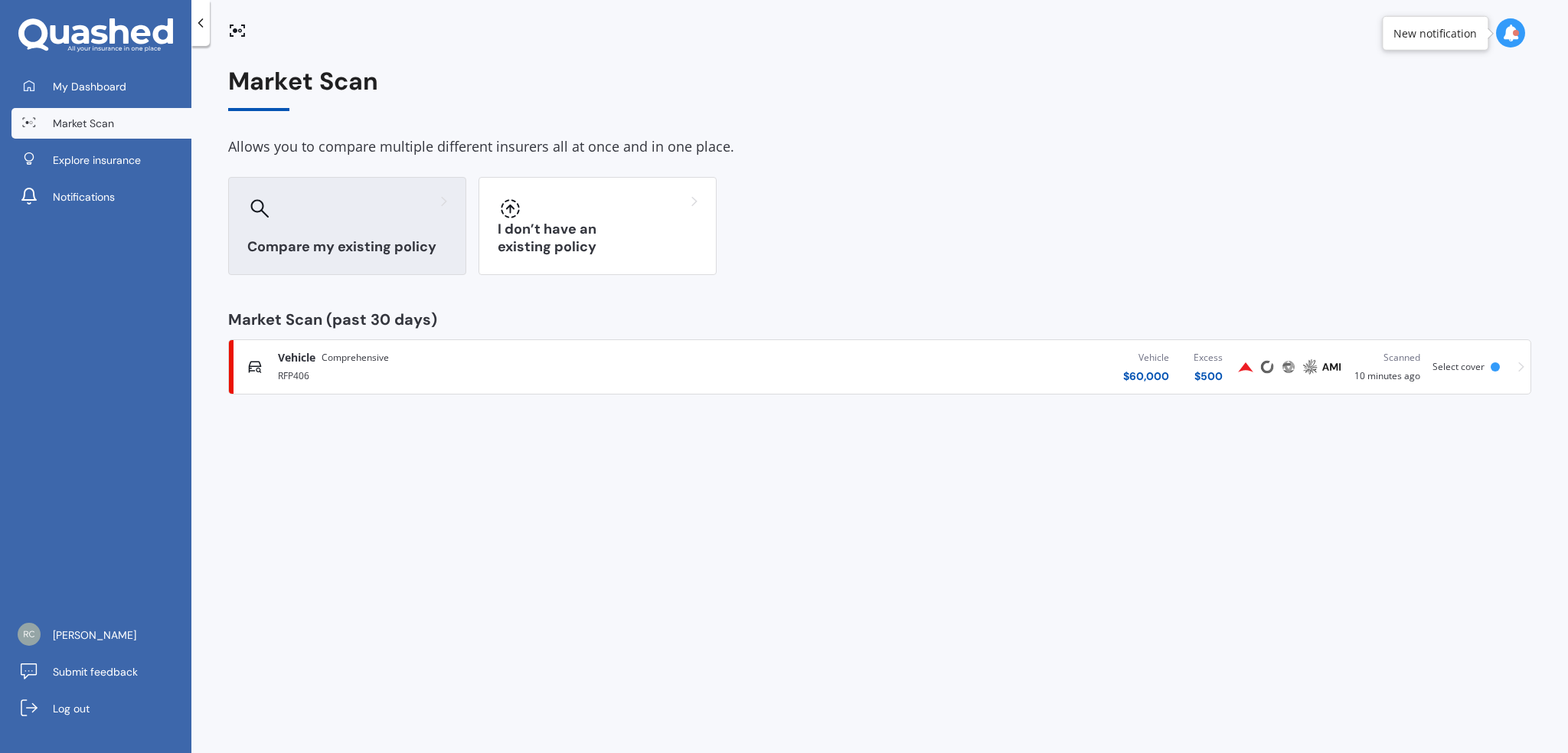
click at [338, 221] on div "Compare my existing policy" at bounding box center [348, 226] width 238 height 98
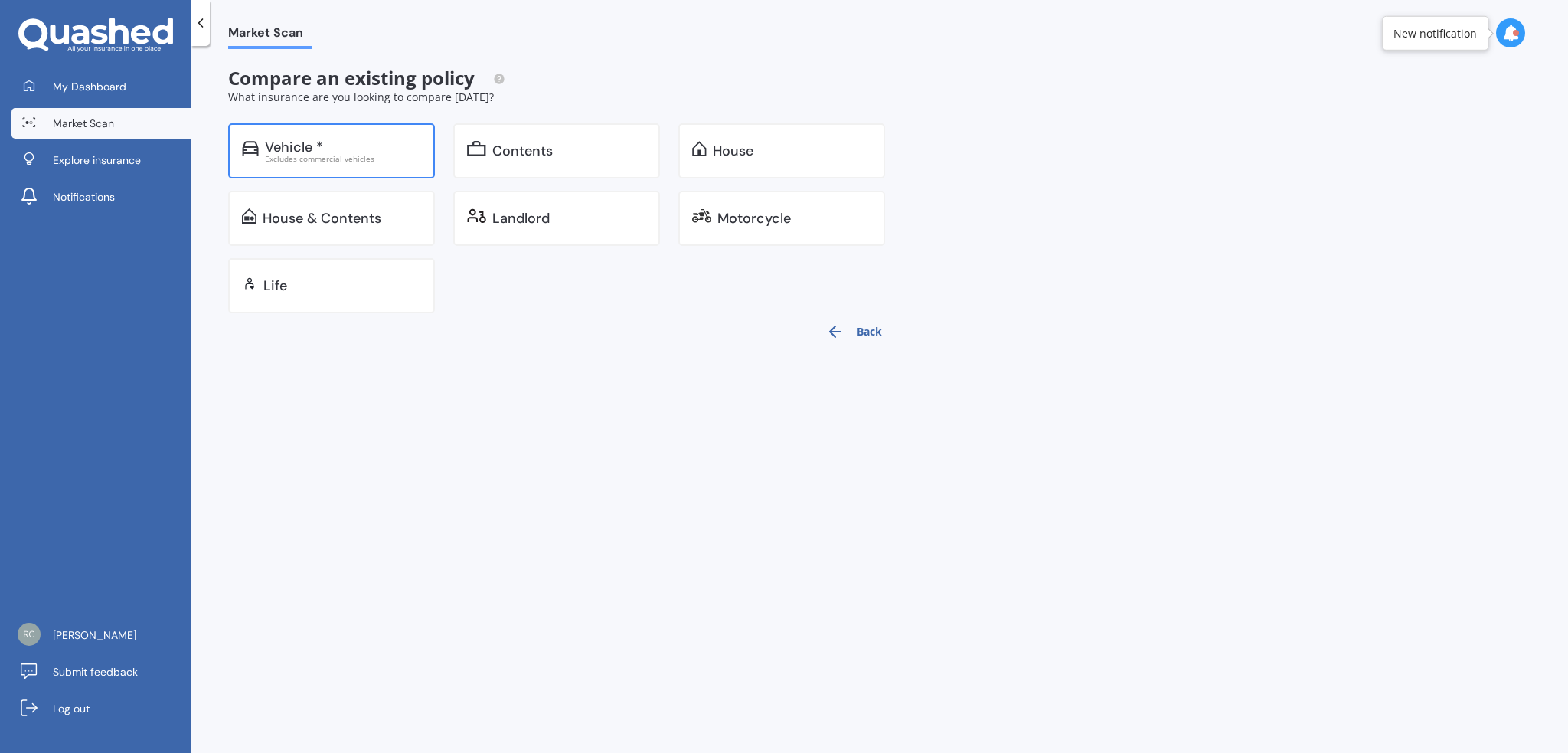
click at [330, 150] on div "Vehicle *" at bounding box center [343, 147] width 156 height 15
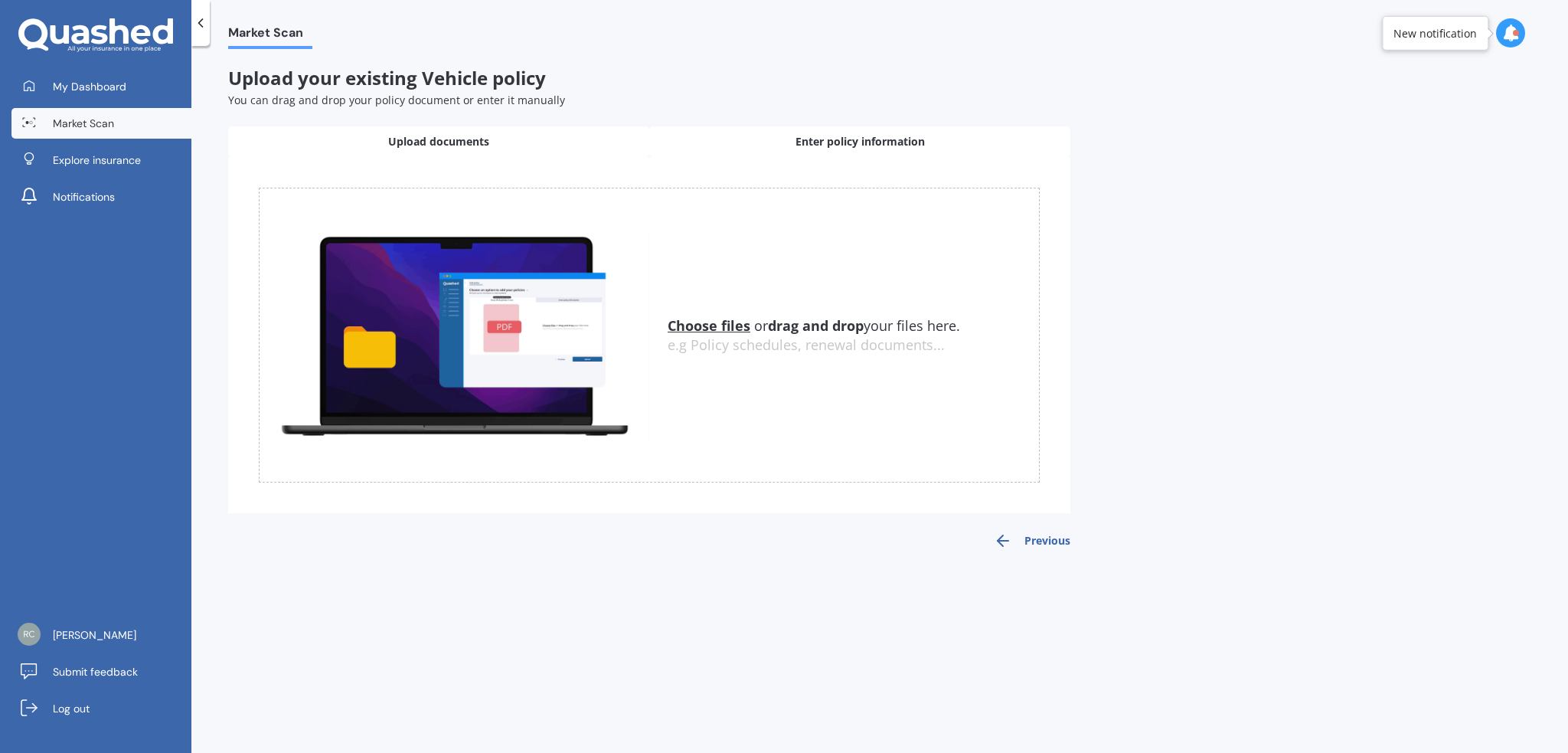
click at [876, 139] on span "Enter policy information" at bounding box center [860, 142] width 130 height 15
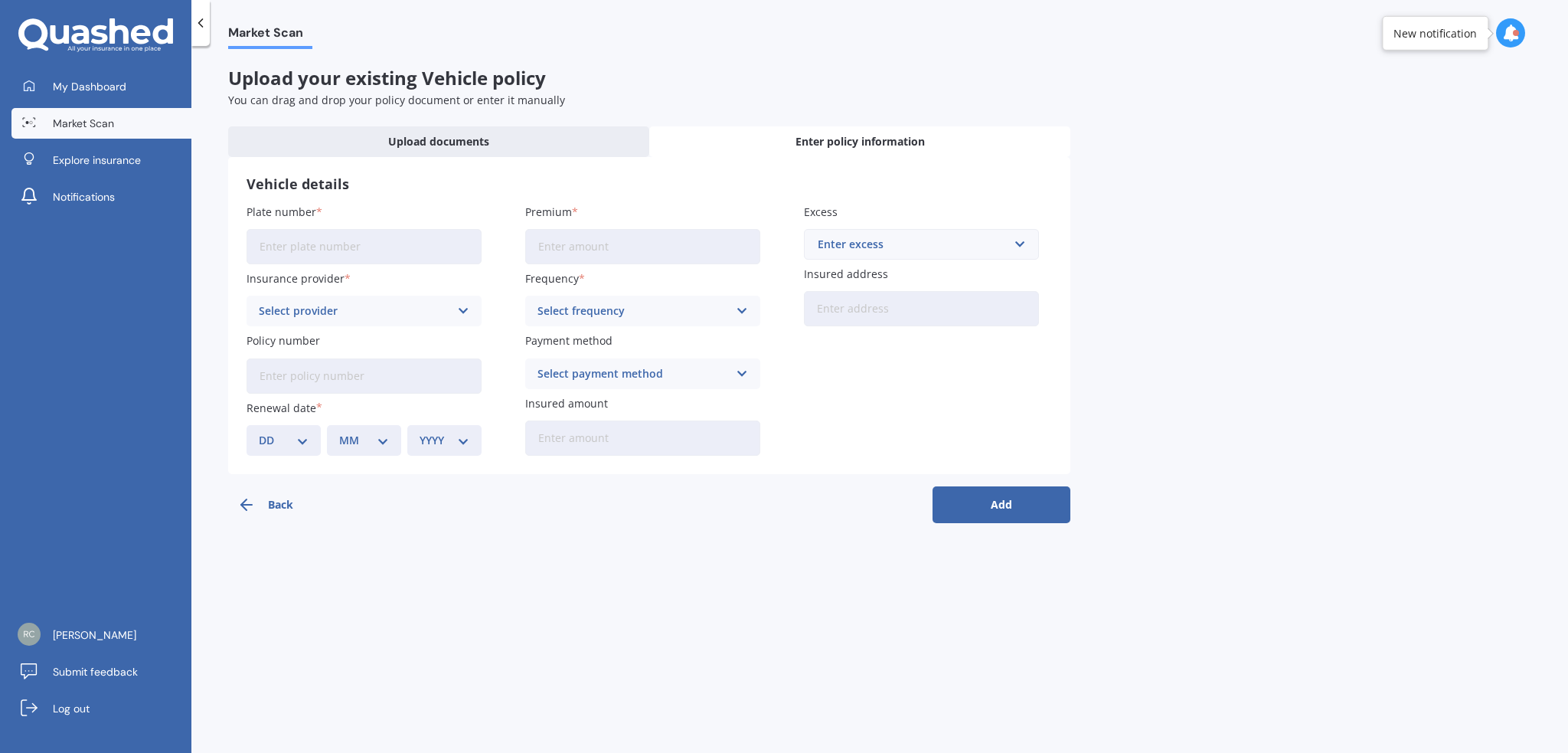
click at [350, 254] on input "Plate number" at bounding box center [364, 246] width 235 height 35
click at [373, 234] on input "Plate number" at bounding box center [364, 246] width 235 height 35
type input "RAG516"
click at [588, 235] on input "Premium" at bounding box center [642, 246] width 235 height 35
type input "$1,445.00"
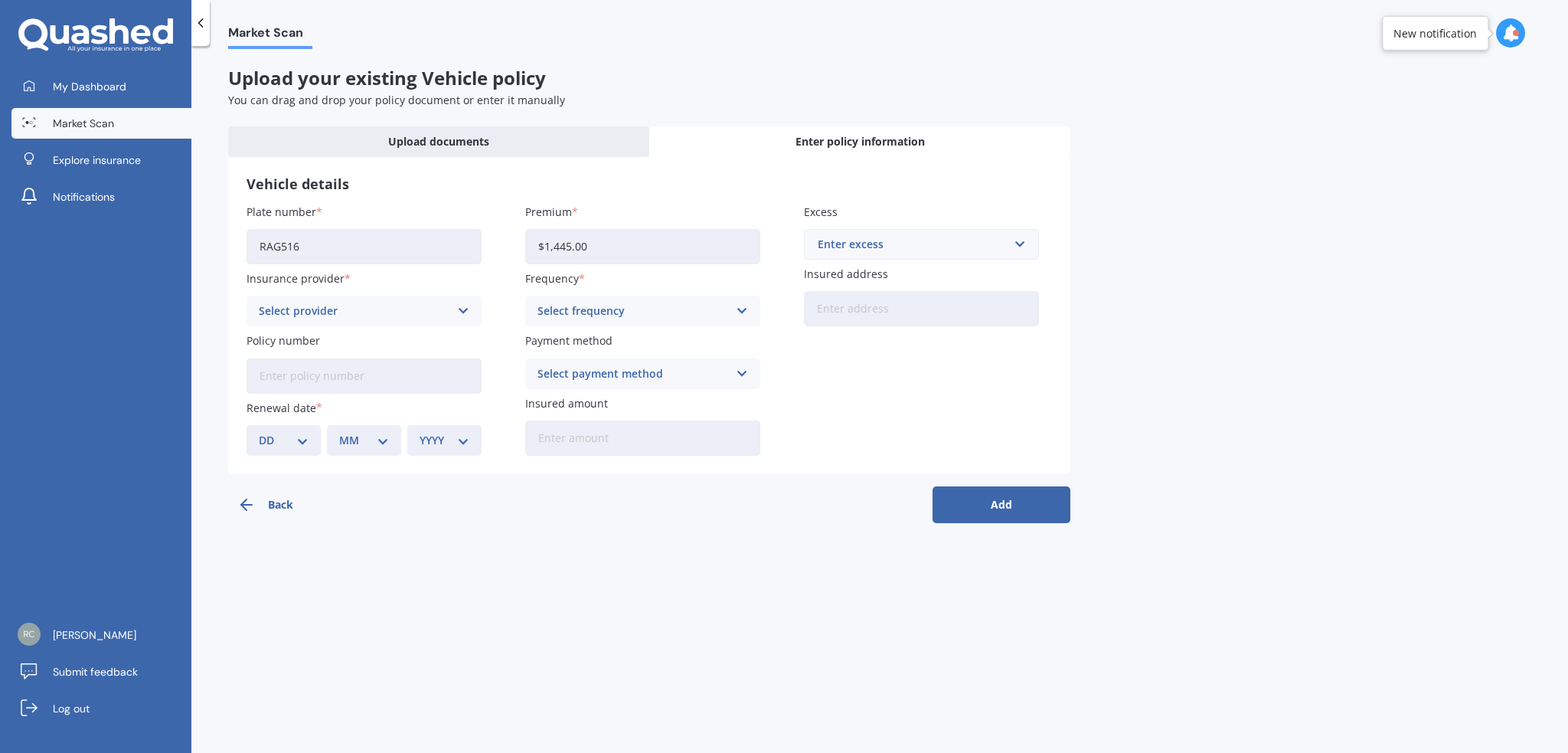
click at [464, 307] on icon at bounding box center [464, 312] width 13 height 17
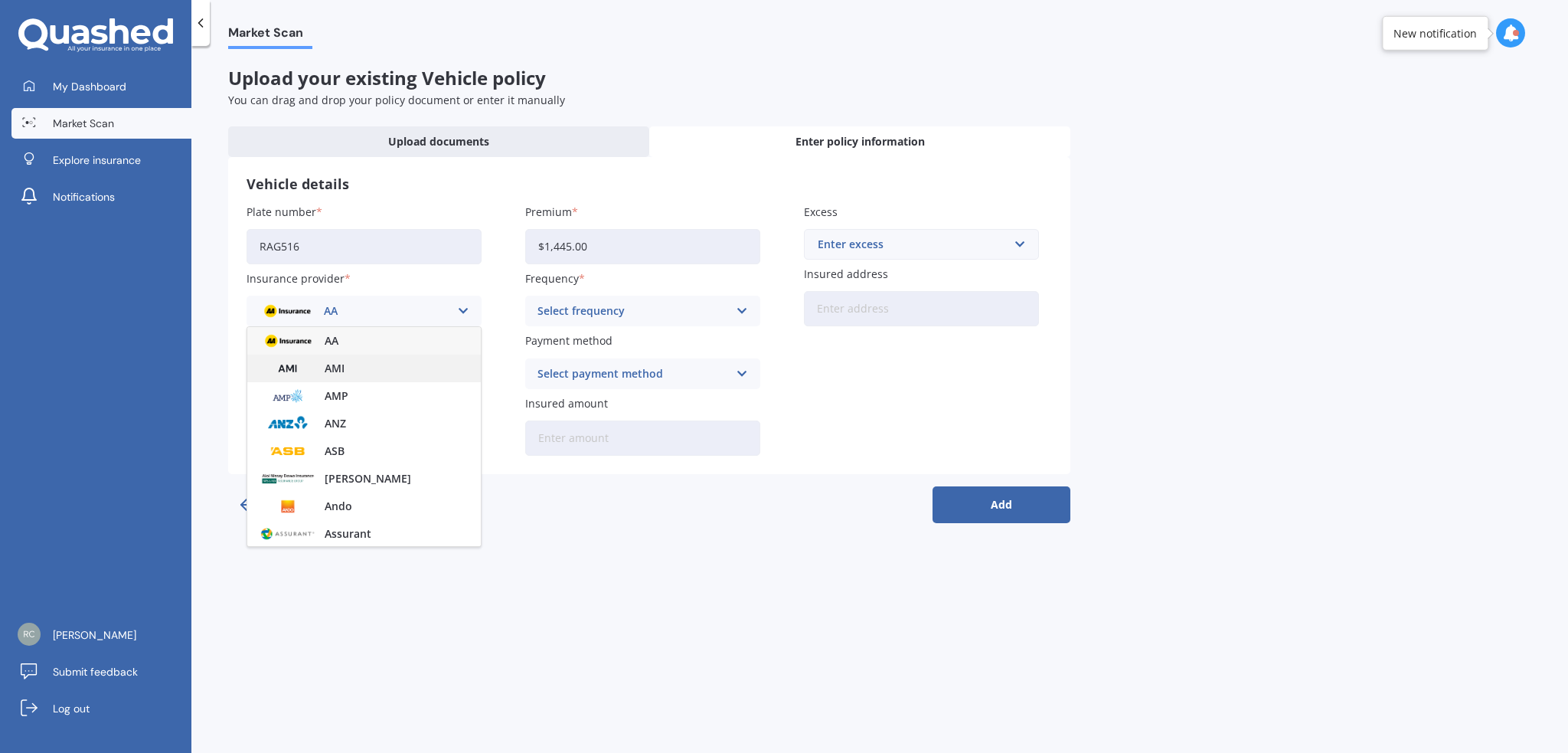
click at [338, 374] on span "AMI" at bounding box center [334, 368] width 20 height 10
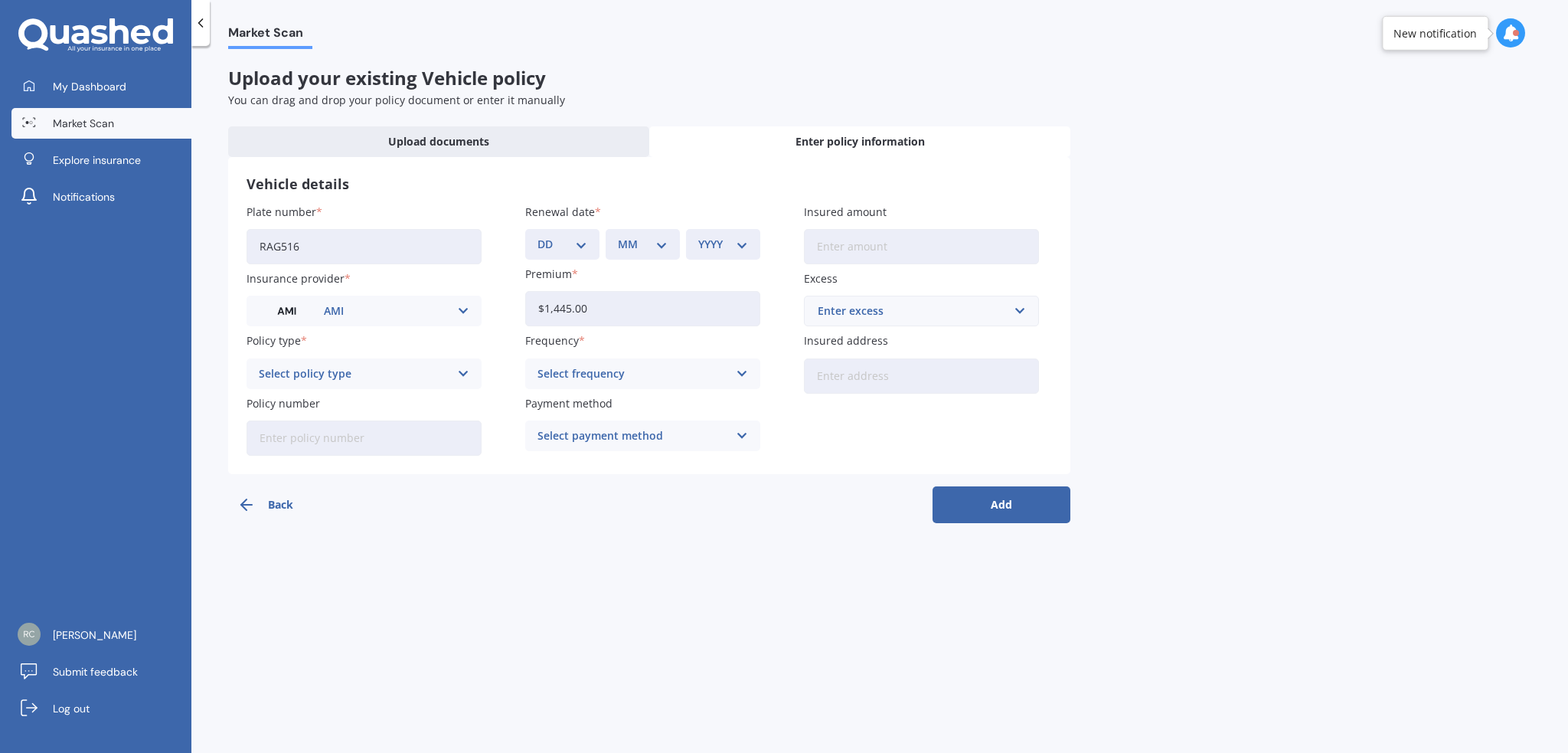
click at [463, 368] on icon at bounding box center [464, 374] width 13 height 17
click at [333, 458] on span "Comprehensive" at bounding box center [300, 458] width 81 height 10
click at [741, 369] on icon at bounding box center [743, 374] width 13 height 17
click at [564, 401] on span "Yearly" at bounding box center [554, 403] width 32 height 10
click at [740, 436] on icon at bounding box center [743, 437] width 13 height 17
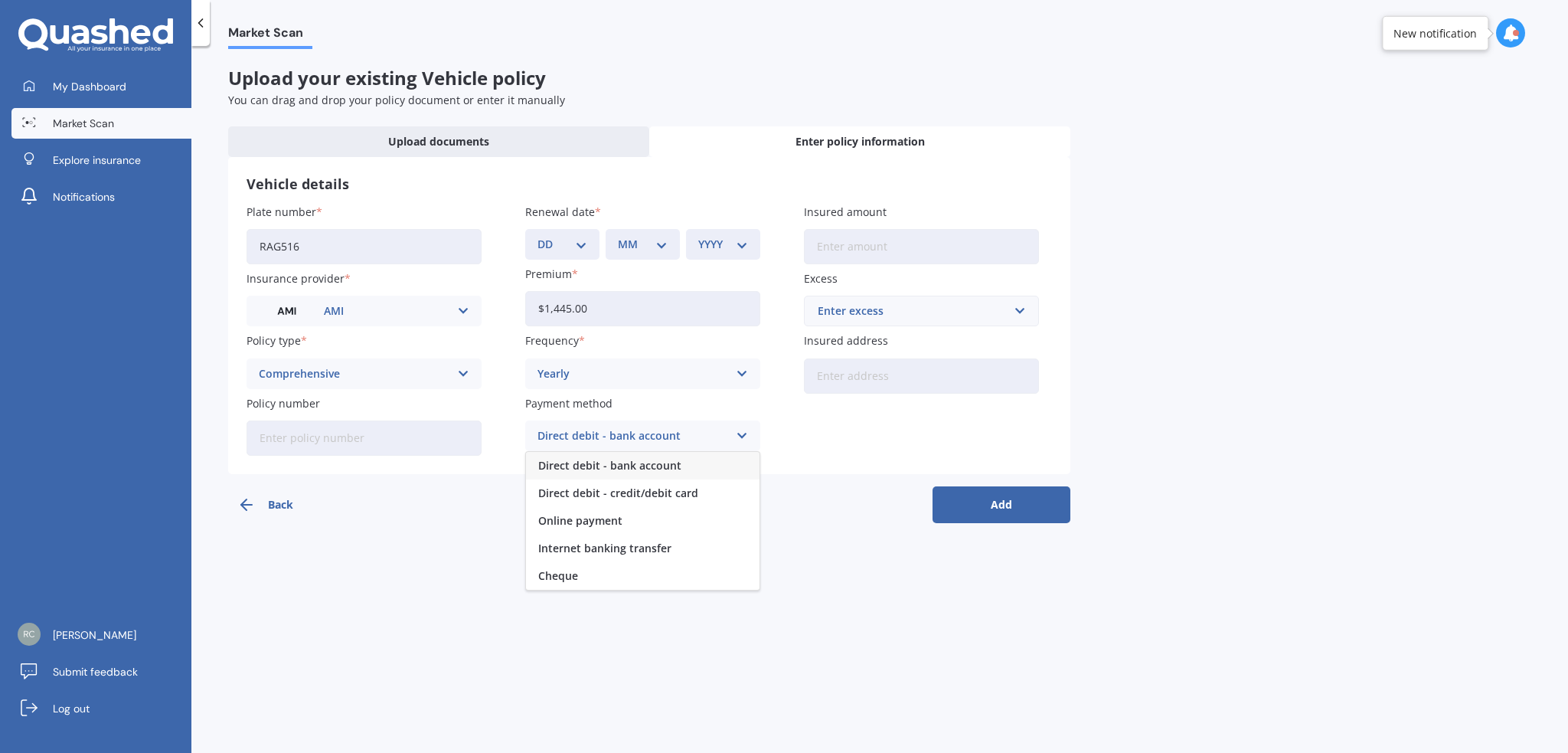
click at [736, 438] on icon at bounding box center [743, 437] width 13 height 17
click at [881, 236] on input "Insured amount" at bounding box center [921, 246] width 235 height 35
type input "$60,000"
click at [1020, 311] on input "text" at bounding box center [916, 311] width 221 height 30
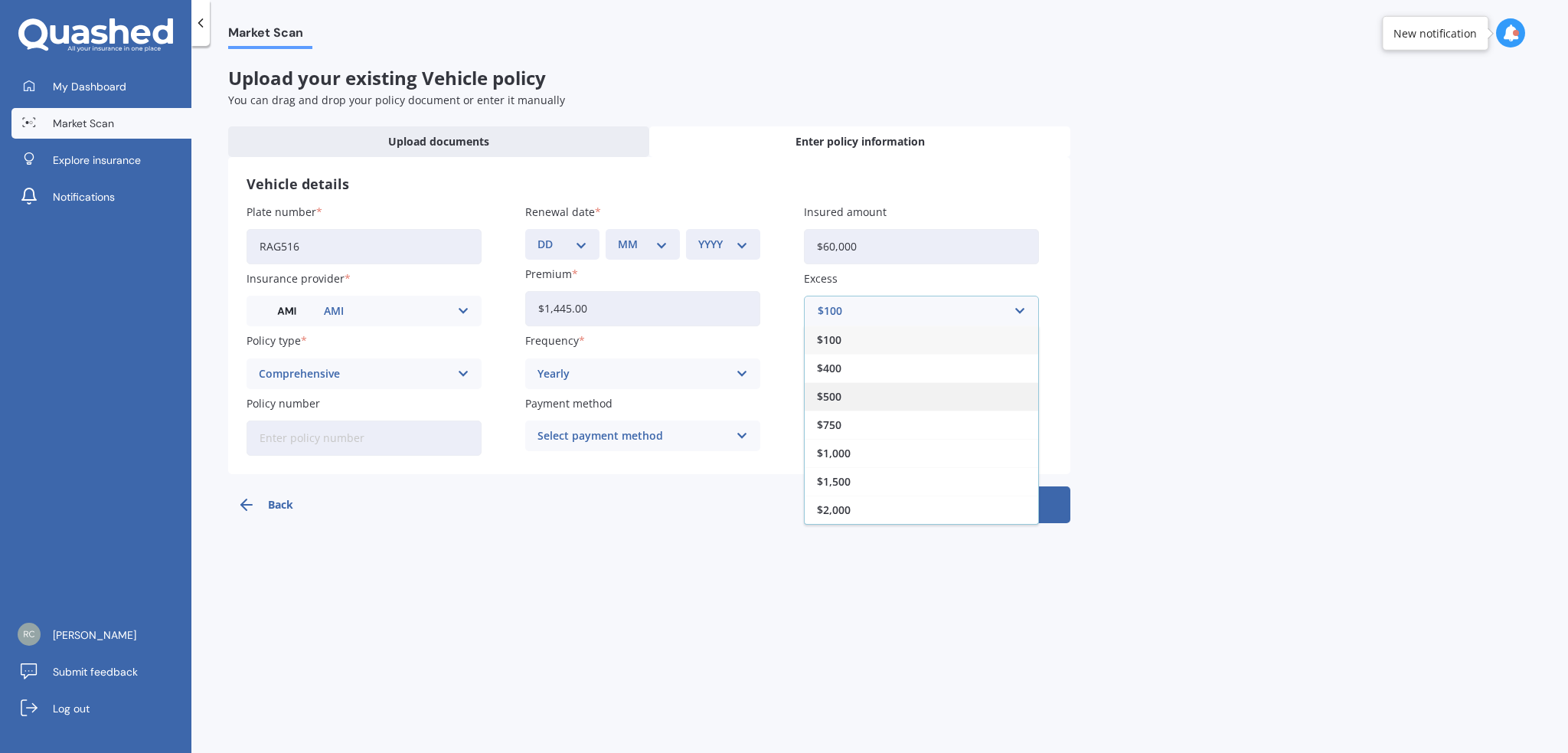
click at [836, 393] on span "$500" at bounding box center [830, 397] width 25 height 10
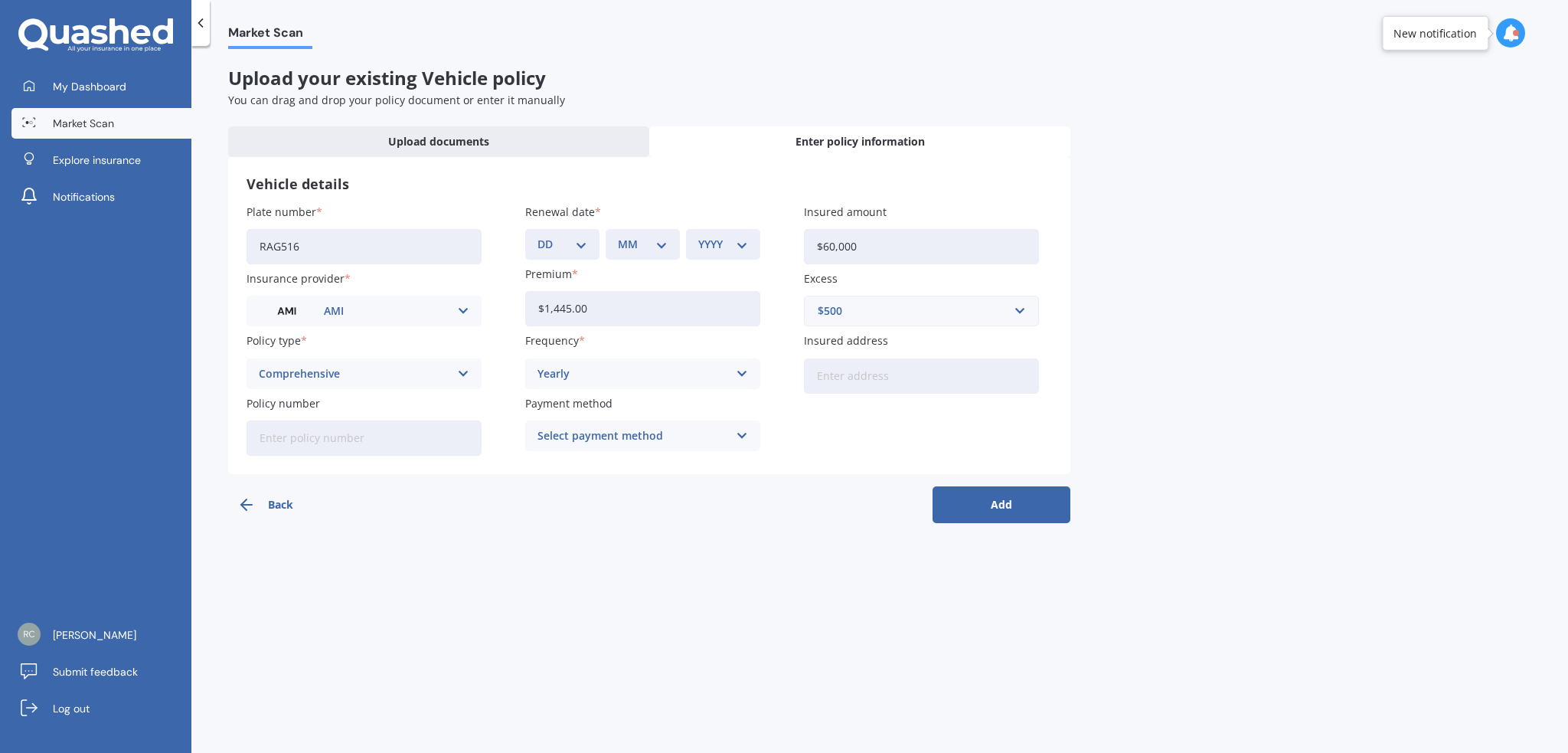
click at [875, 369] on input "Insured address" at bounding box center [921, 376] width 235 height 35
type input "[STREET_ADDRESS][PERSON_NAME]"
click at [1005, 497] on button "Add" at bounding box center [1001, 504] width 138 height 37
click at [1021, 434] on div "Plate number RAG516 Insurance provider AMI AA AMI AMP ANZ ASB [PERSON_NAME] Dow…" at bounding box center [650, 330] width 806 height 252
click at [588, 240] on select "DD 01 02 03 04 05 06 07 08 09 10 11 12 13 14 15 16 17 18 19 20 21 22 23 24 25 2…" at bounding box center [572, 245] width 44 height 17
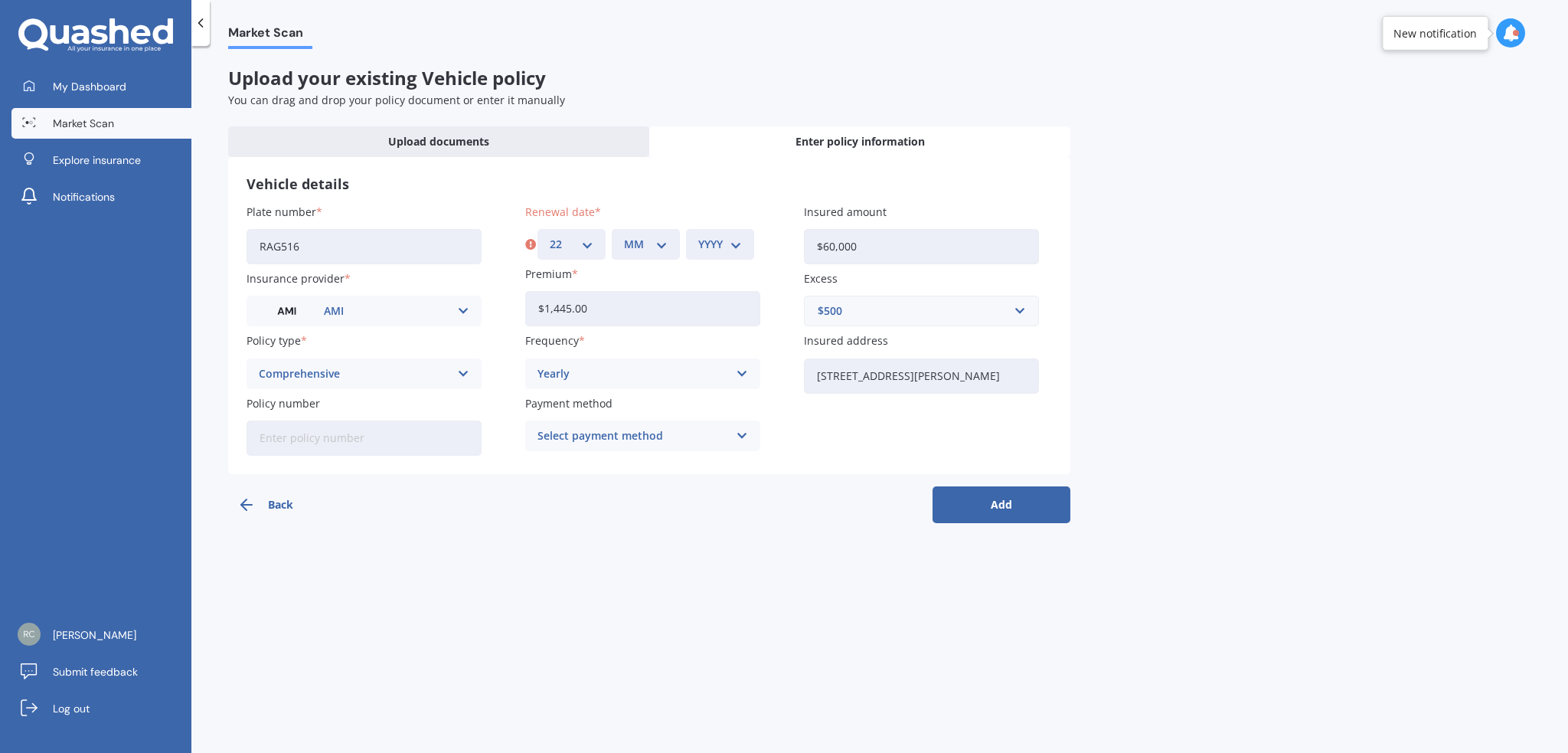
click at [550, 236] on select "DD 01 02 03 04 05 06 07 08 09 10 11 12 13 14 15 16 17 18 19 20 21 22 23 24 25 2…" at bounding box center [572, 245] width 44 height 17
click at [581, 242] on select "DD 01 02 03 04 05 06 07 08 09 10 11 12 13 14 15 16 17 18 19 20 21 22 23 24 25 2…" at bounding box center [572, 245] width 44 height 17
select select "23"
click at [550, 236] on select "DD 01 02 03 04 05 06 07 08 09 10 11 12 13 14 15 16 17 18 19 20 21 22 23 24 25 2…" at bounding box center [572, 245] width 44 height 17
click at [666, 245] on select "MM 01 02 03 04 05 06 07 08 09 10 11 12" at bounding box center [646, 245] width 44 height 17
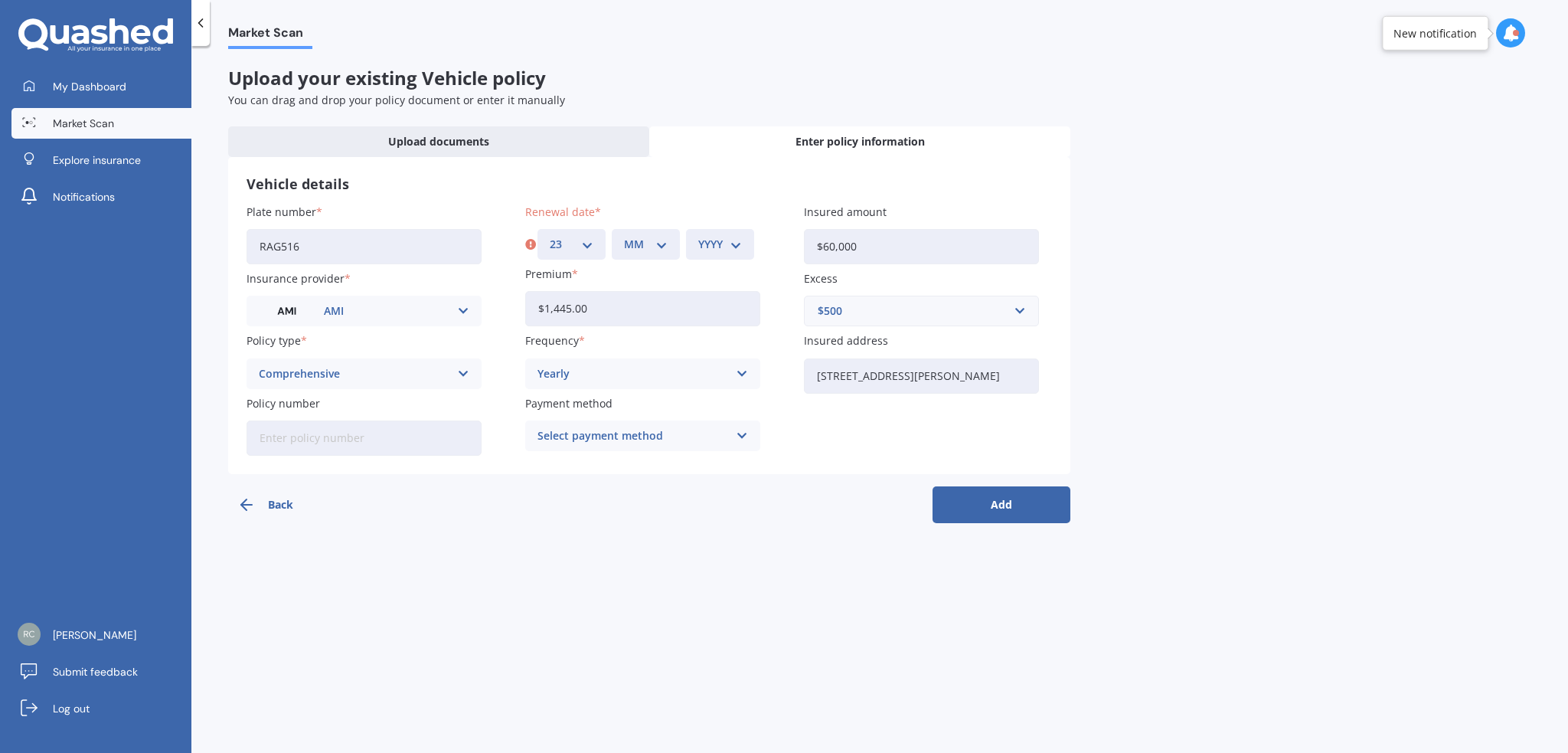
select select "09"
click at [624, 236] on select "MM 01 02 03 04 05 06 07 08 09 10 11 12" at bounding box center [646, 245] width 44 height 17
click at [741, 245] on select "YYYY 2027 2026 2025 2024 2023 2022 2021 2020 2019 2018 2017 2016 2015 2014 2013…" at bounding box center [720, 245] width 44 height 17
select select "2025"
click at [698, 236] on select "YYYY 2027 2026 2025 2024 2023 2022 2021 2020 2019 2018 2017 2016 2015 2014 2013…" at bounding box center [720, 245] width 44 height 17
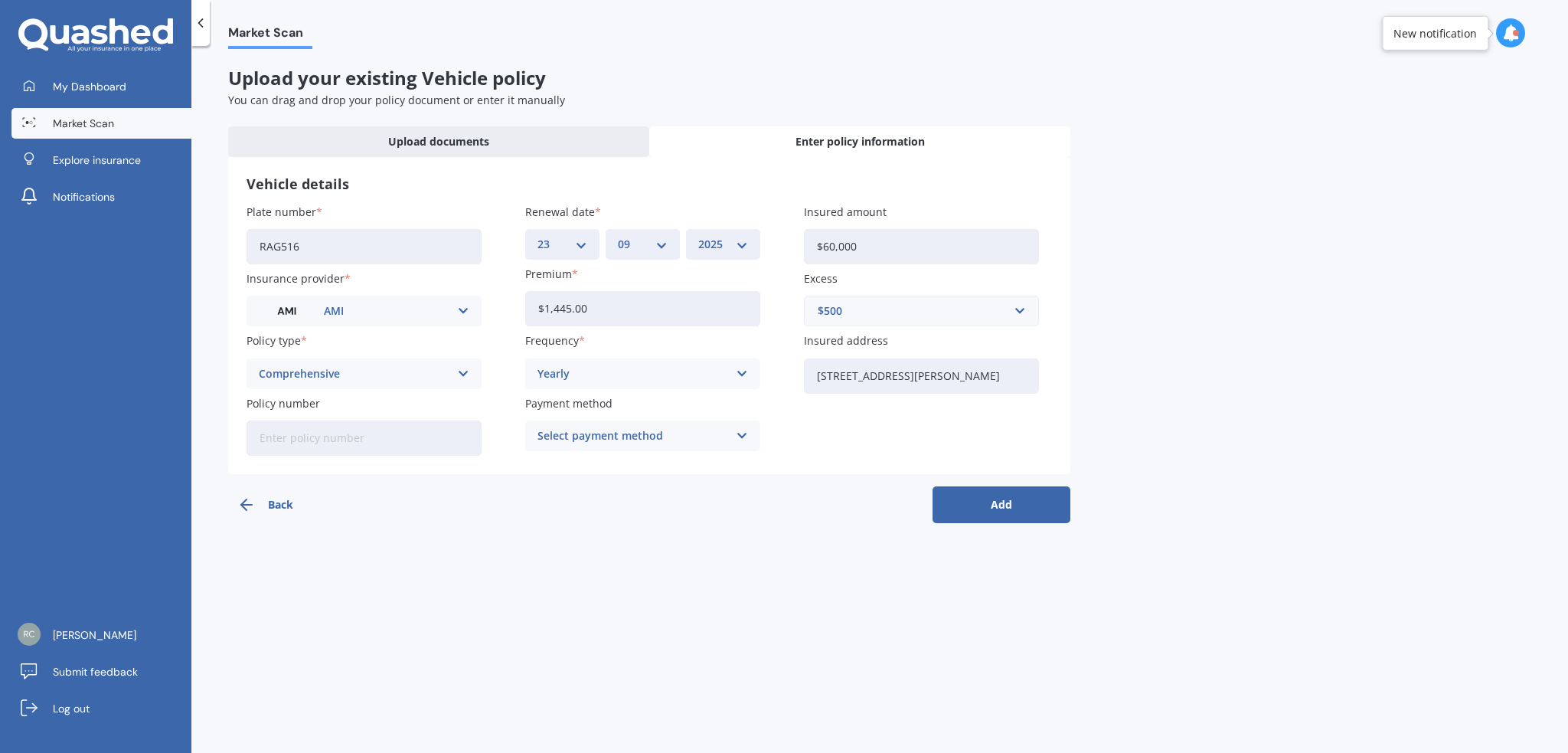
click at [998, 509] on button "Add" at bounding box center [1001, 504] width 138 height 37
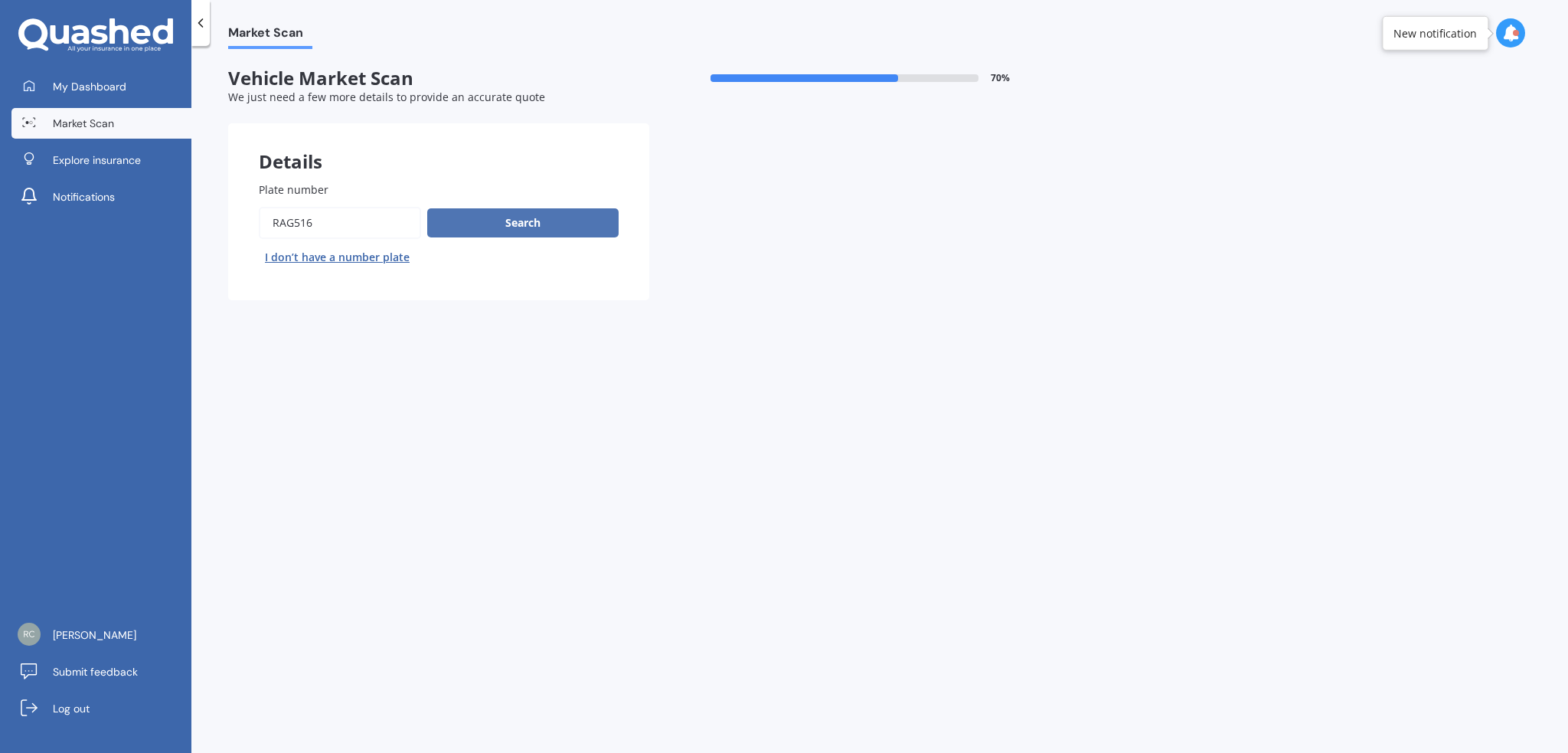
click at [531, 221] on button "Search" at bounding box center [523, 223] width 191 height 30
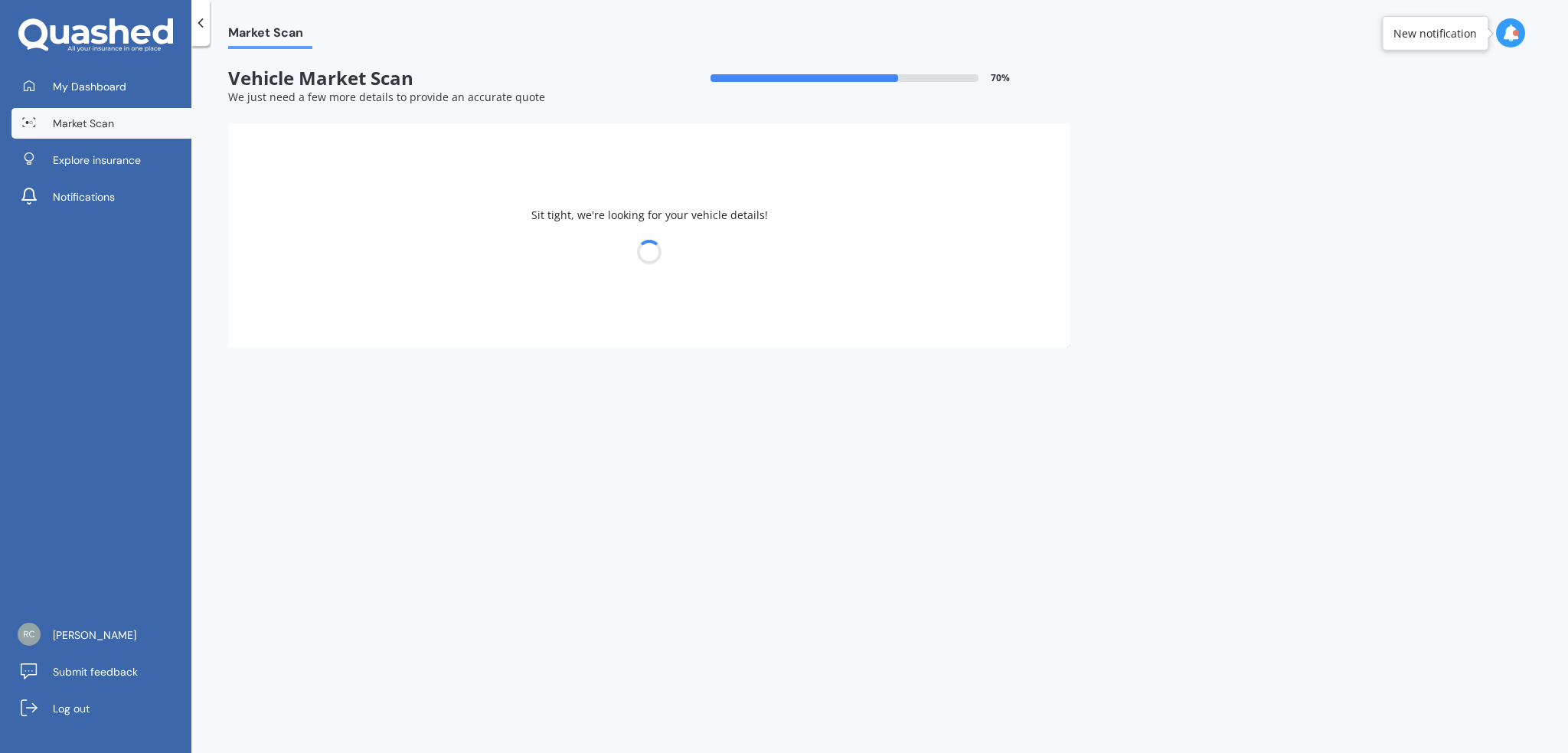
select select "TOYOTA"
select select "HILUX"
select select "22"
select select "10"
select select "1963"
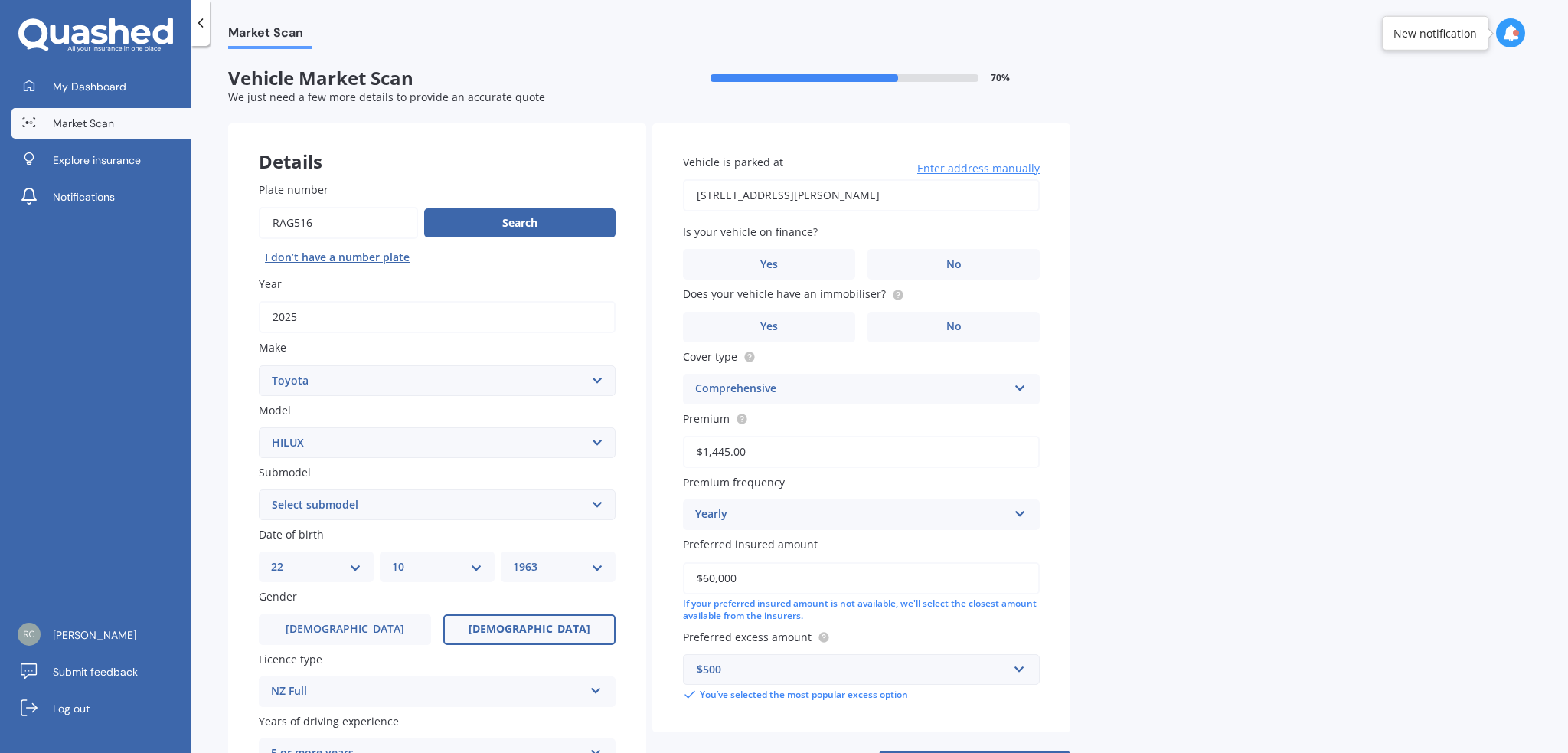
click at [599, 505] on select "Select submodel (All other) Diesel Diesel 4WD Petrol 4WD SR TD DC 2.8D/6AT/UT S…" at bounding box center [437, 505] width 357 height 31
select select "DIESEL 4WD"
click at [259, 490] on select "Select submodel (All other) Diesel Diesel 4WD Petrol 4WD SR TD DC 2.8D/6AT/UT S…" at bounding box center [437, 505] width 357 height 31
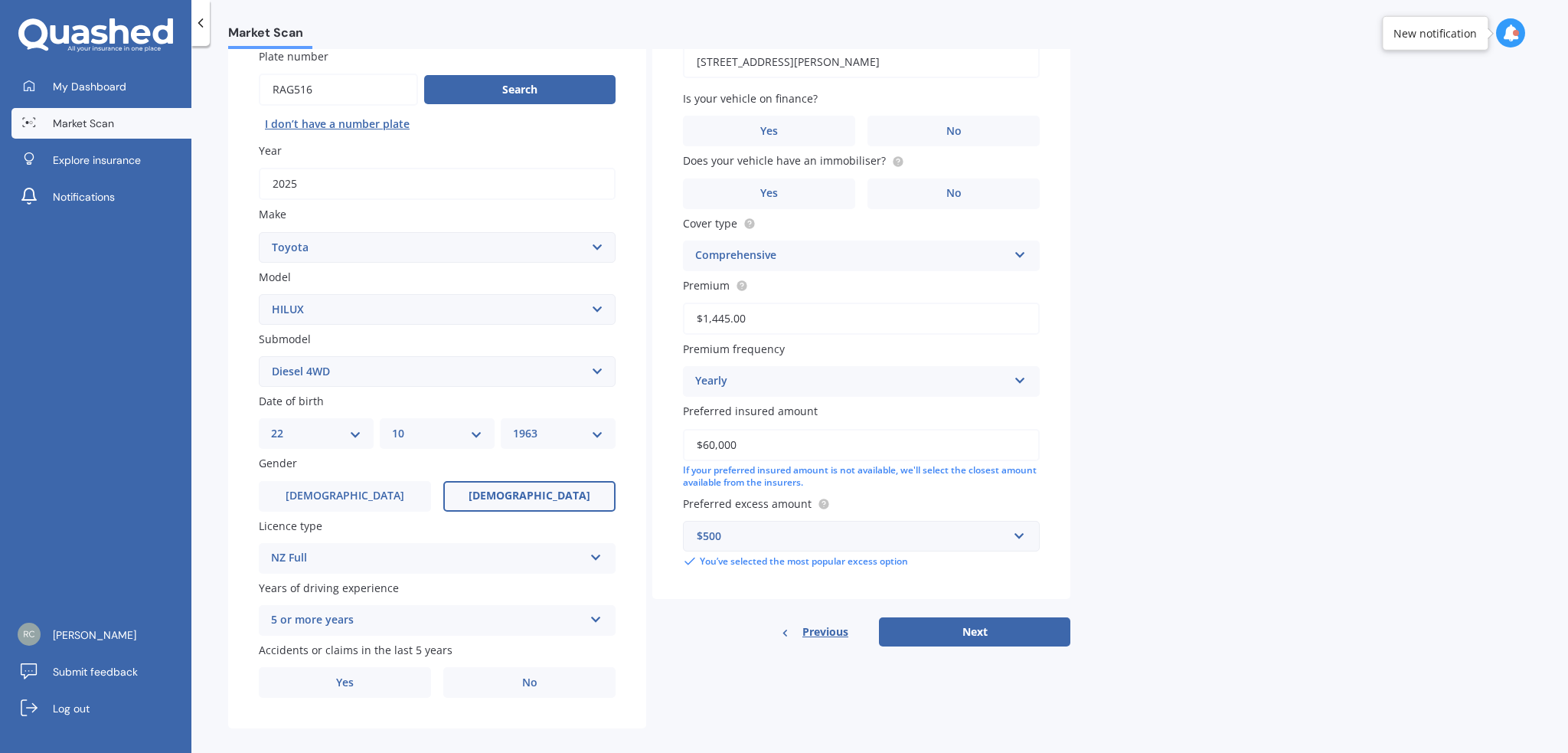
scroll to position [147, 0]
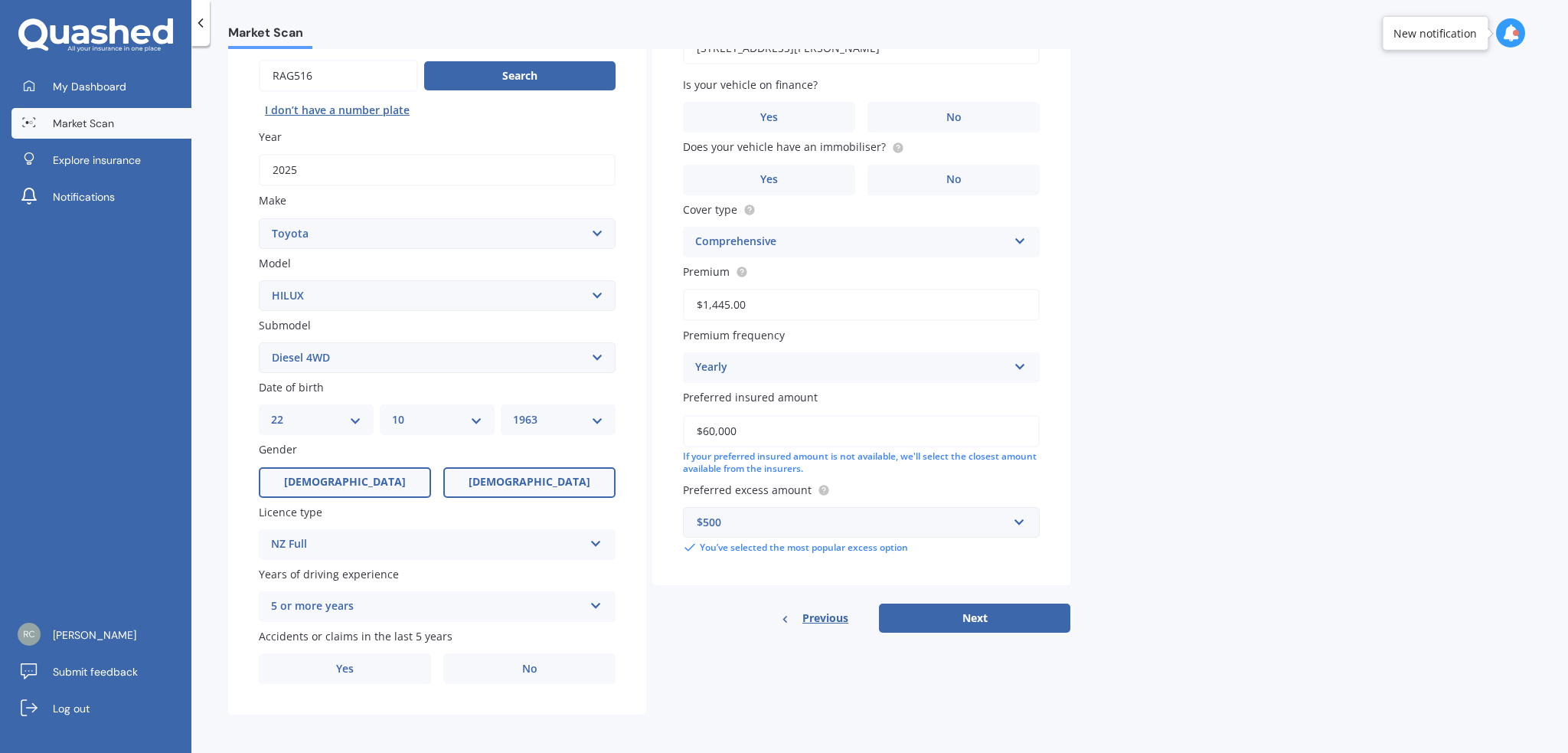
click at [380, 478] on label "[DEMOGRAPHIC_DATA]" at bounding box center [345, 482] width 172 height 31
click at [0, 0] on input "[DEMOGRAPHIC_DATA]" at bounding box center [0, 0] width 0 height 0
click at [354, 417] on select "DD 01 02 03 04 05 06 07 08 09 10 11 12 13 14 15 16 17 18 19 20 21 22 23 24 25 2…" at bounding box center [316, 420] width 90 height 17
select select "15"
click at [271, 412] on select "DD 01 02 03 04 05 06 07 08 09 10 11 12 13 14 15 16 17 18 19 20 21 22 23 24 25 2…" at bounding box center [316, 420] width 90 height 17
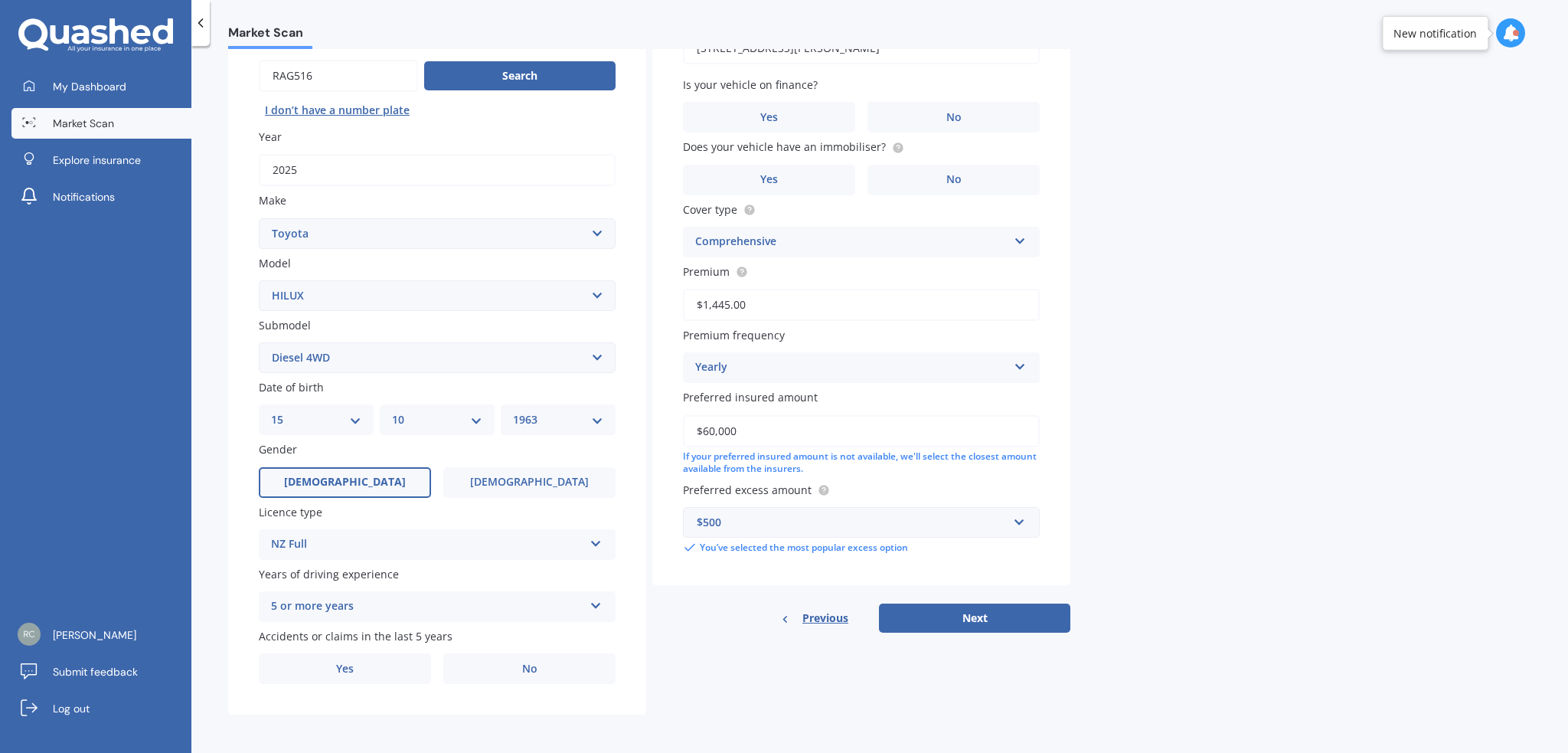
click at [478, 417] on select "MM 01 02 03 04 05 06 07 08 09 10 11 12" at bounding box center [437, 420] width 90 height 17
select select "08"
click at [392, 412] on select "MM 01 02 03 04 05 06 07 08 09 10 11 12" at bounding box center [437, 420] width 90 height 17
click at [594, 423] on select "YYYY 2025 2024 2023 2022 2021 2020 2019 2018 2017 2016 2015 2014 2013 2012 2011…" at bounding box center [558, 420] width 90 height 17
select select "1961"
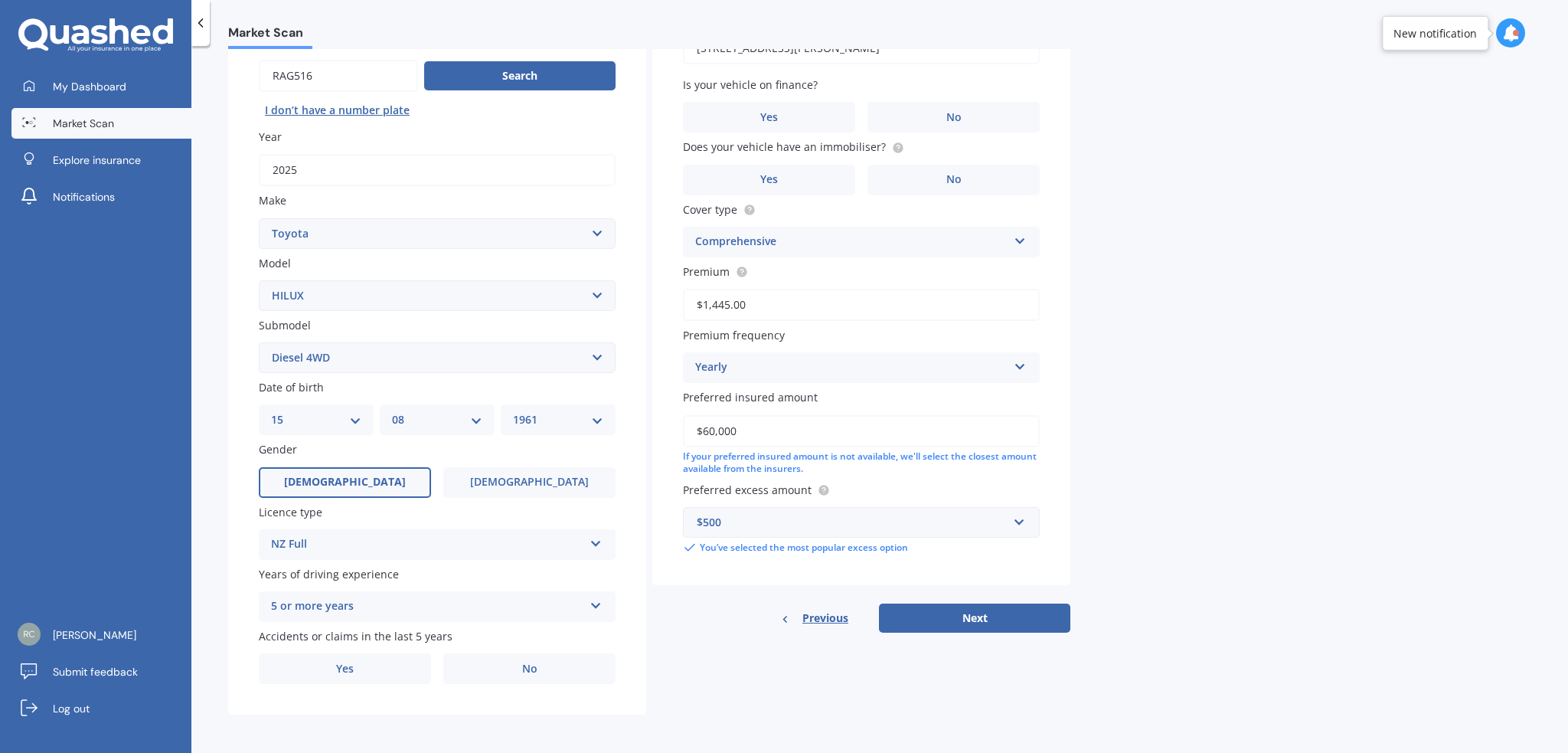
click at [513, 412] on select "YYYY 2025 2024 2023 2022 2021 2020 2019 2018 2017 2016 2015 2014 2013 2012 2011…" at bounding box center [558, 420] width 90 height 17
click at [530, 668] on span "No" at bounding box center [530, 669] width 15 height 13
click at [0, 0] on input "No" at bounding box center [0, 0] width 0 height 0
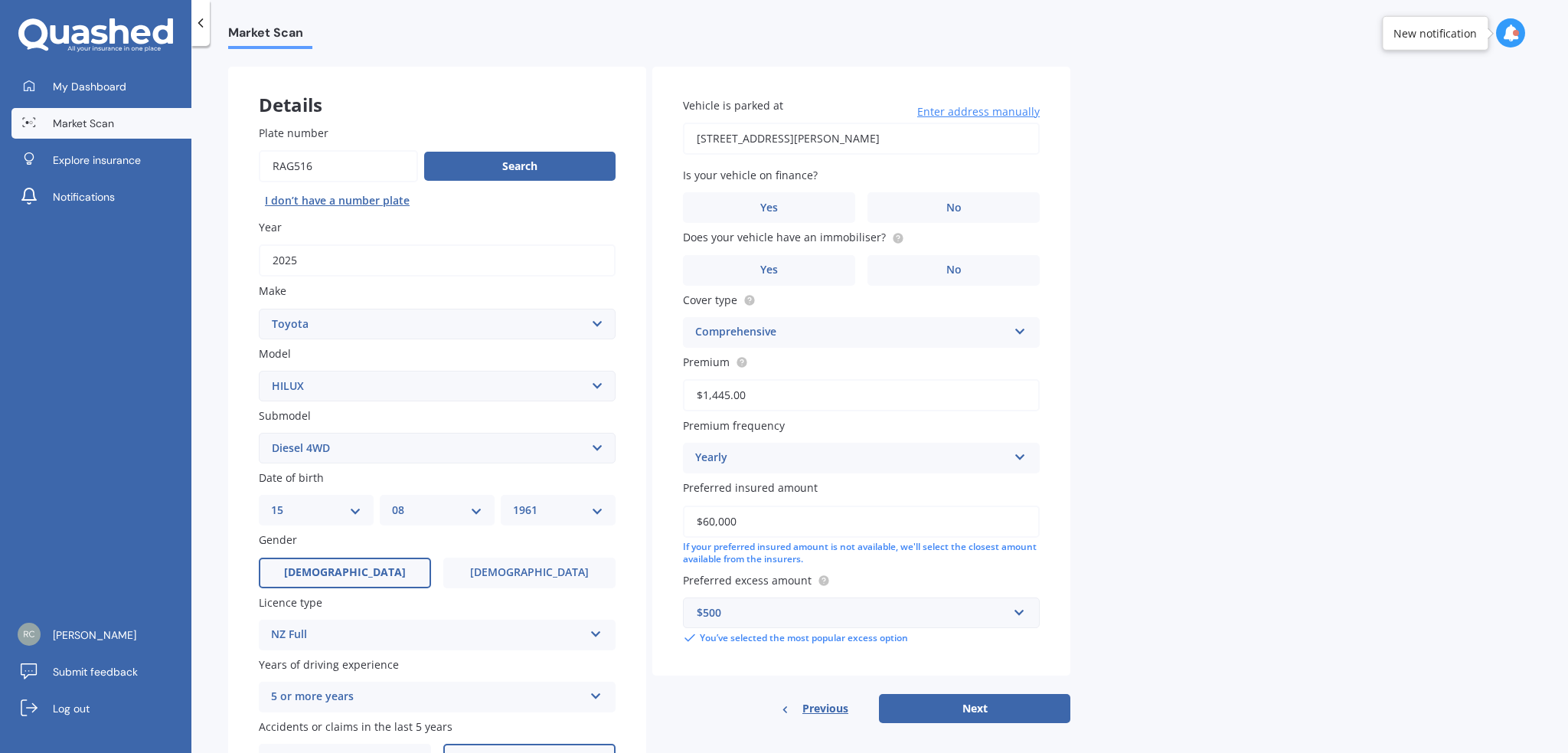
scroll to position [56, 0]
click at [962, 205] on label "No" at bounding box center [954, 209] width 172 height 31
click at [0, 0] on input "No" at bounding box center [0, 0] width 0 height 0
click at [826, 273] on label "Yes" at bounding box center [769, 272] width 172 height 31
click at [0, 0] on input "Yes" at bounding box center [0, 0] width 0 height 0
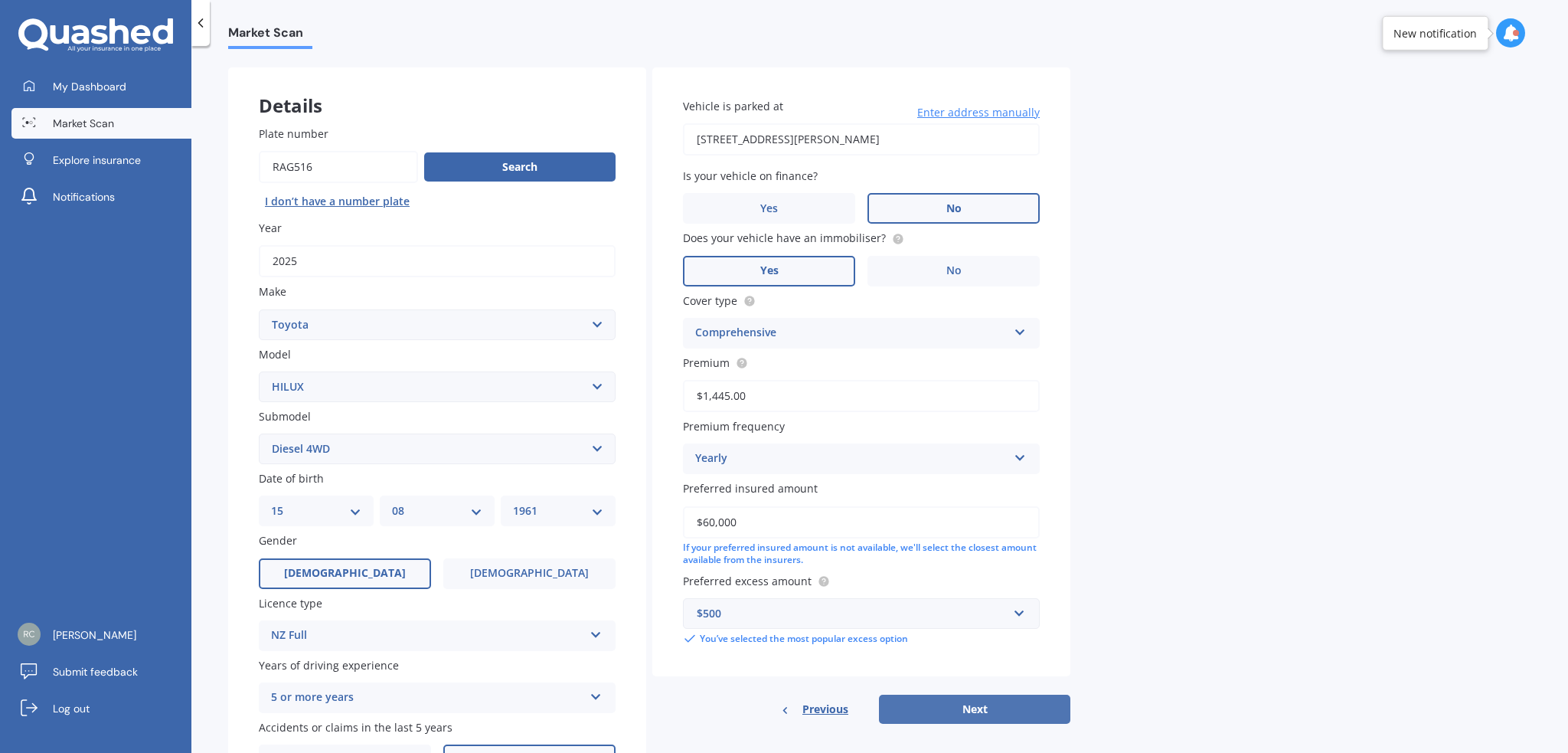
click at [974, 715] on button "Next" at bounding box center [975, 709] width 191 height 30
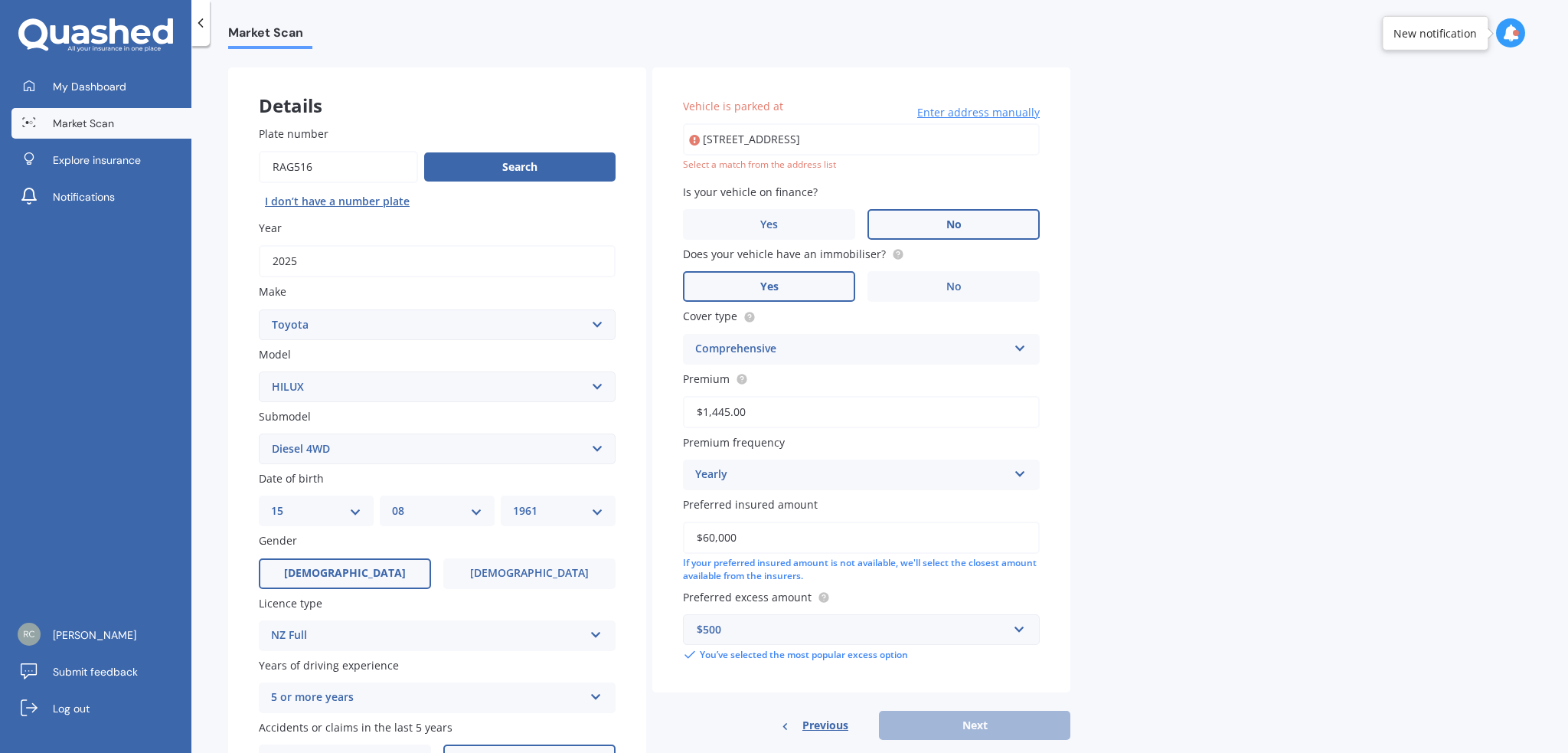
scroll to position [0, 0]
type input "[STREET_ADDRESS]"
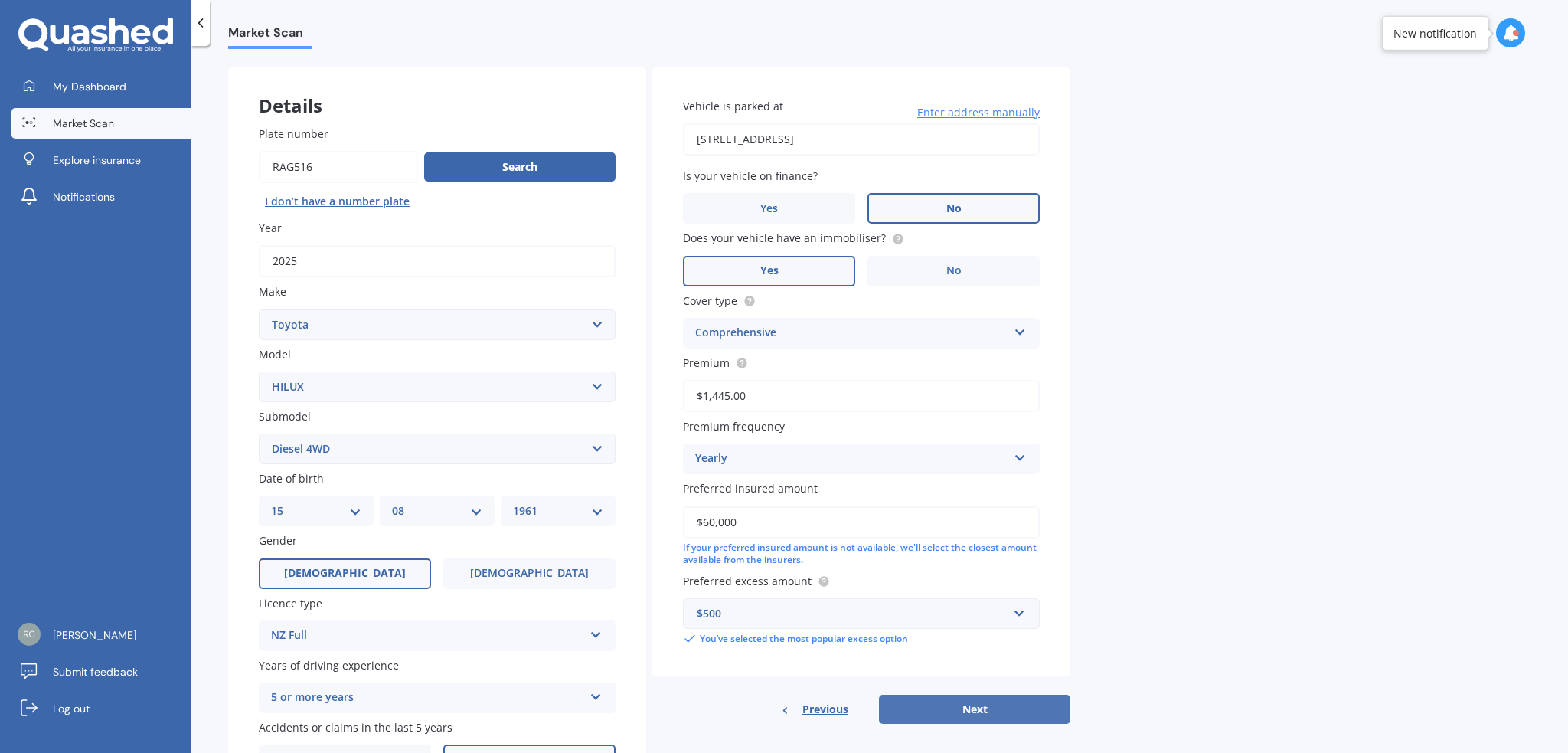
click at [966, 708] on button "Next" at bounding box center [975, 709] width 191 height 30
select select "15"
select select "08"
select select "1961"
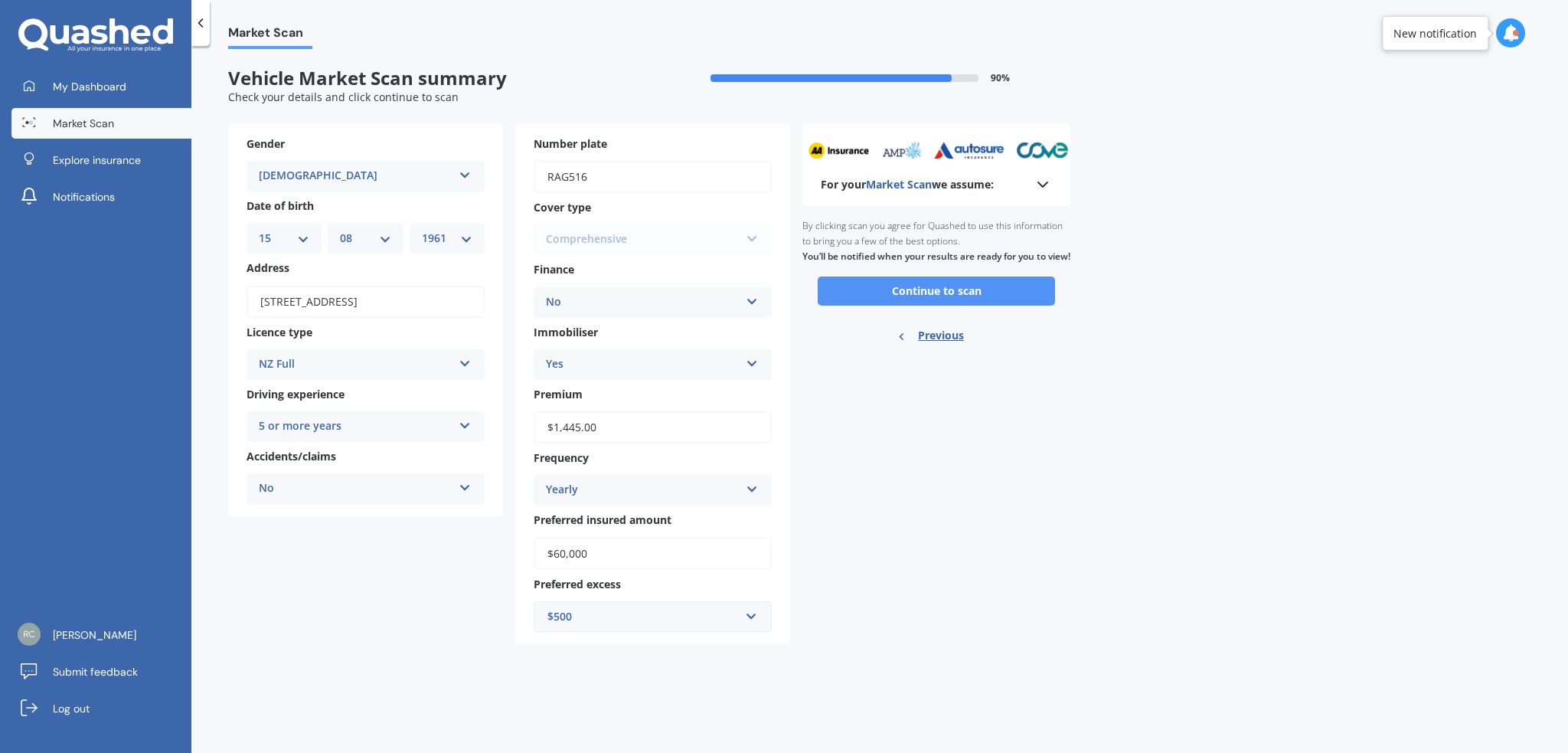
click at [947, 303] on button "Continue to scan" at bounding box center [936, 291] width 237 height 30
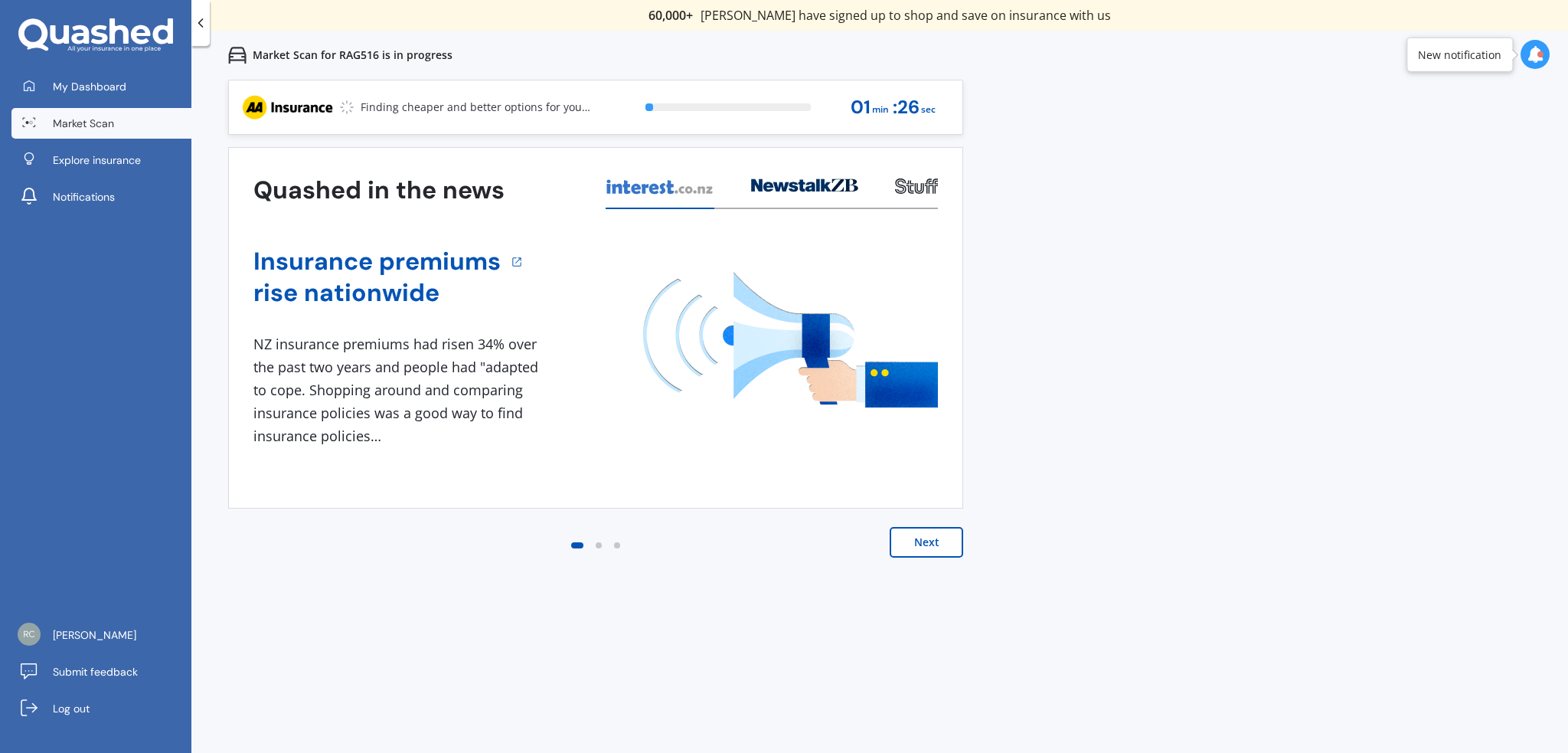
click at [935, 539] on button "Next" at bounding box center [926, 542] width 73 height 31
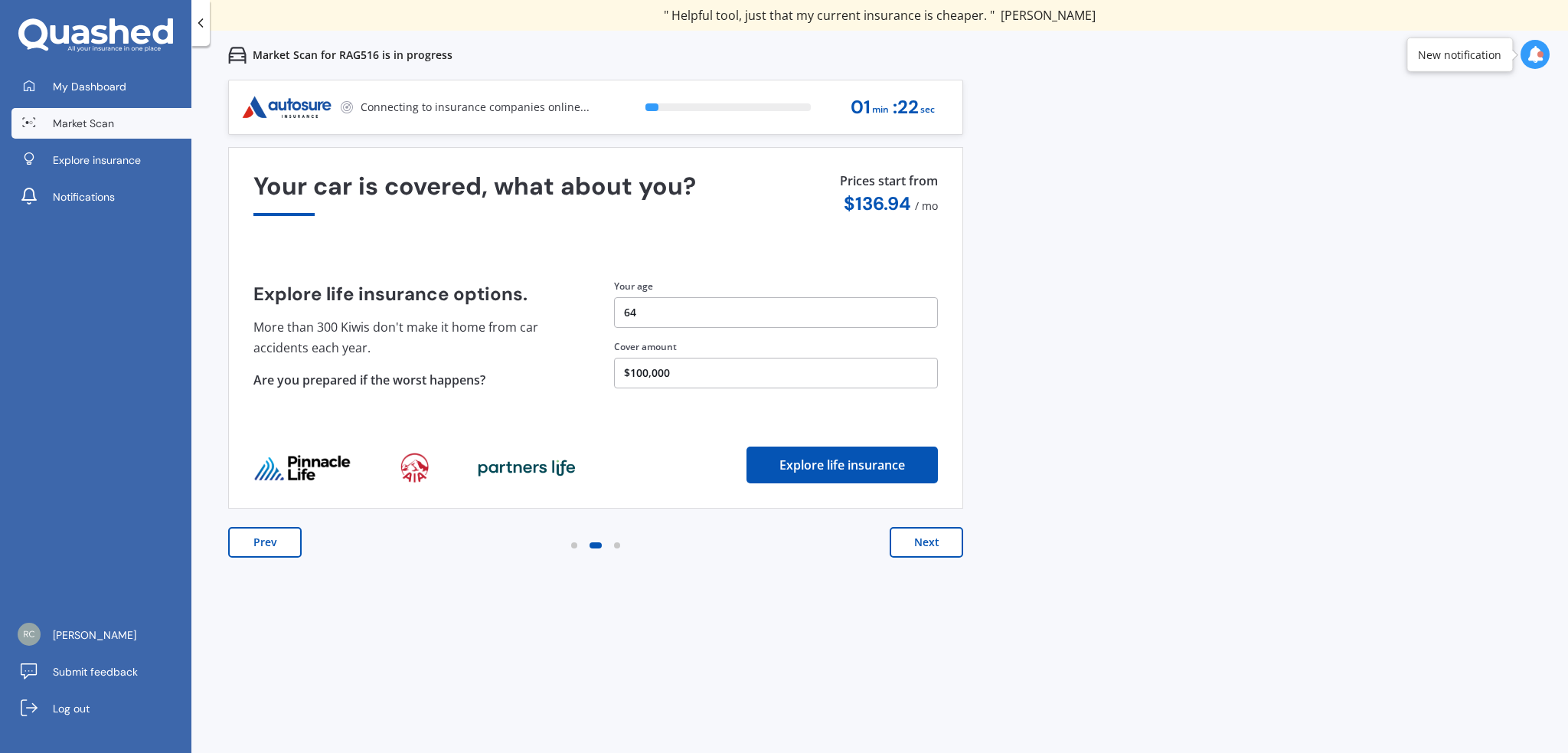
click at [917, 540] on button "Next" at bounding box center [926, 542] width 73 height 31
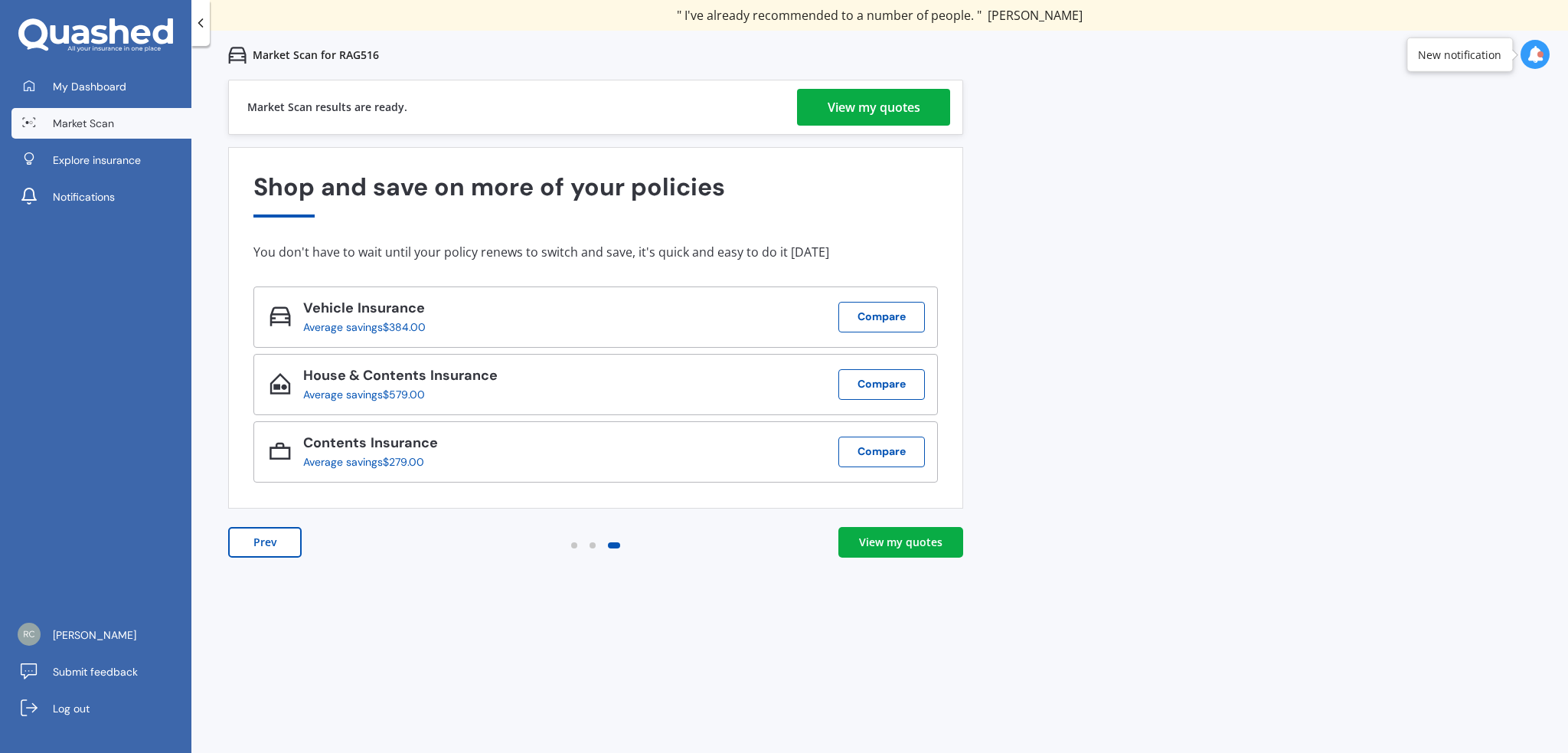
click at [838, 104] on div "View my quotes" at bounding box center [874, 107] width 92 height 37
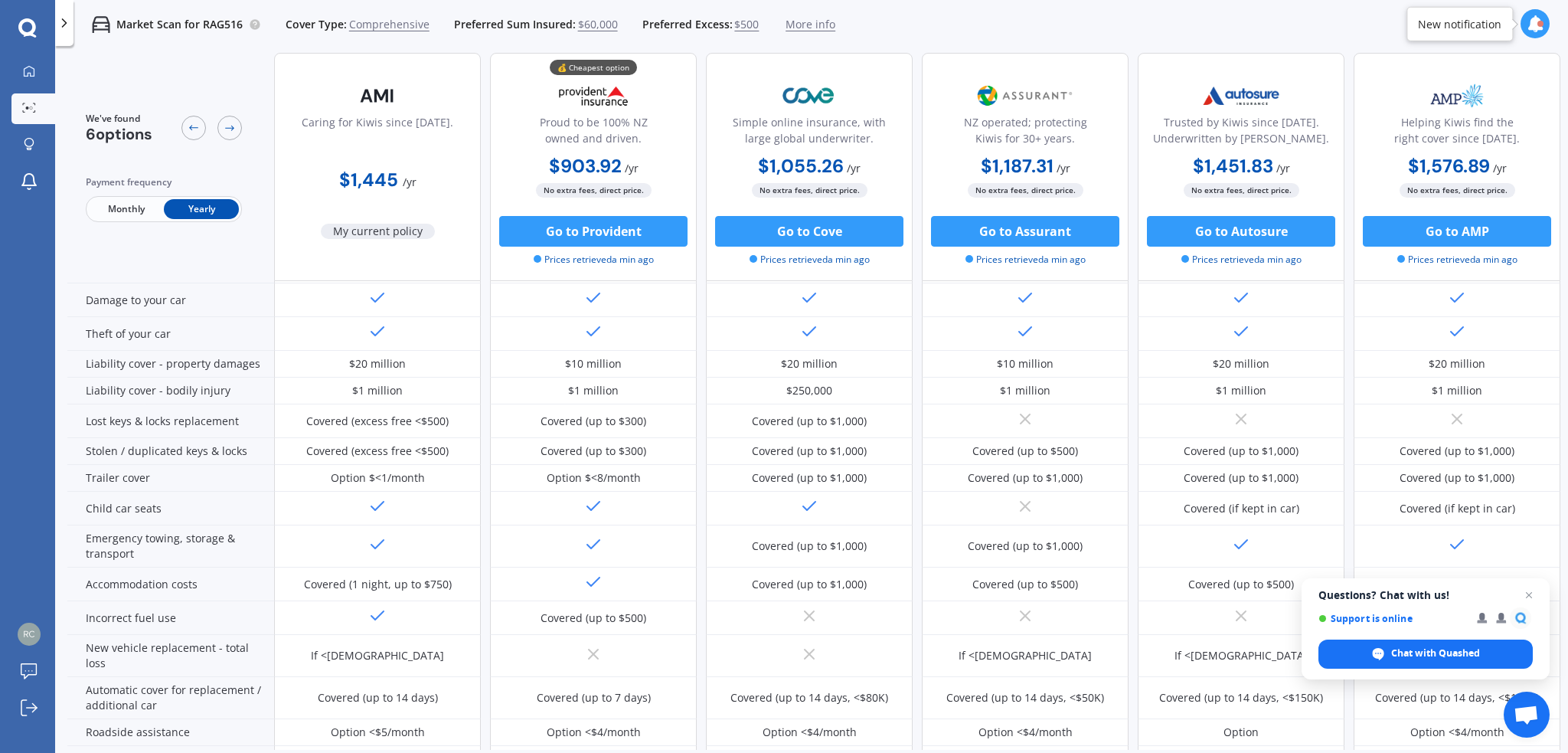
scroll to position [80, 0]
